Goal: Task Accomplishment & Management: Manage account settings

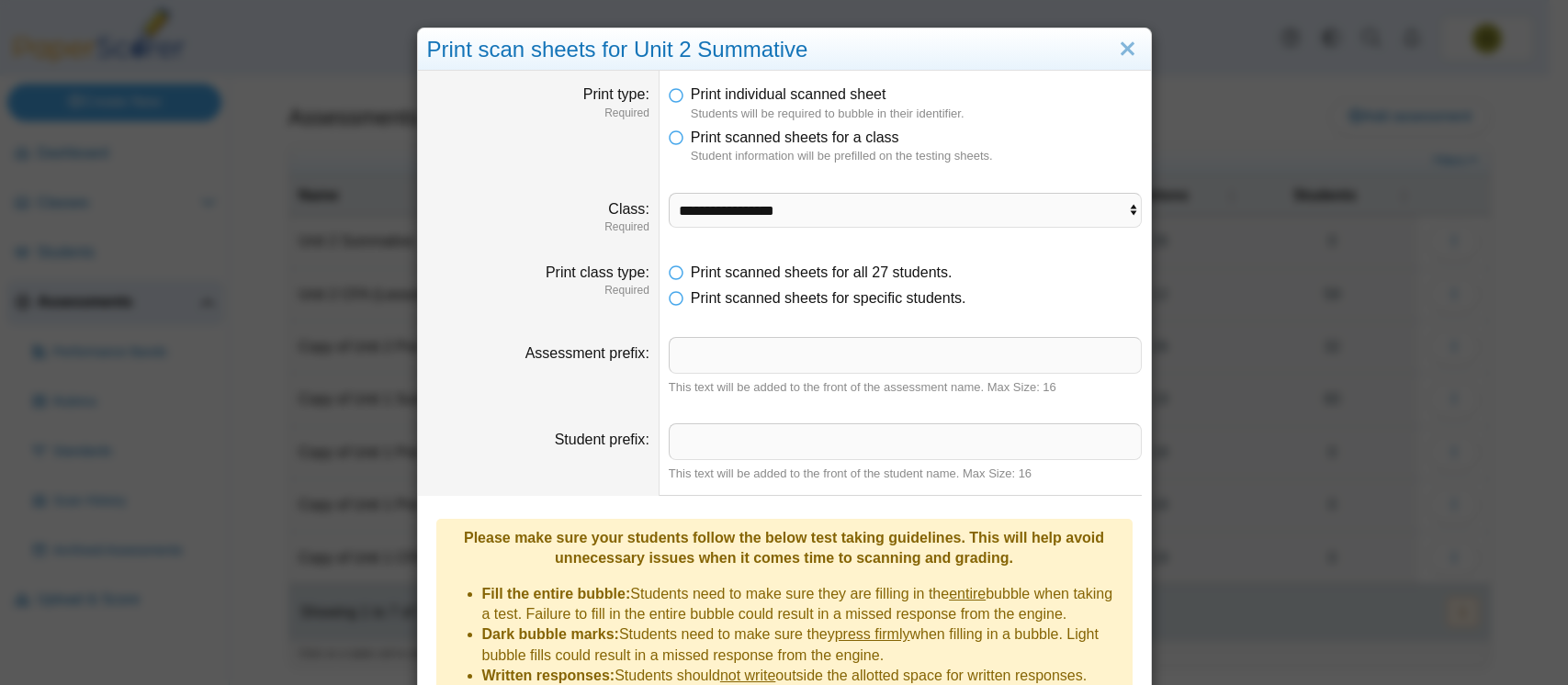
select select "**********"
click at [1117, 42] on link "Close" at bounding box center [1128, 49] width 29 height 31
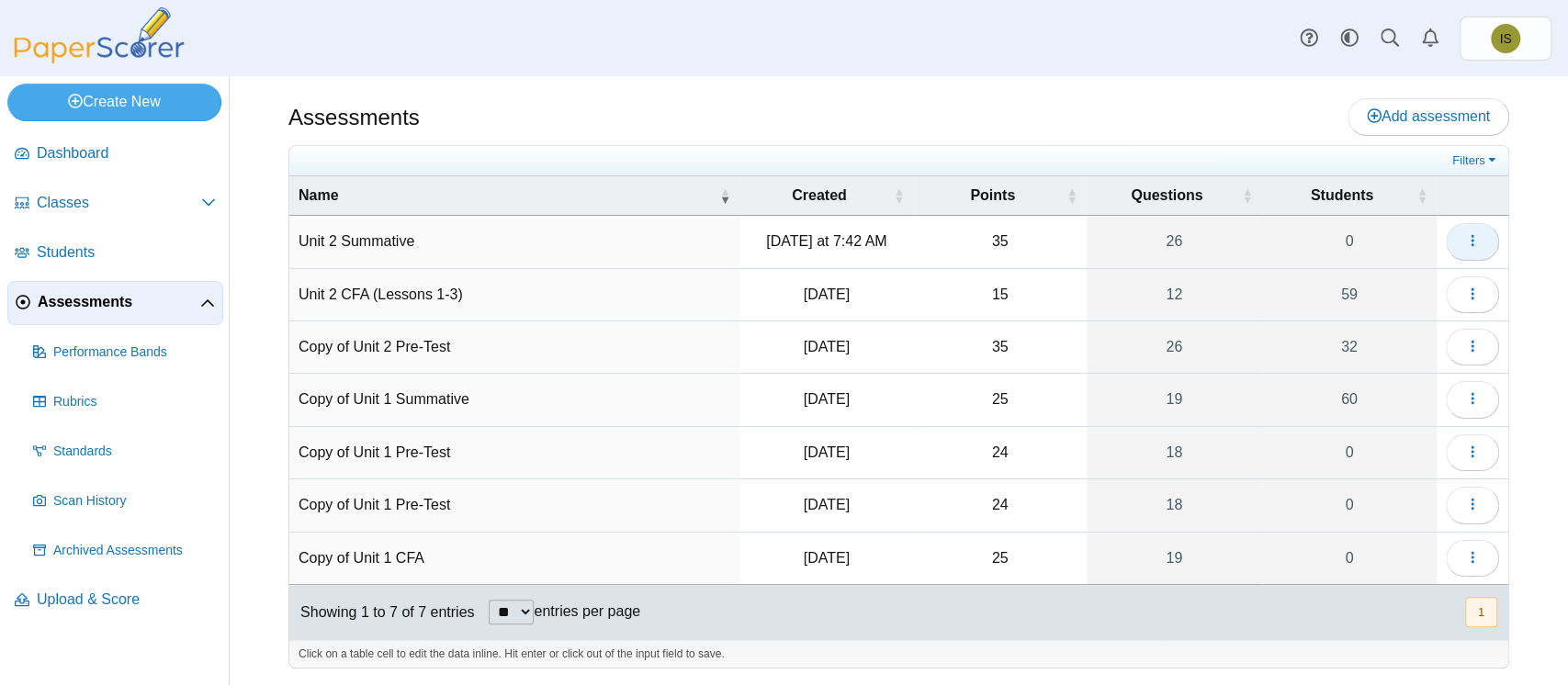
click at [1464, 247] on button "button" at bounding box center [1472, 242] width 53 height 37
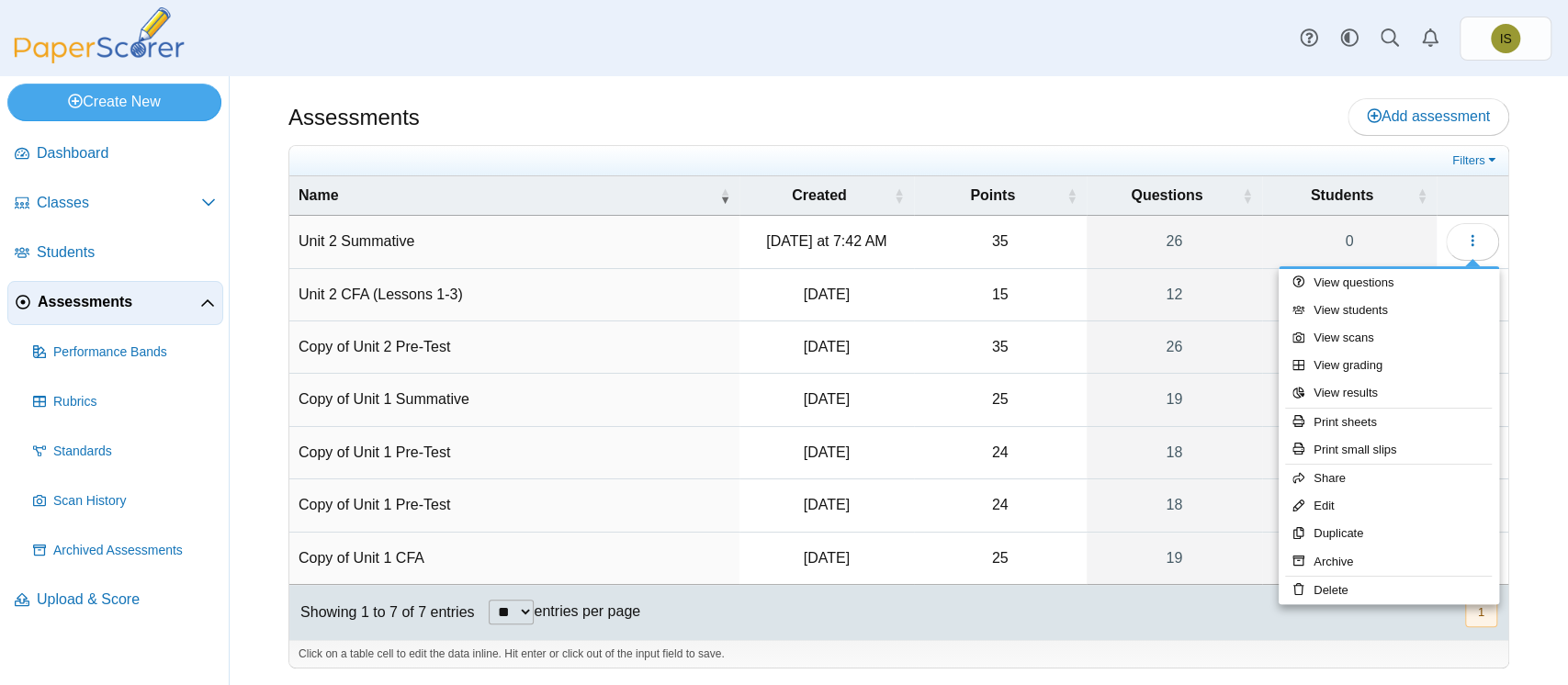
click at [1514, 221] on div "Assessments Add assessment 35 0" at bounding box center [898, 381] width 1339 height 609
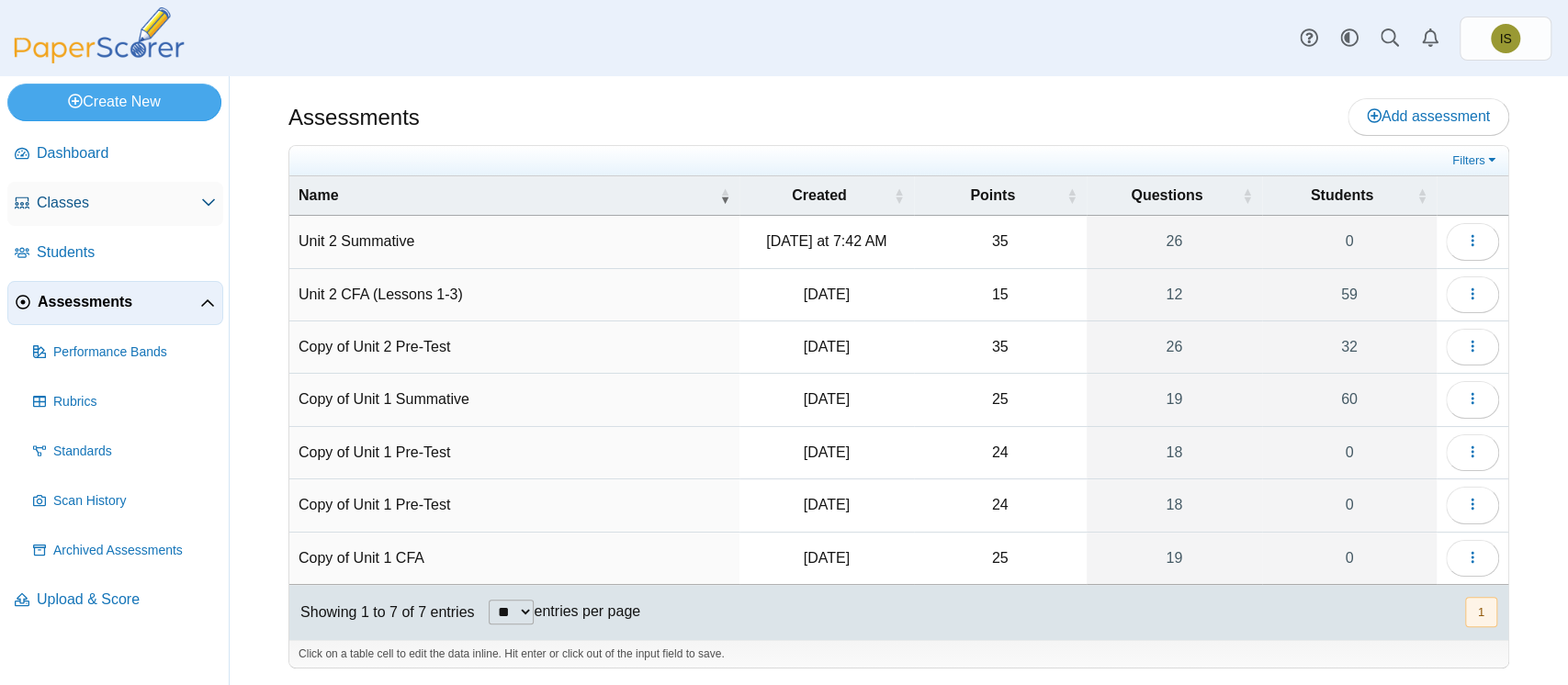
click at [48, 186] on link "Classes" at bounding box center [116, 204] width 216 height 44
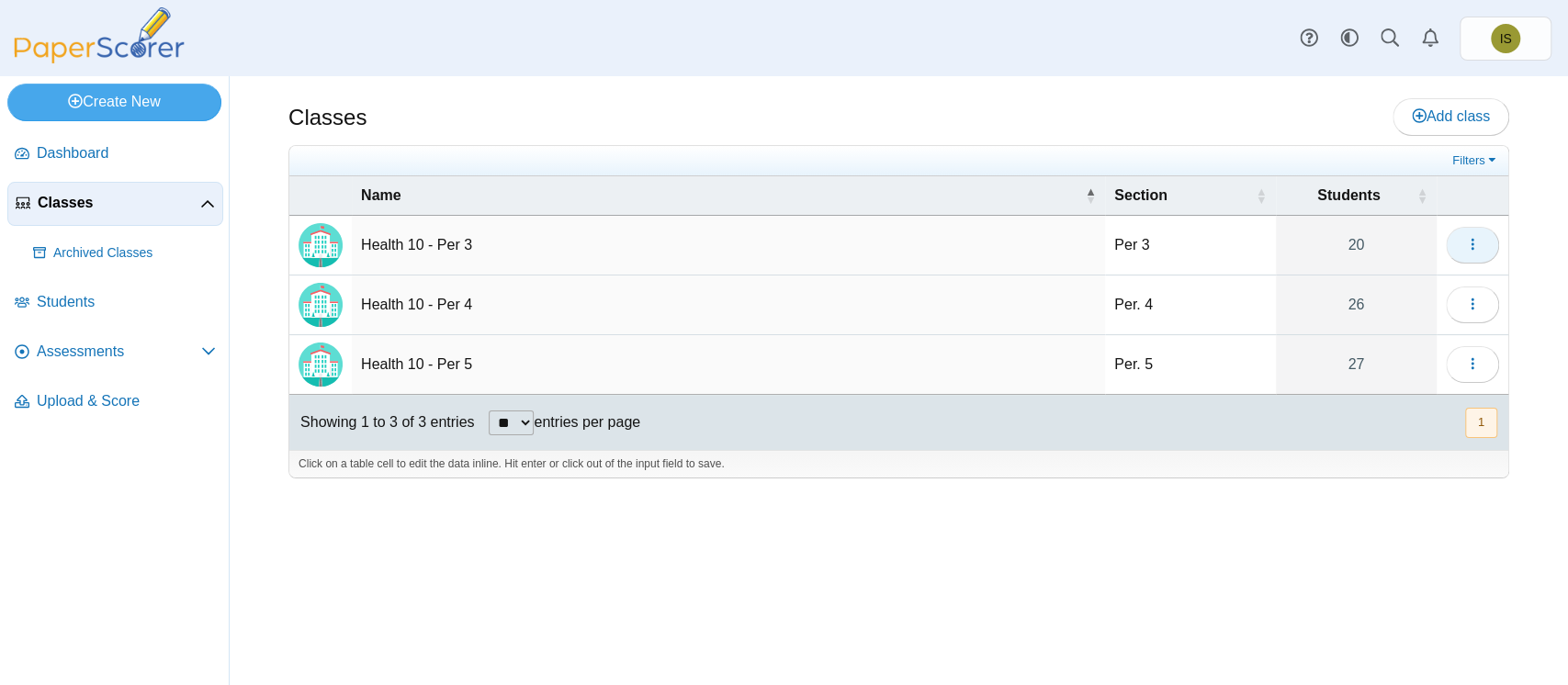
click at [1463, 241] on button "button" at bounding box center [1472, 245] width 53 height 37
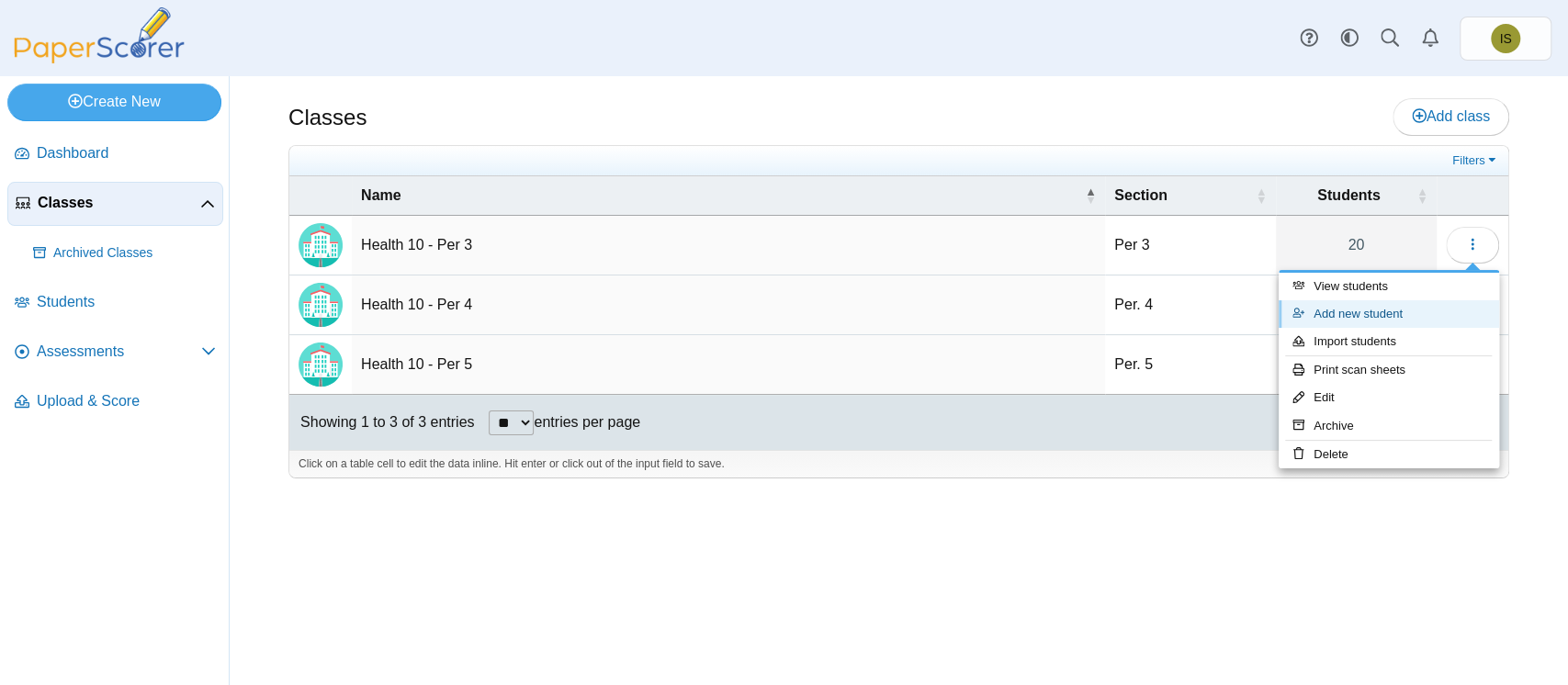
click at [1368, 320] on link "Add new student" at bounding box center [1389, 314] width 221 height 28
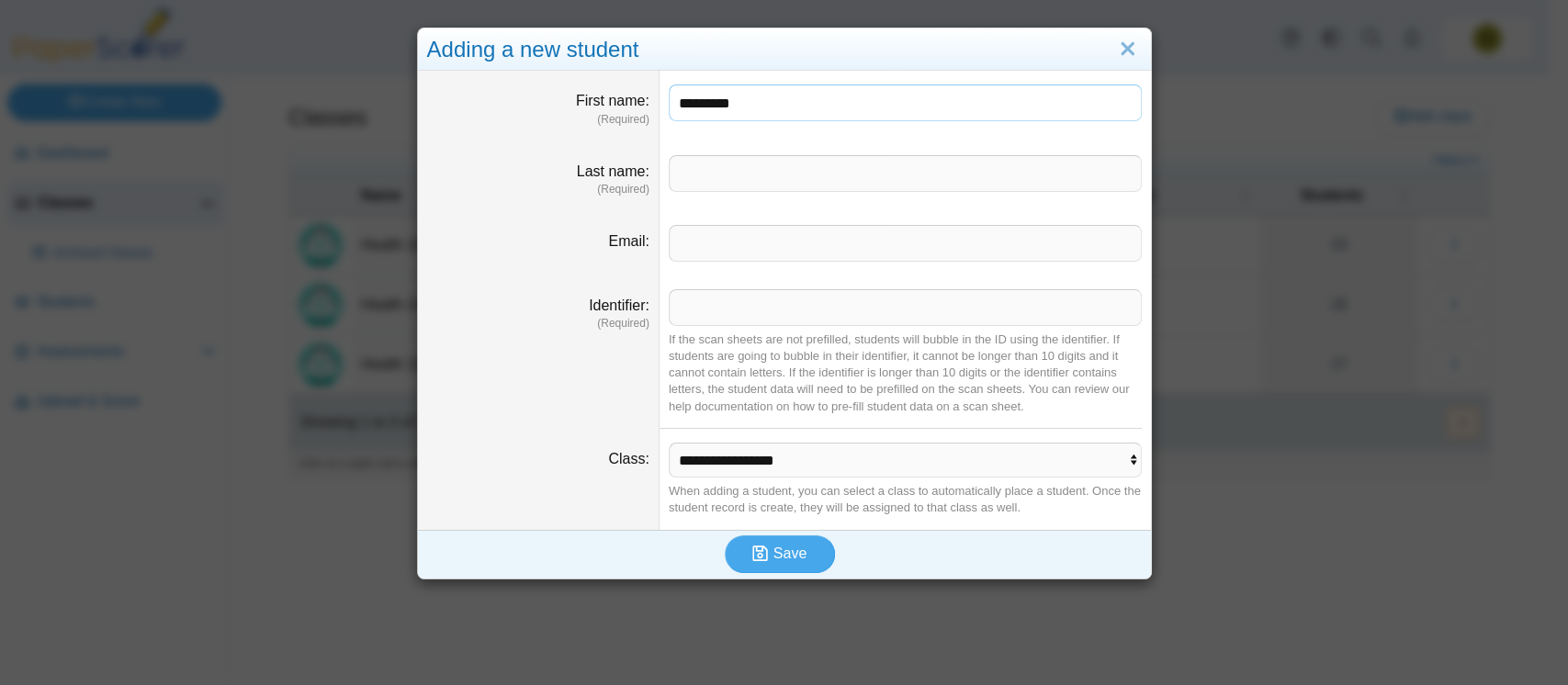
type input "*********"
click at [728, 179] on input "Last name" at bounding box center [905, 173] width 473 height 37
type input "********"
click at [681, 312] on input "Identifier" at bounding box center [905, 307] width 473 height 37
type input "*******"
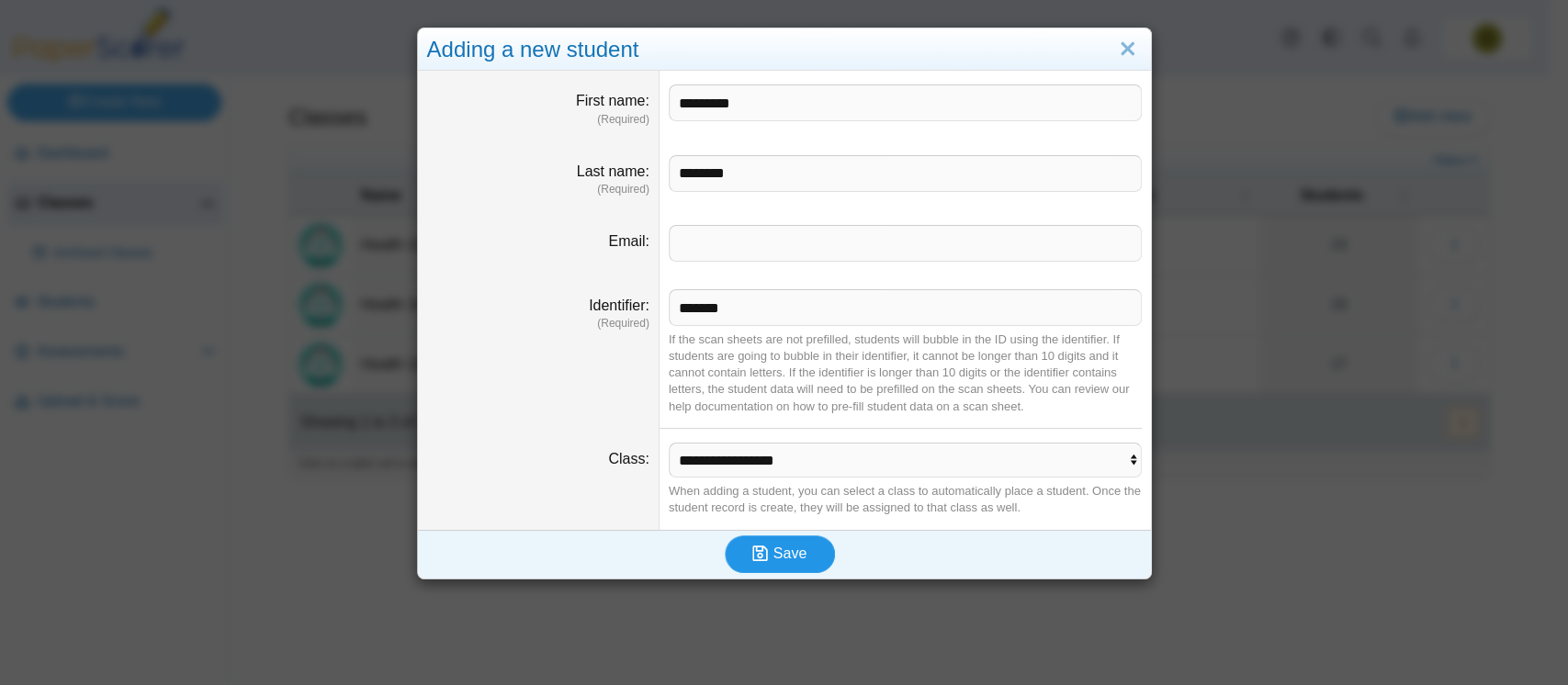
click at [784, 559] on span "Save" at bounding box center [790, 553] width 33 height 15
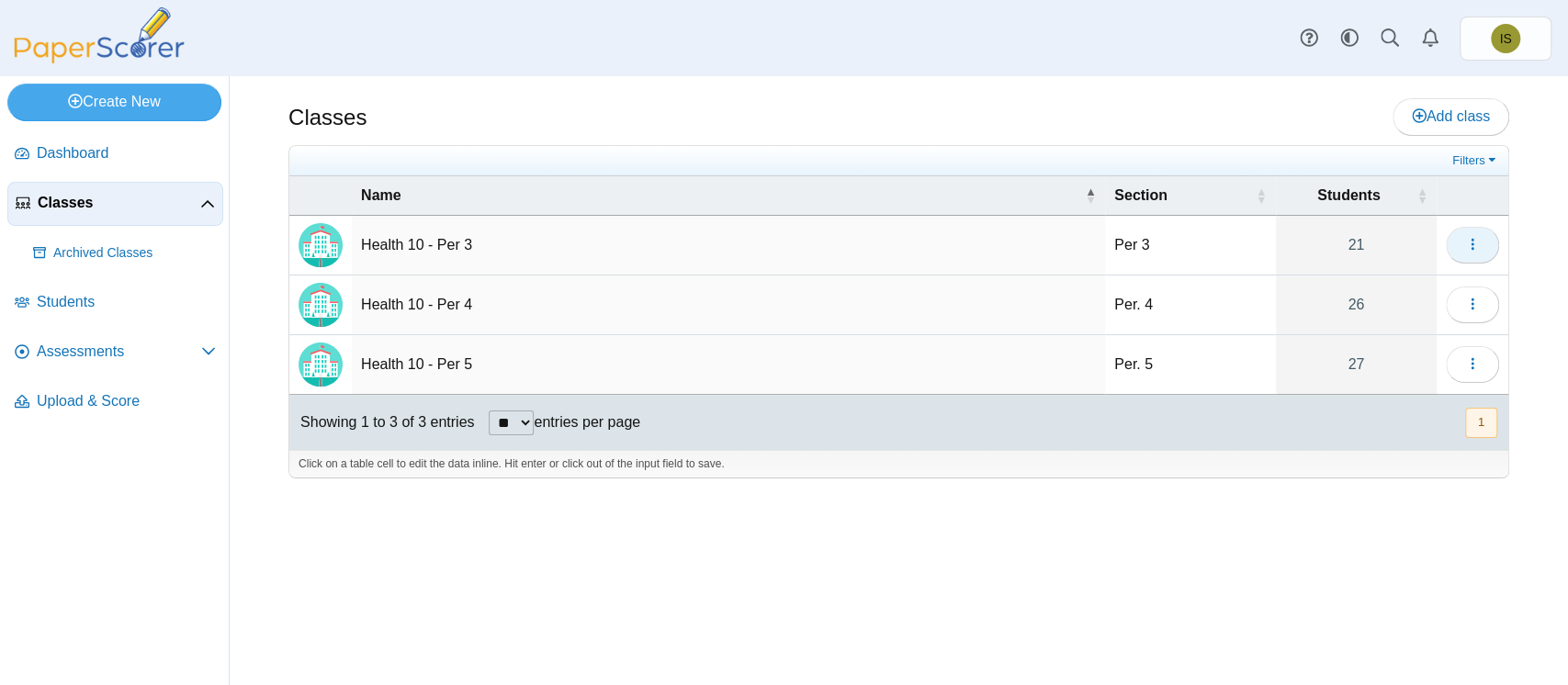
click at [1452, 231] on button "button" at bounding box center [1472, 245] width 53 height 37
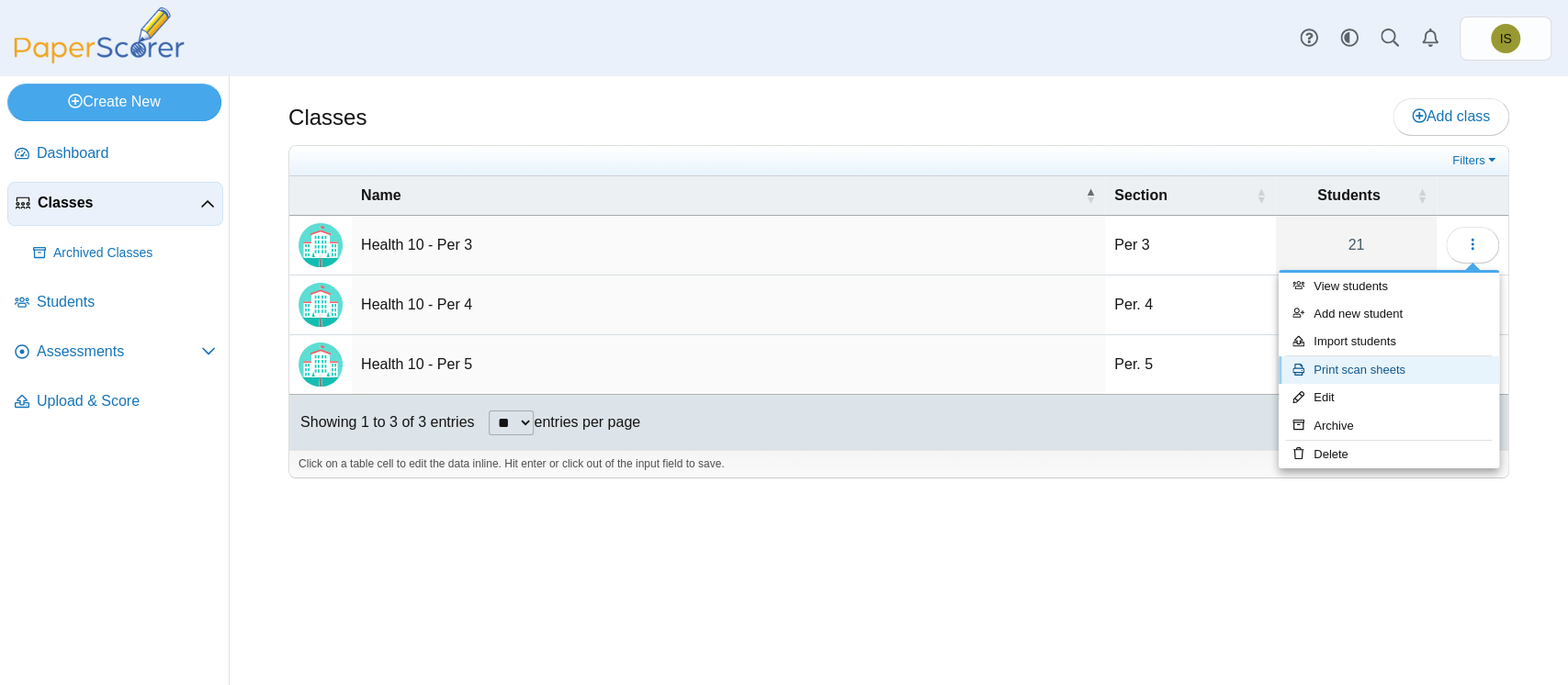
click at [1352, 364] on link "Print scan sheets" at bounding box center [1389, 370] width 221 height 28
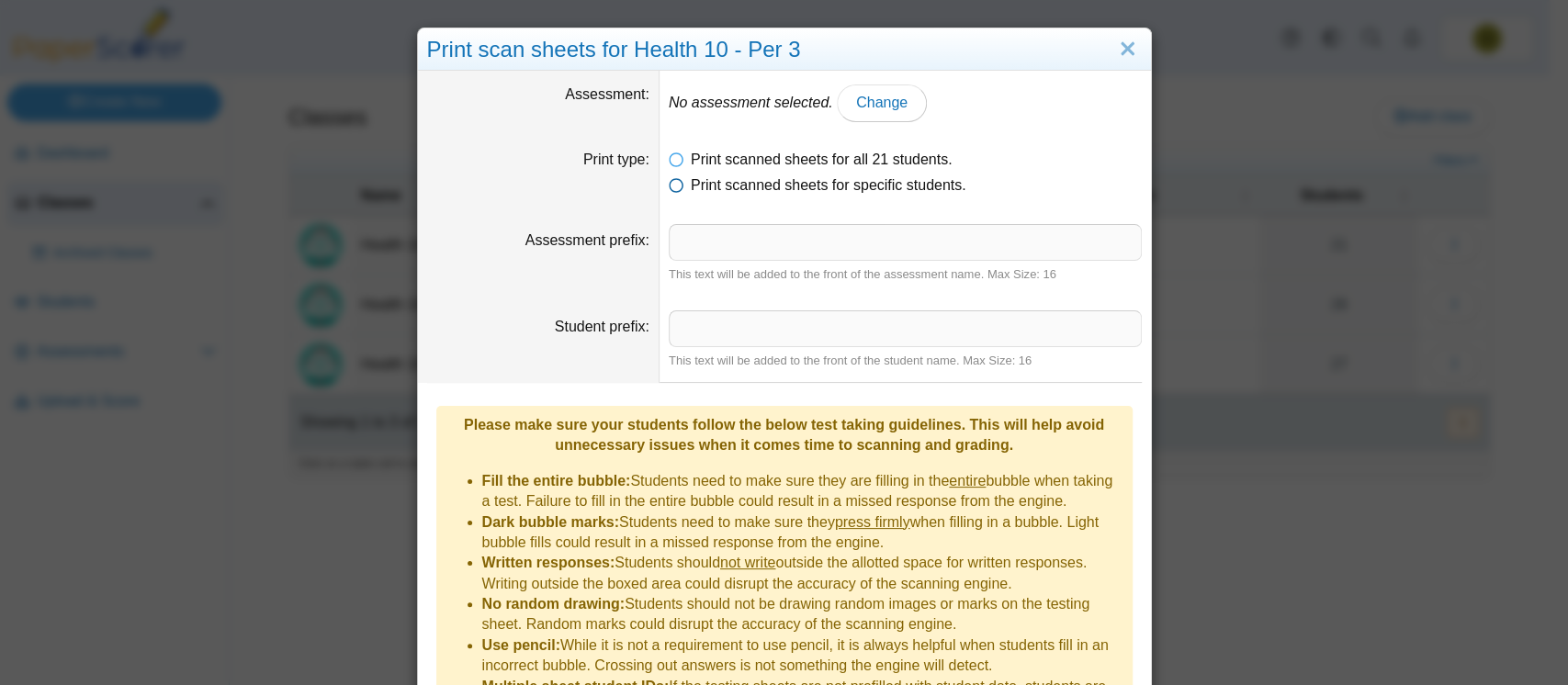
click at [669, 184] on icon at bounding box center [676, 181] width 14 height 13
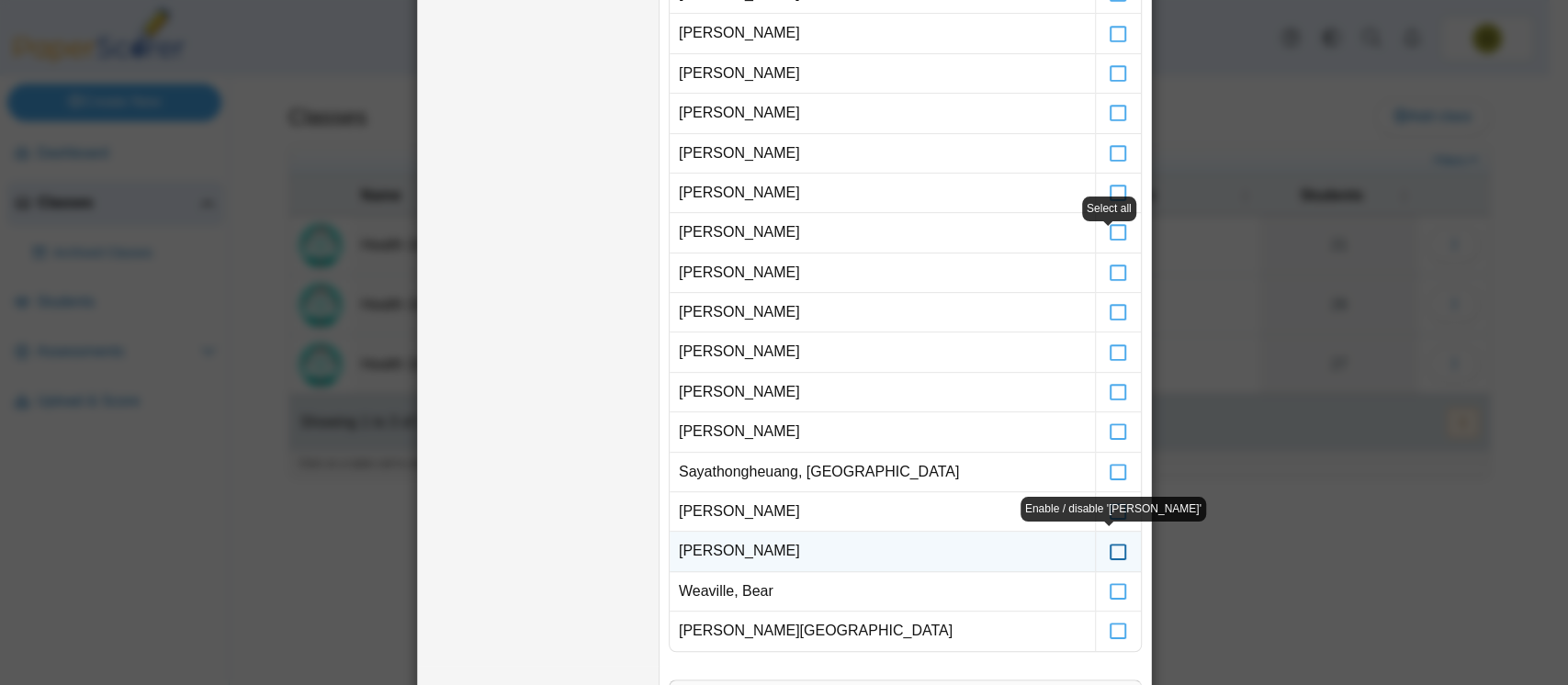
scroll to position [478, 0]
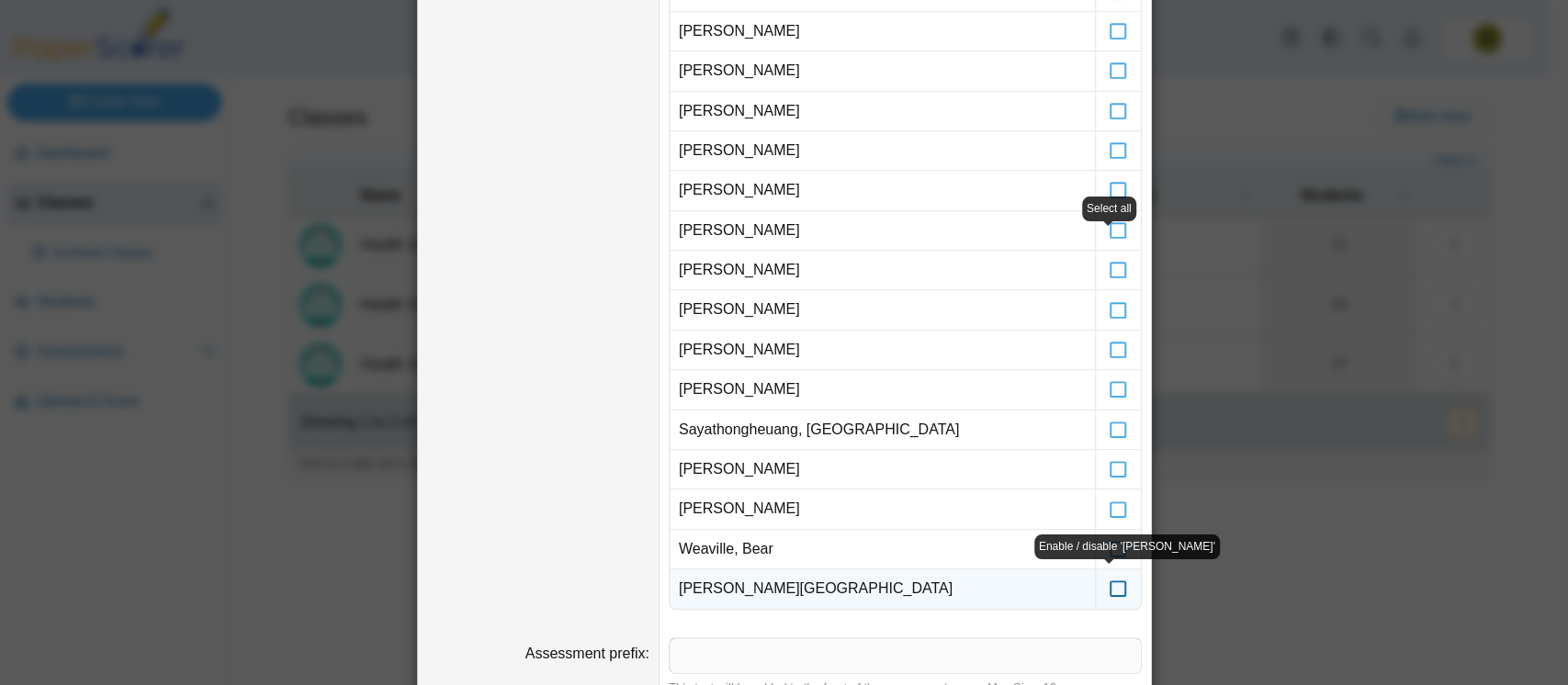
click at [1111, 587] on icon at bounding box center [1118, 580] width 18 height 16
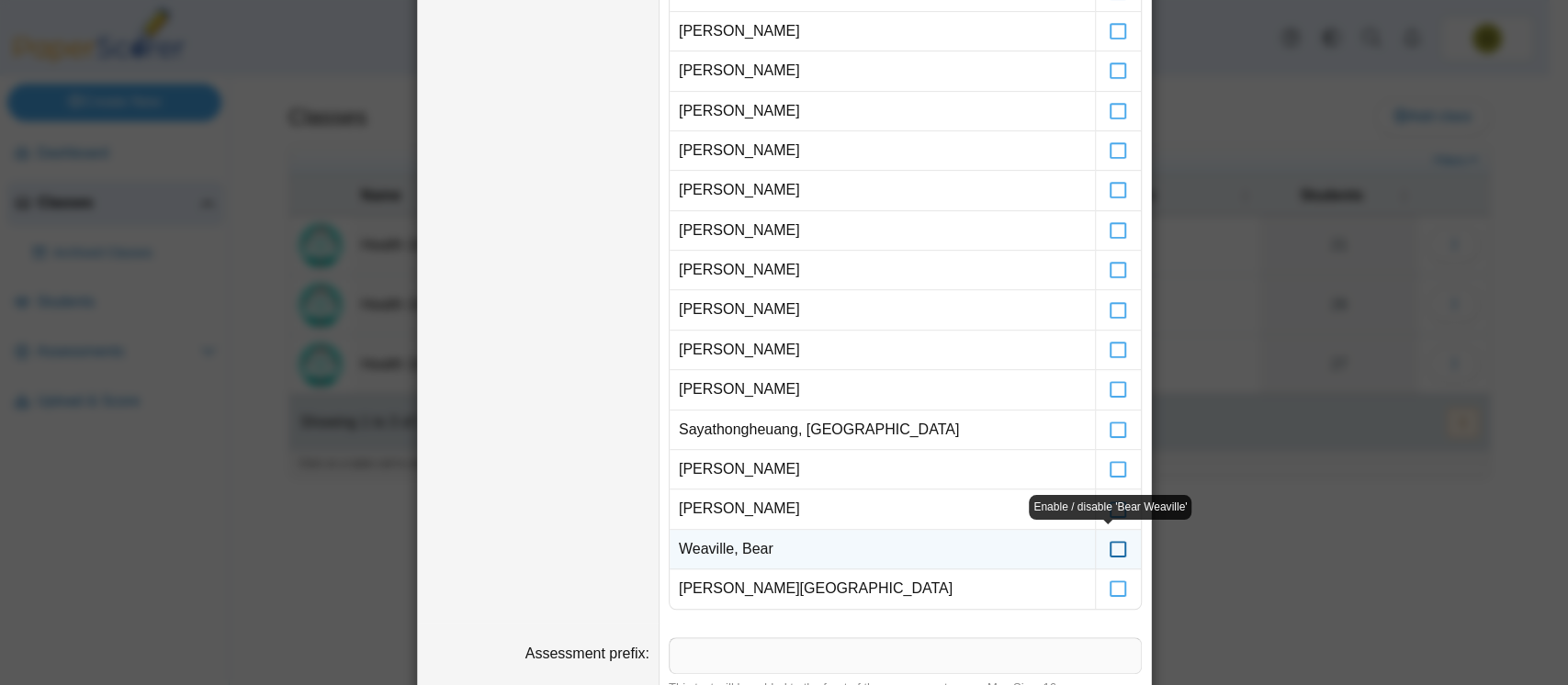
click at [1110, 540] on icon at bounding box center [1118, 540] width 18 height 16
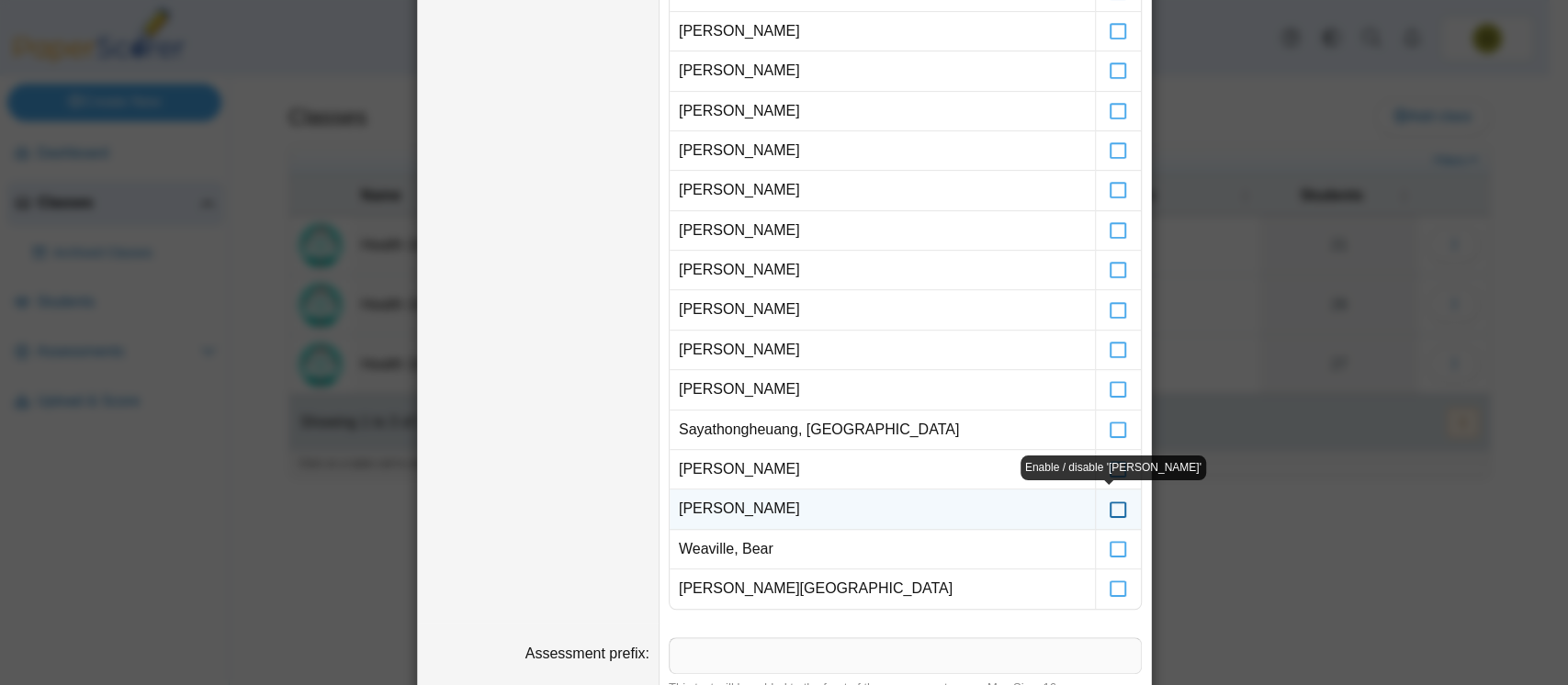
click at [1109, 503] on icon at bounding box center [1118, 500] width 18 height 16
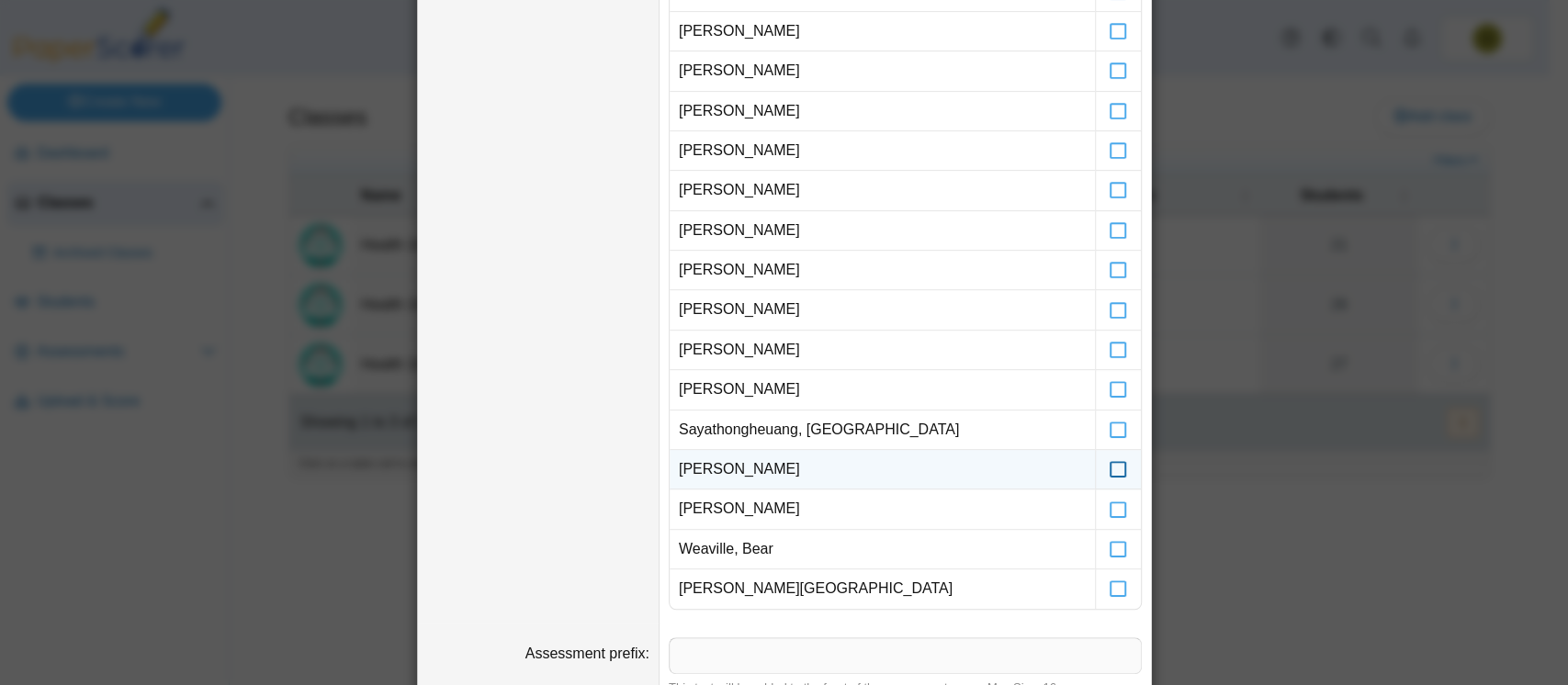
click at [1109, 468] on icon at bounding box center [1118, 461] width 18 height 16
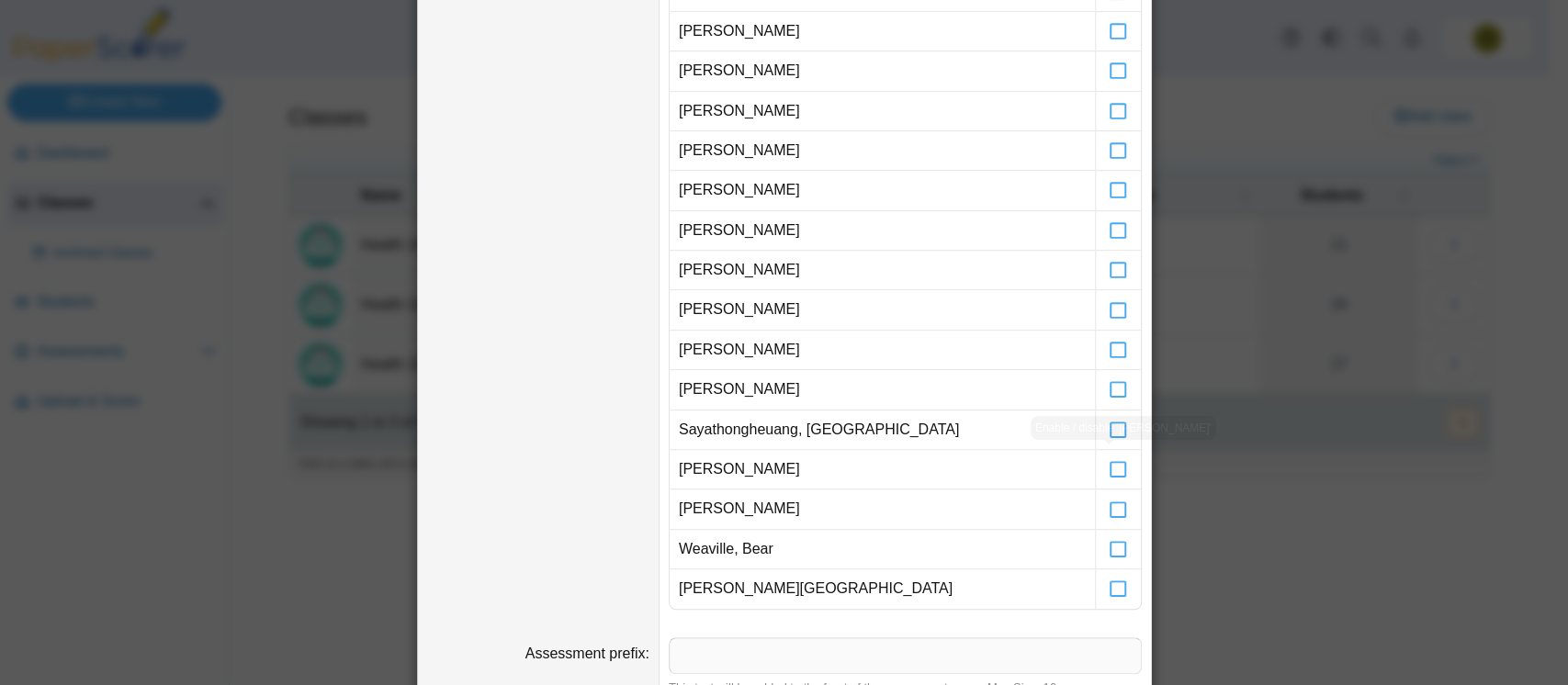
click at [1110, 431] on body "Dashboard Classes Archived classes Students" at bounding box center [775, 342] width 1550 height 685
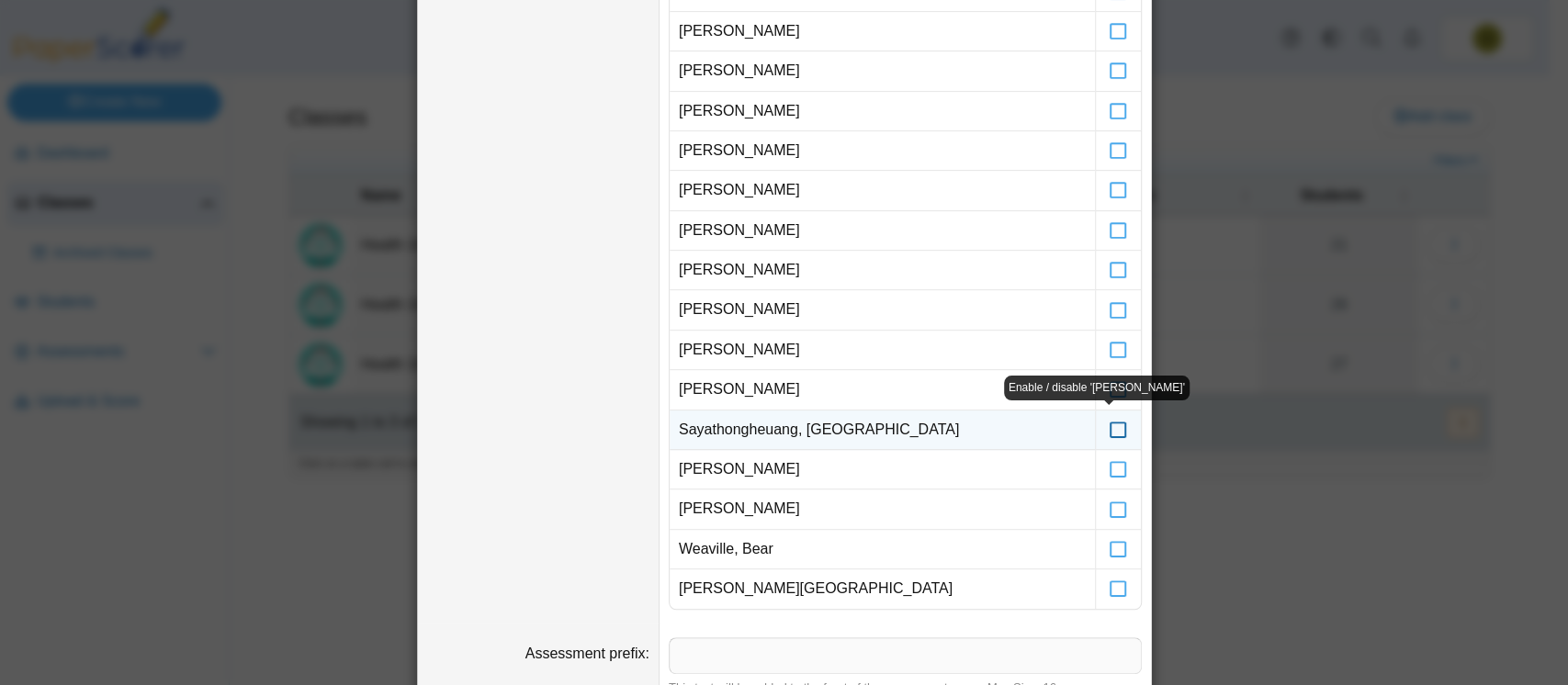
click at [1109, 422] on icon at bounding box center [1118, 421] width 18 height 16
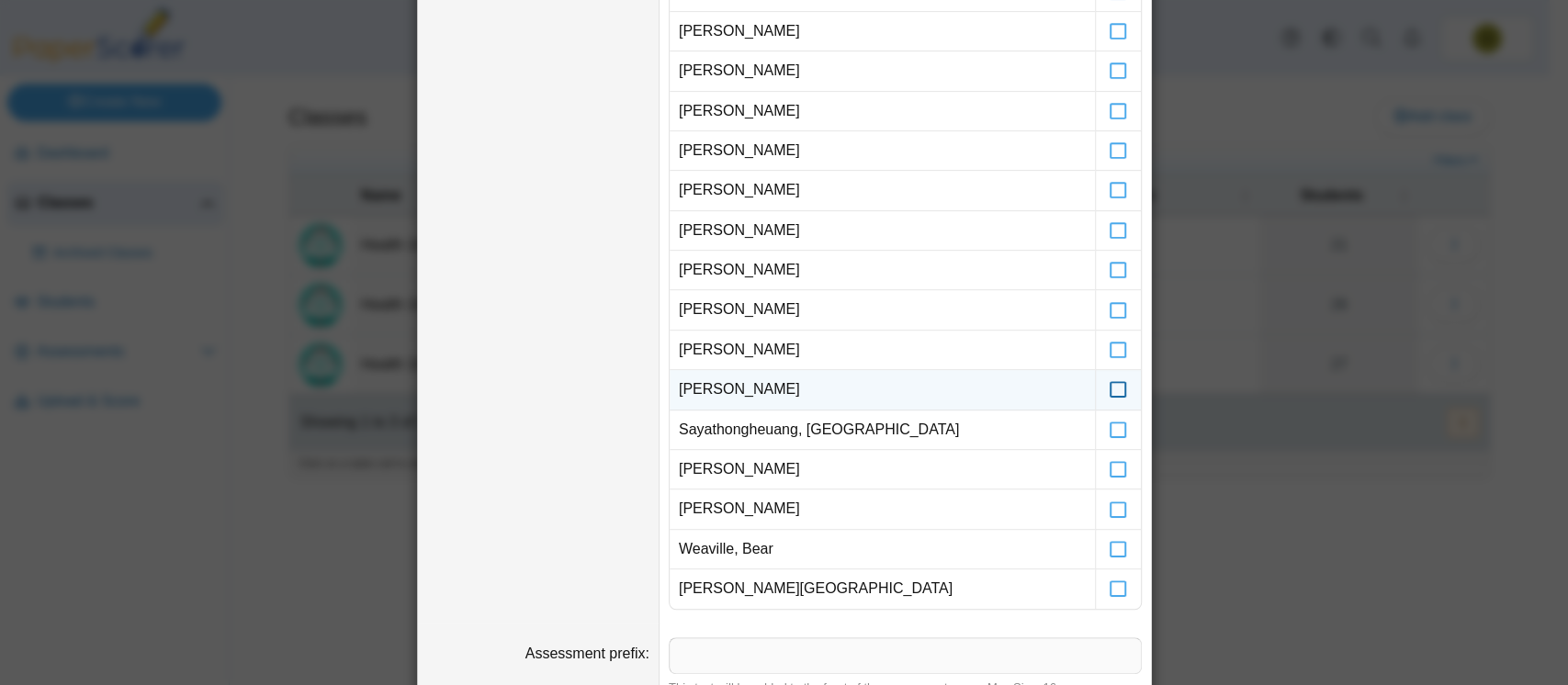
click at [1109, 389] on icon at bounding box center [1118, 381] width 18 height 16
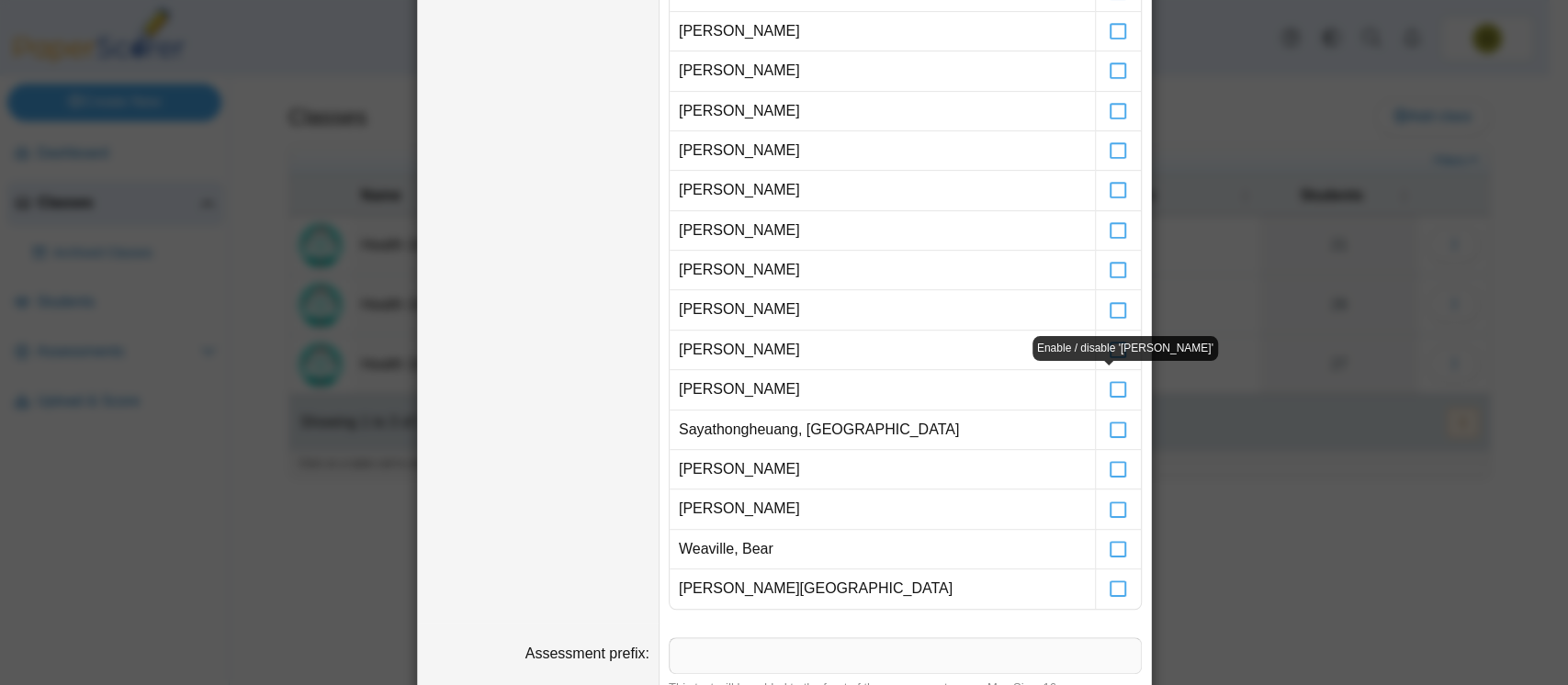
click at [1108, 349] on div "Enable / disable 'Grace Sager'" at bounding box center [1125, 349] width 186 height 25
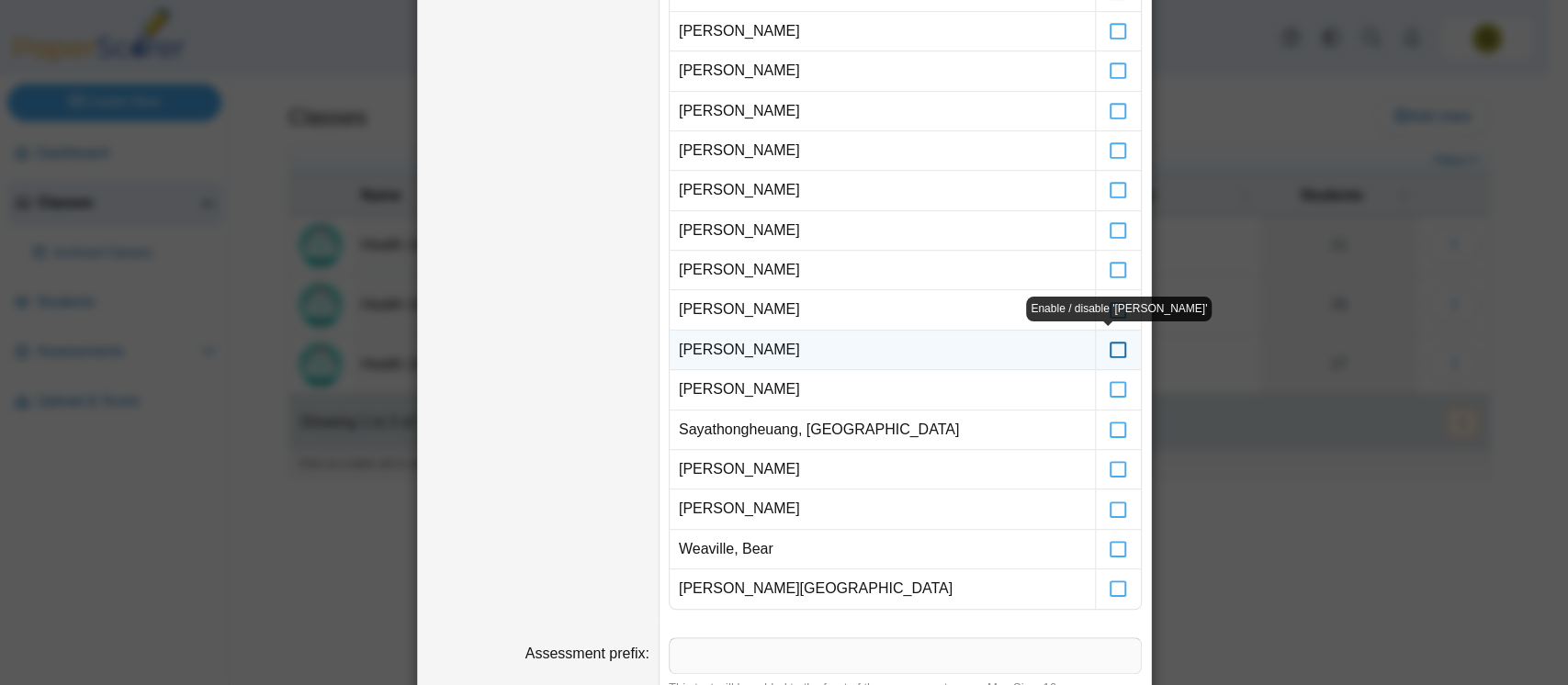
click at [1111, 348] on icon at bounding box center [1118, 341] width 18 height 16
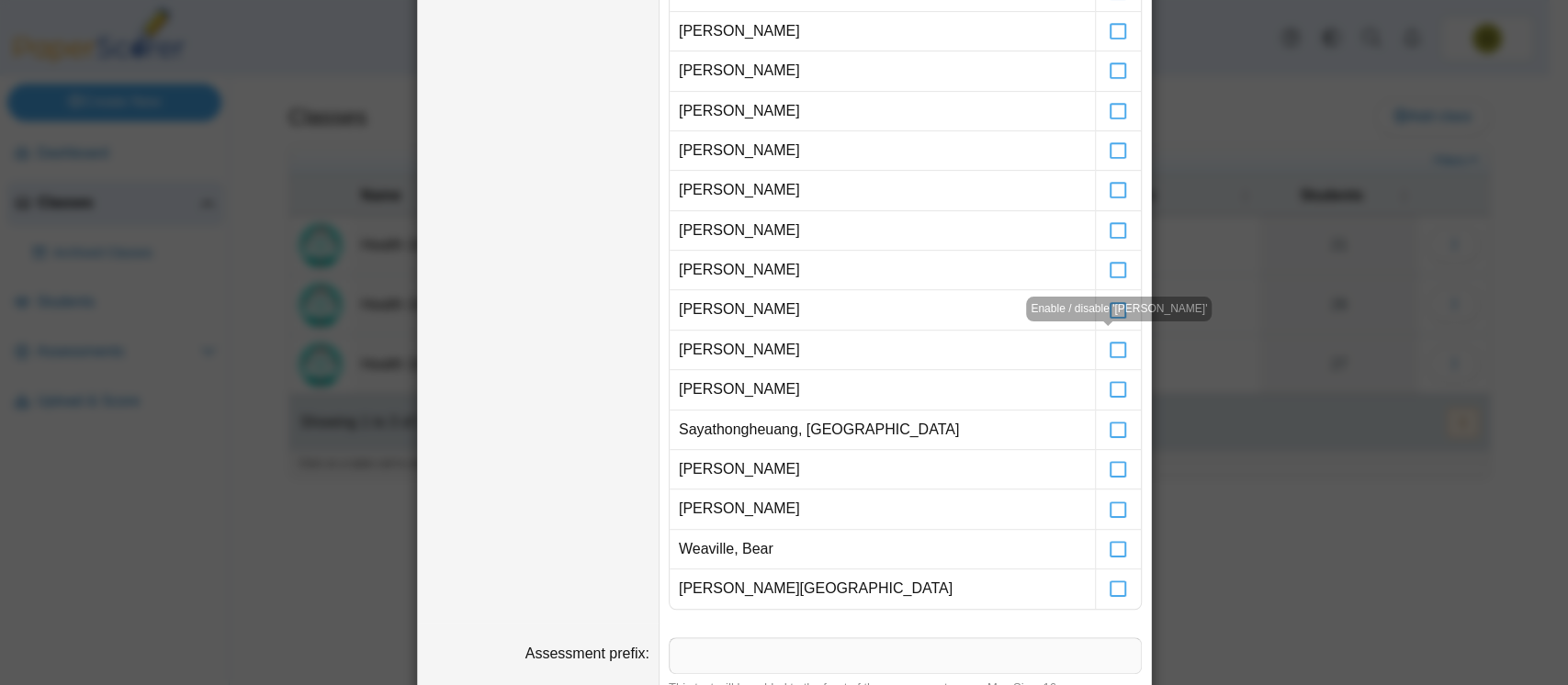
click at [1108, 307] on body "Dashboard Classes Archived classes Students" at bounding box center [775, 342] width 1550 height 685
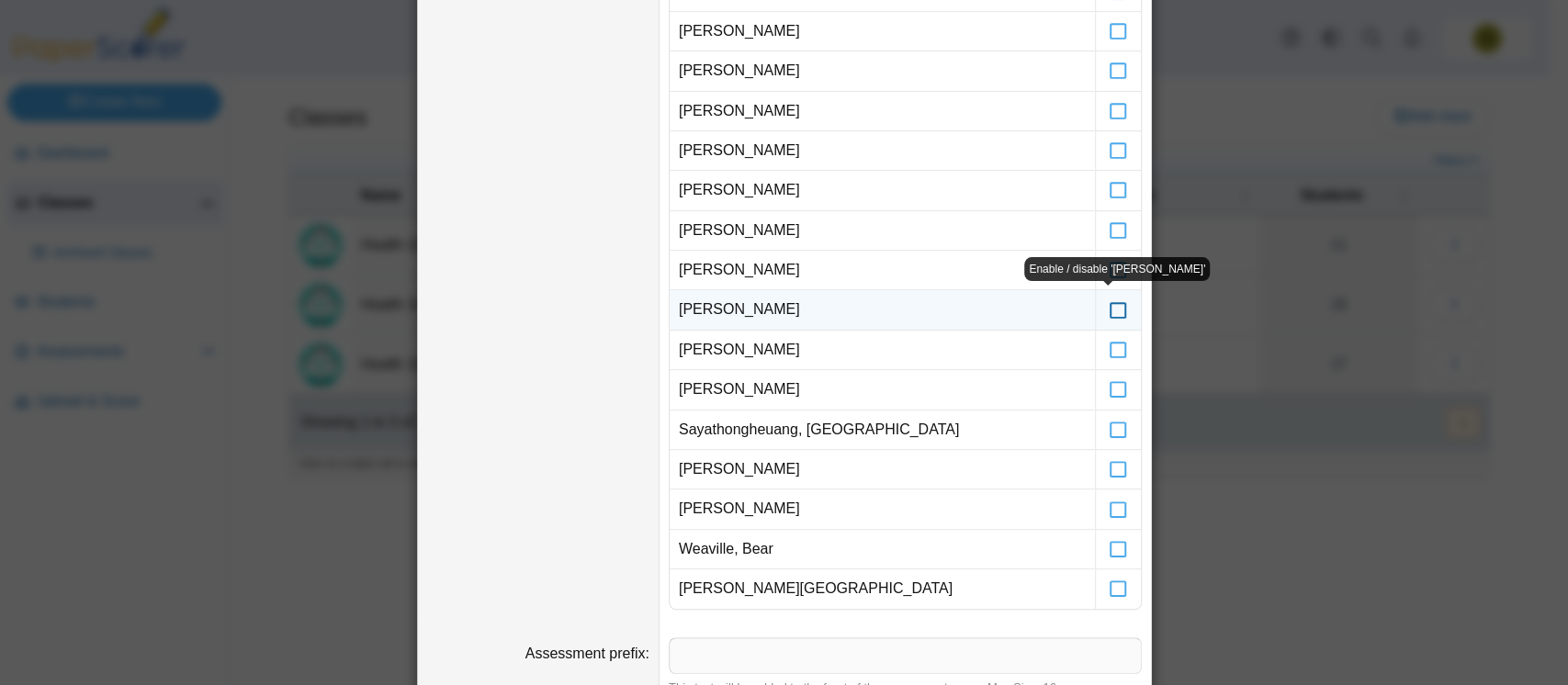
click at [1111, 307] on icon at bounding box center [1118, 301] width 18 height 16
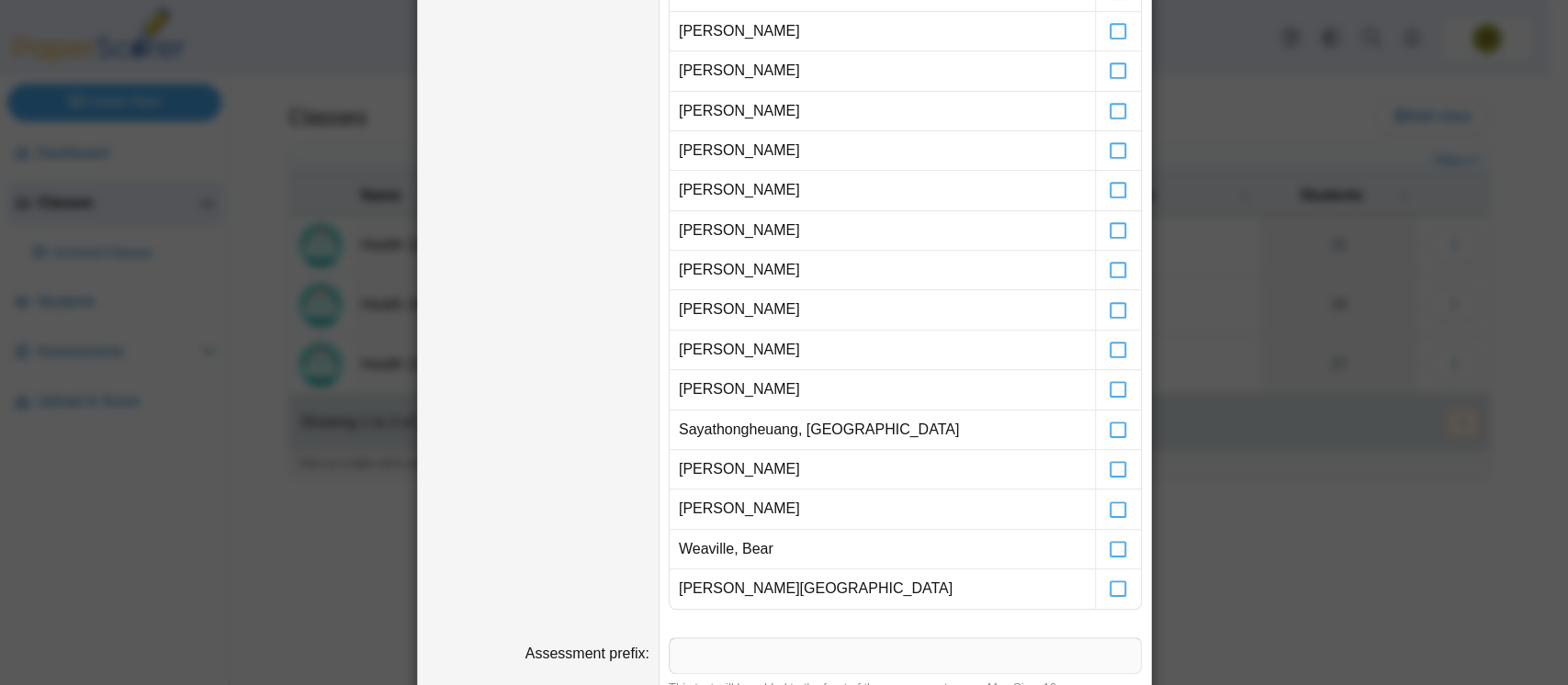
click at [1109, 270] on icon at bounding box center [1118, 261] width 18 height 16
click at [1104, 231] on div "Enable / disable 'Jazlene Perez'" at bounding box center [1123, 229] width 186 height 25
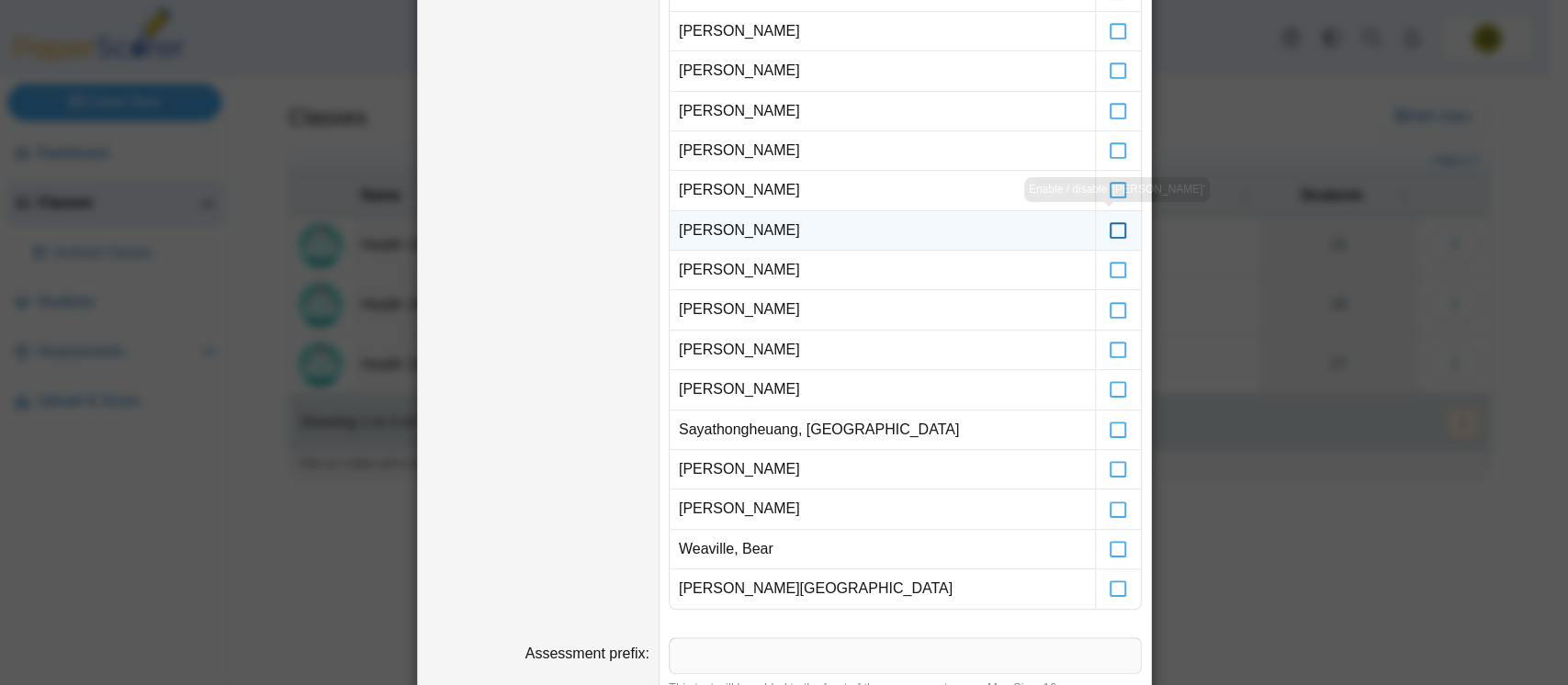
click at [1109, 228] on icon at bounding box center [1118, 222] width 18 height 16
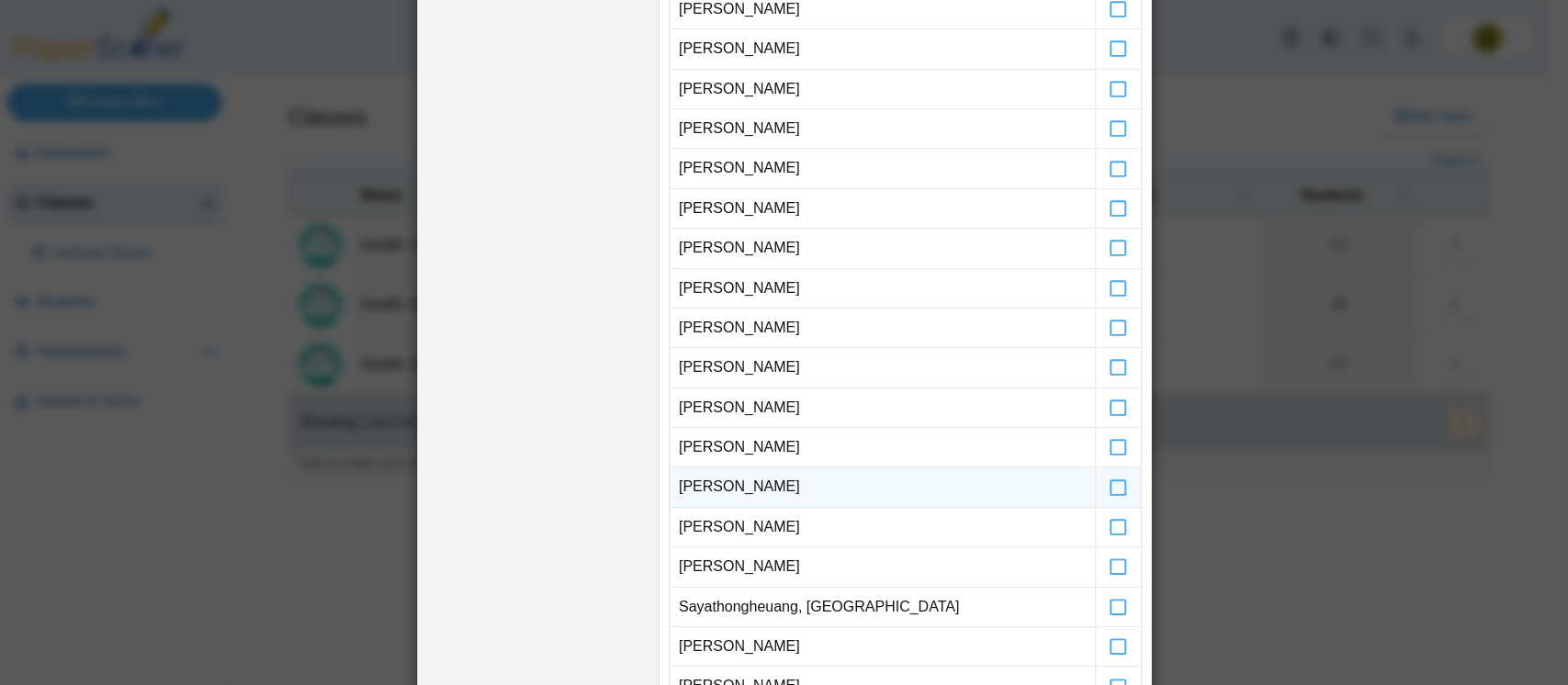
scroll to position [299, 0]
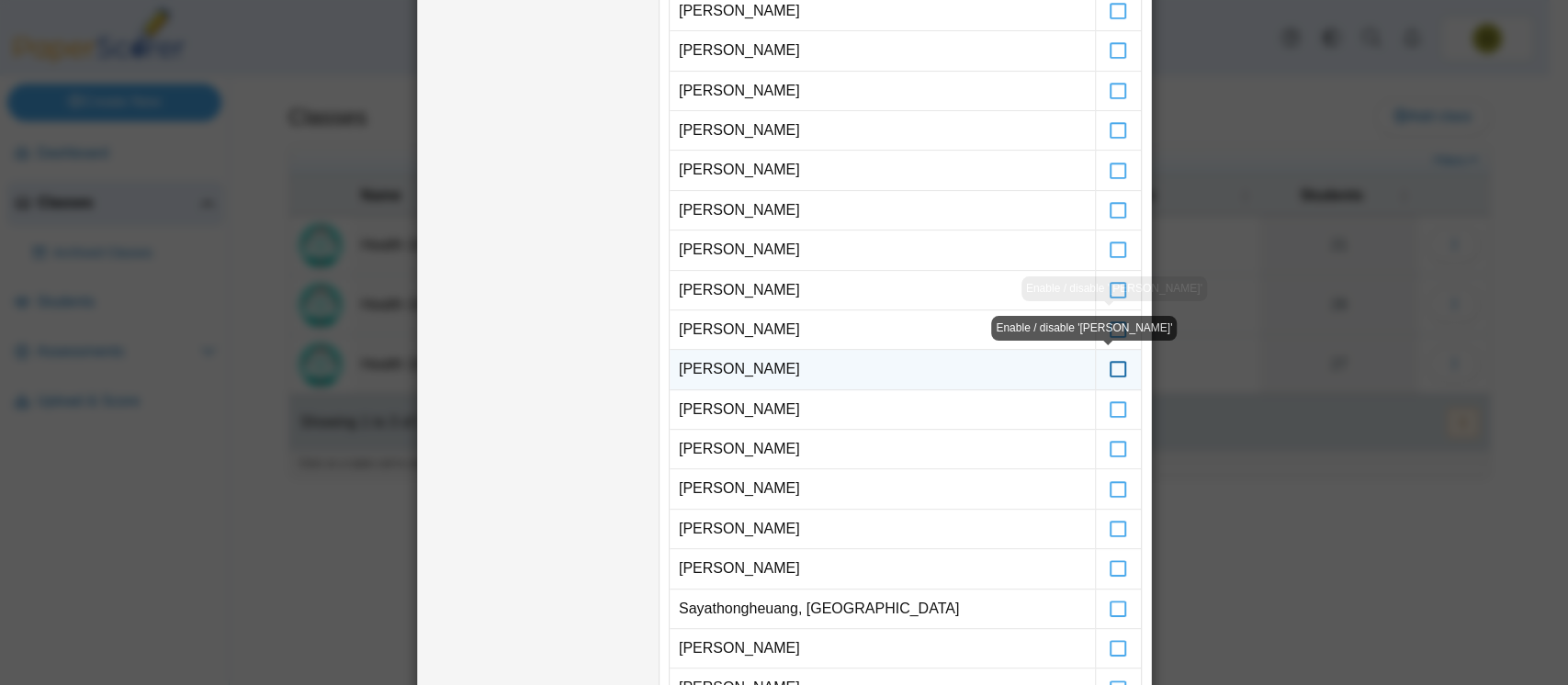
click at [1109, 367] on icon at bounding box center [1118, 360] width 18 height 16
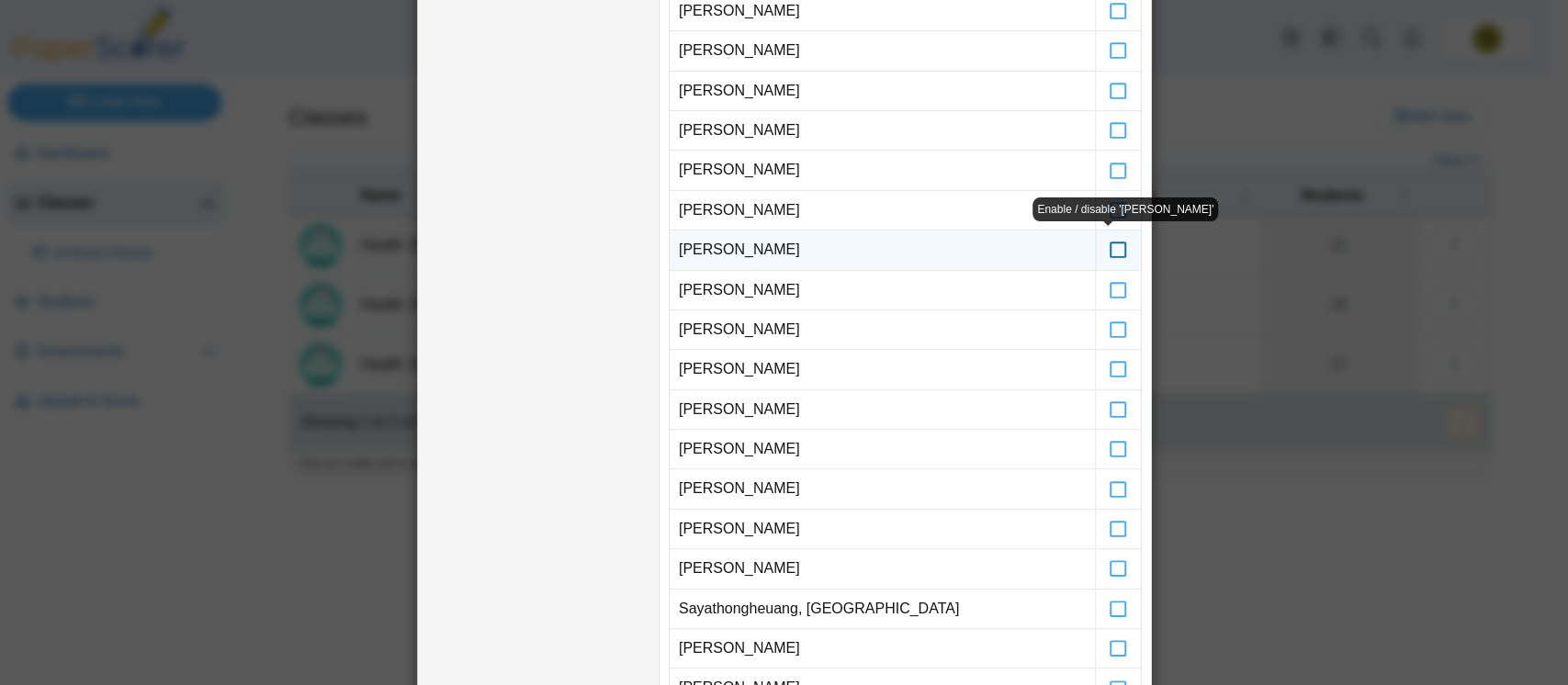
click at [1110, 248] on icon at bounding box center [1118, 241] width 18 height 16
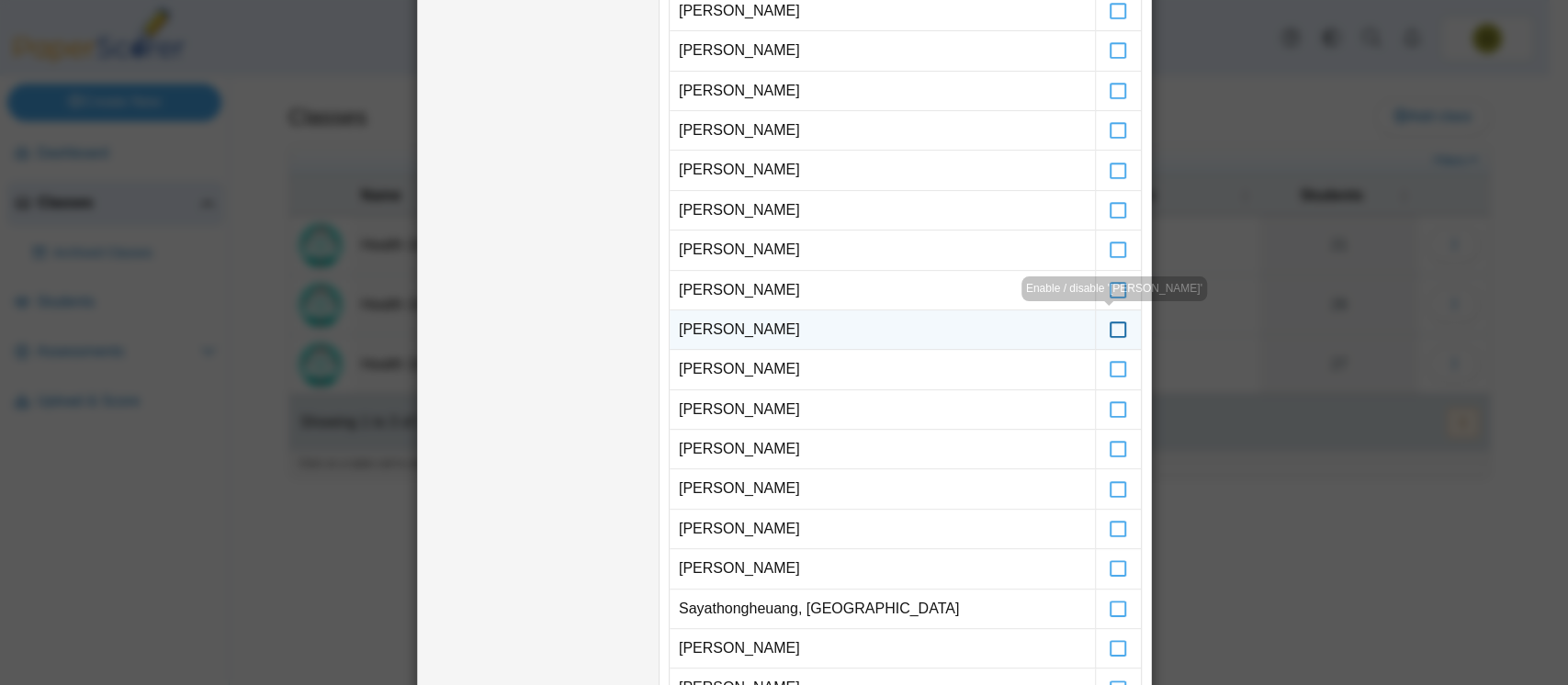
click at [1109, 322] on icon at bounding box center [1118, 321] width 18 height 16
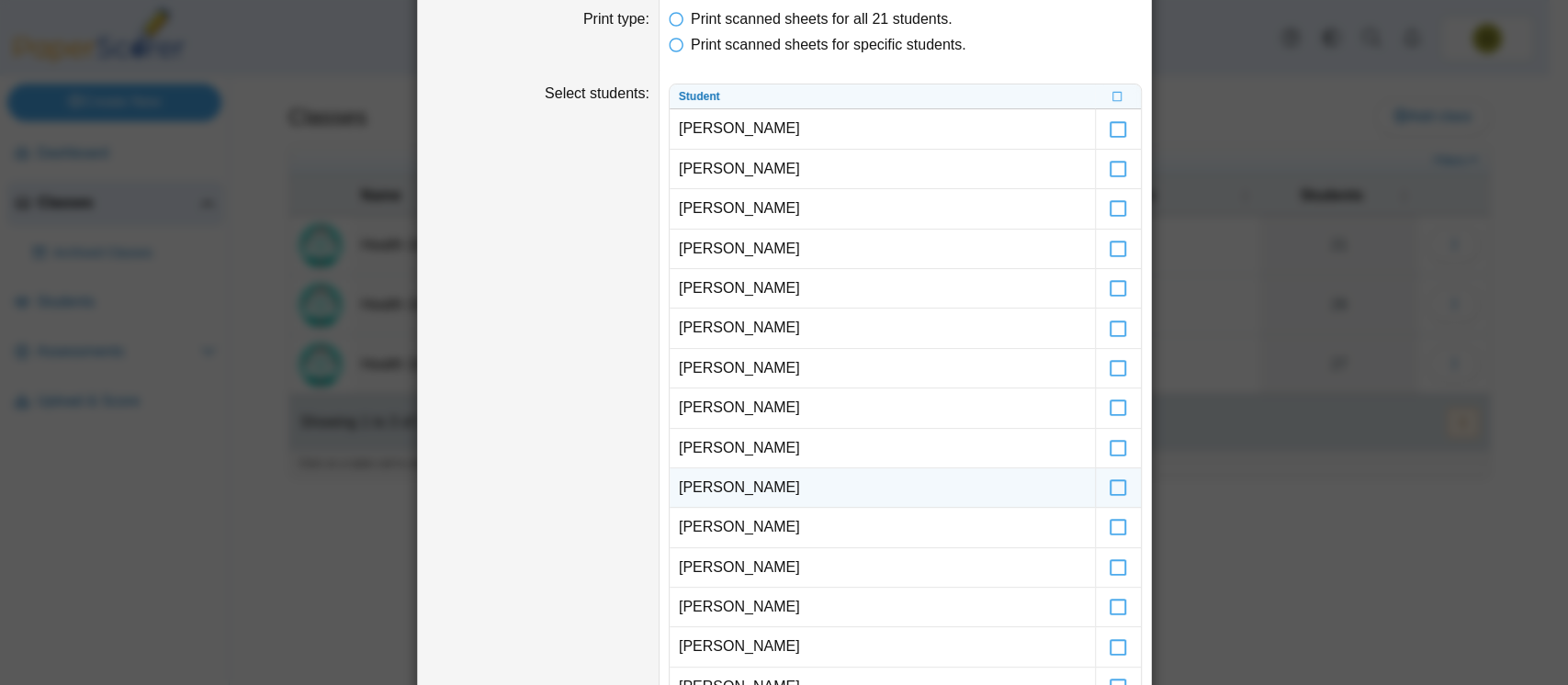
scroll to position [128, 0]
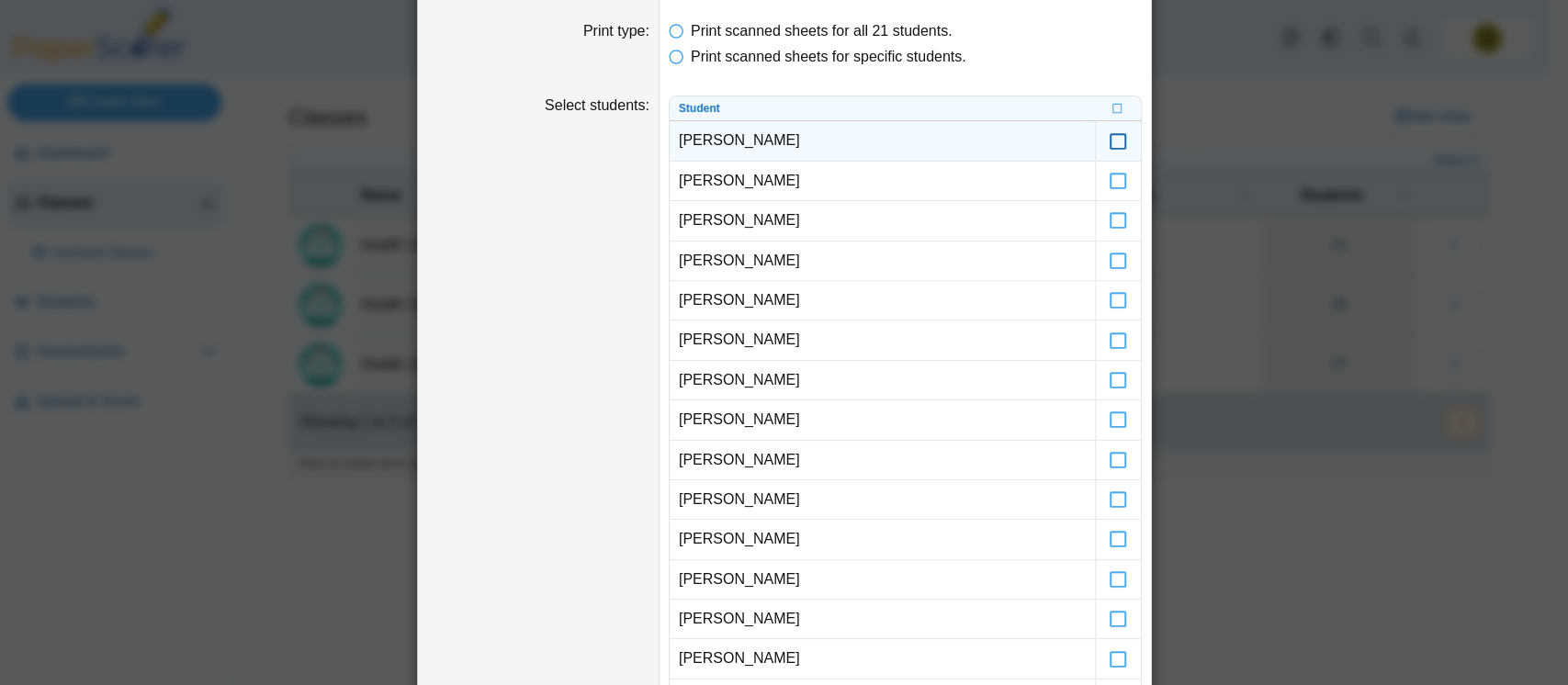
click at [1113, 141] on icon at bounding box center [1118, 132] width 18 height 16
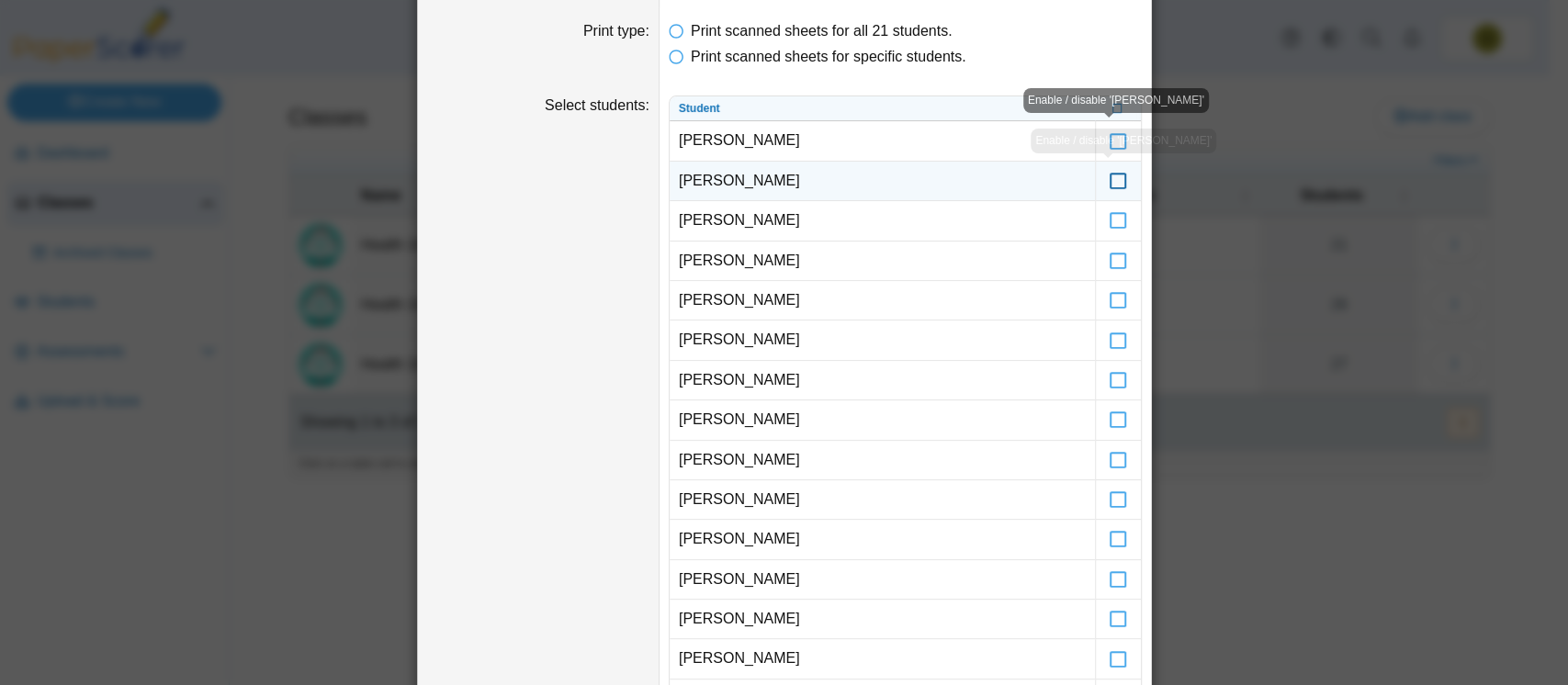
click at [1110, 175] on icon at bounding box center [1118, 172] width 18 height 16
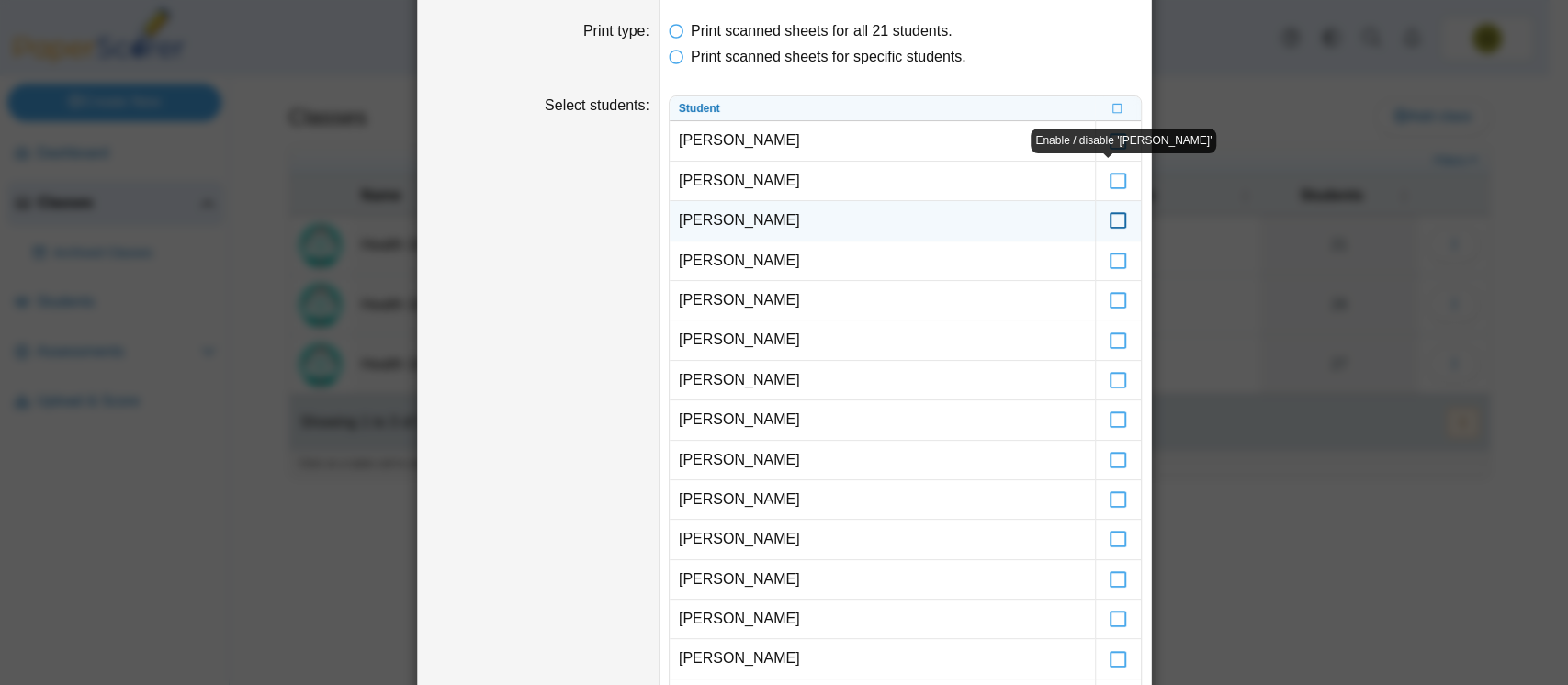
click at [1109, 217] on icon at bounding box center [1118, 212] width 18 height 16
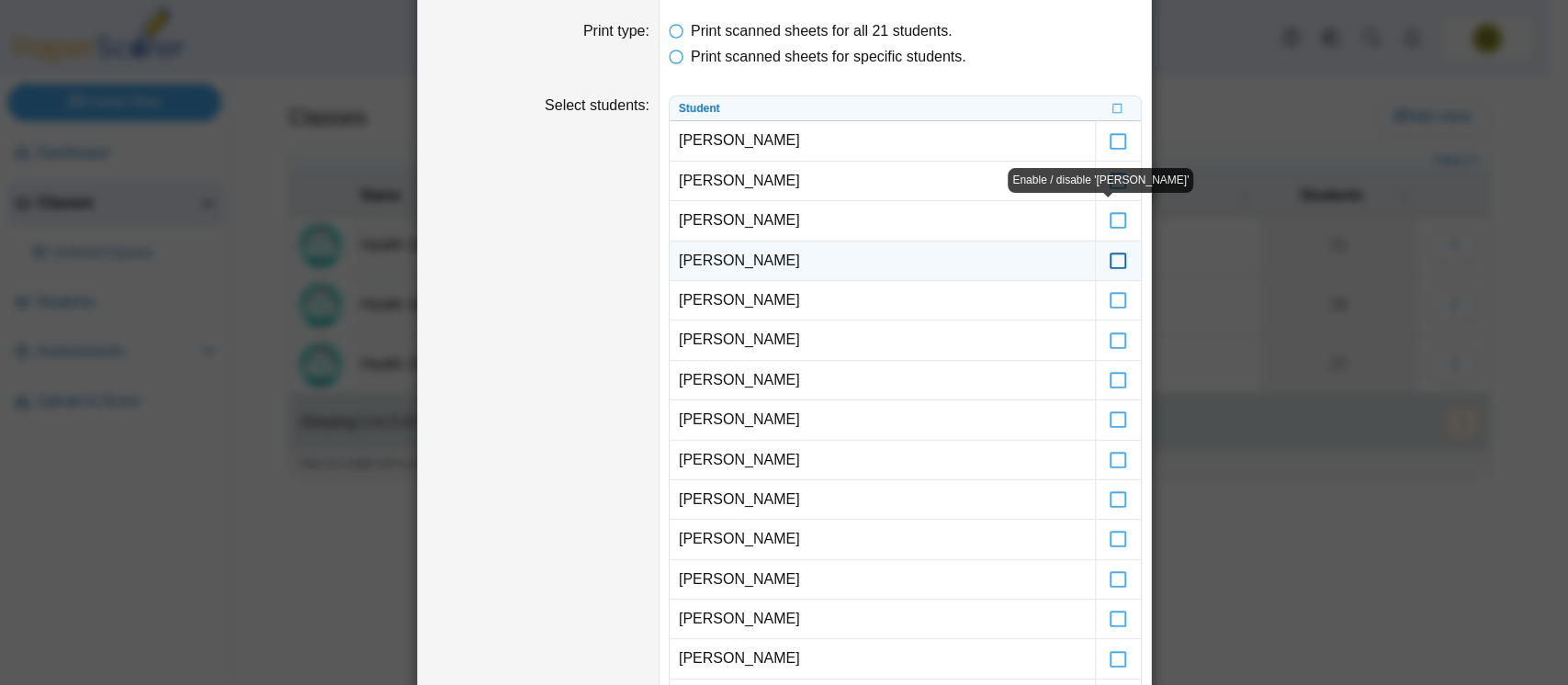
click at [1109, 255] on icon at bounding box center [1118, 252] width 18 height 16
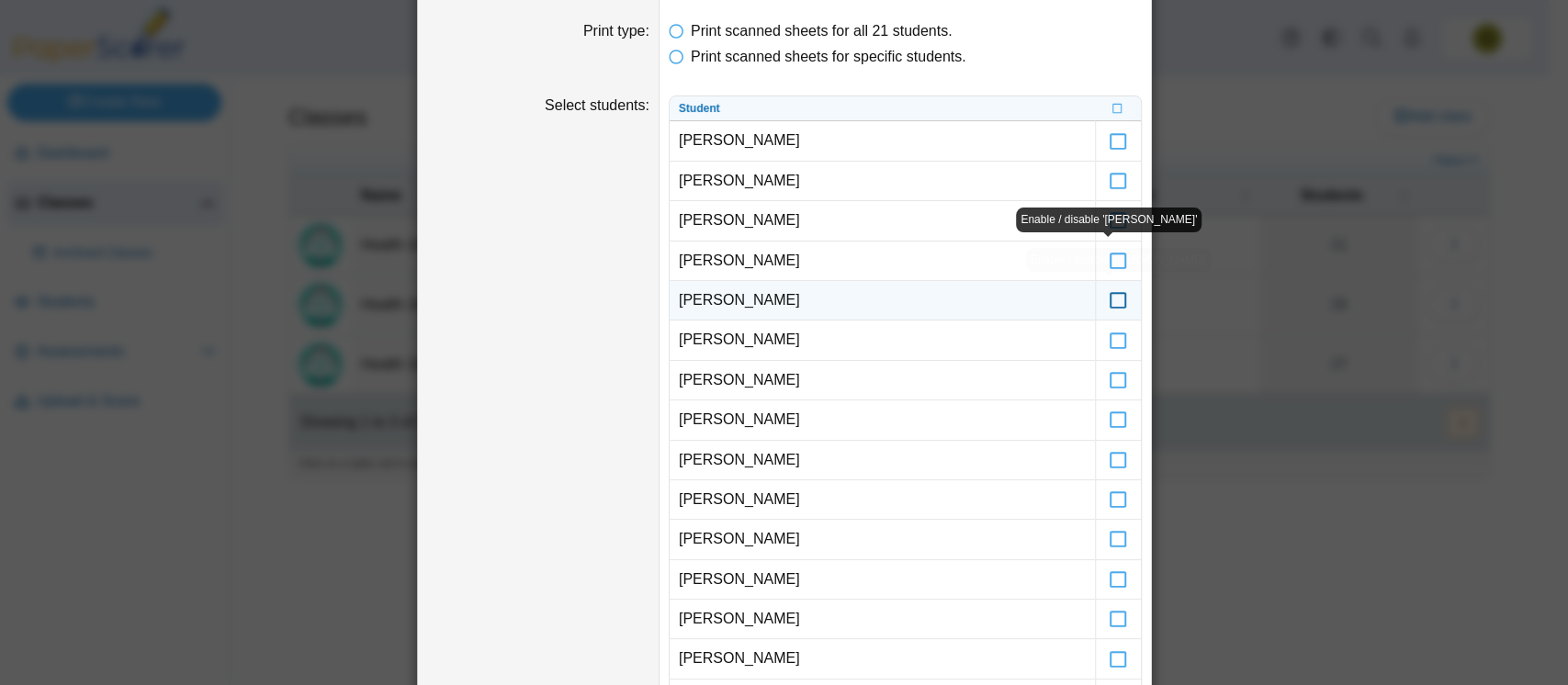
click at [1113, 301] on icon at bounding box center [1118, 292] width 18 height 16
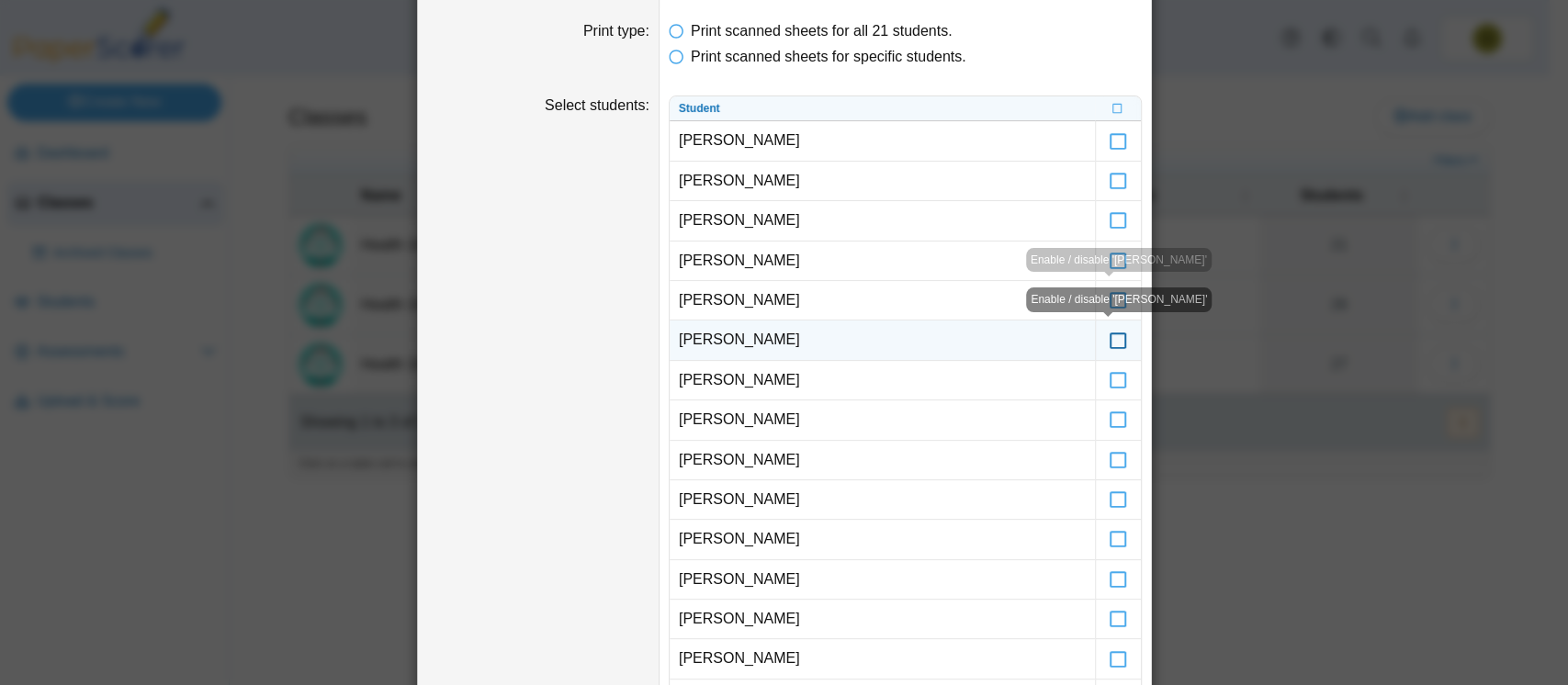
click at [1109, 333] on icon at bounding box center [1118, 331] width 18 height 16
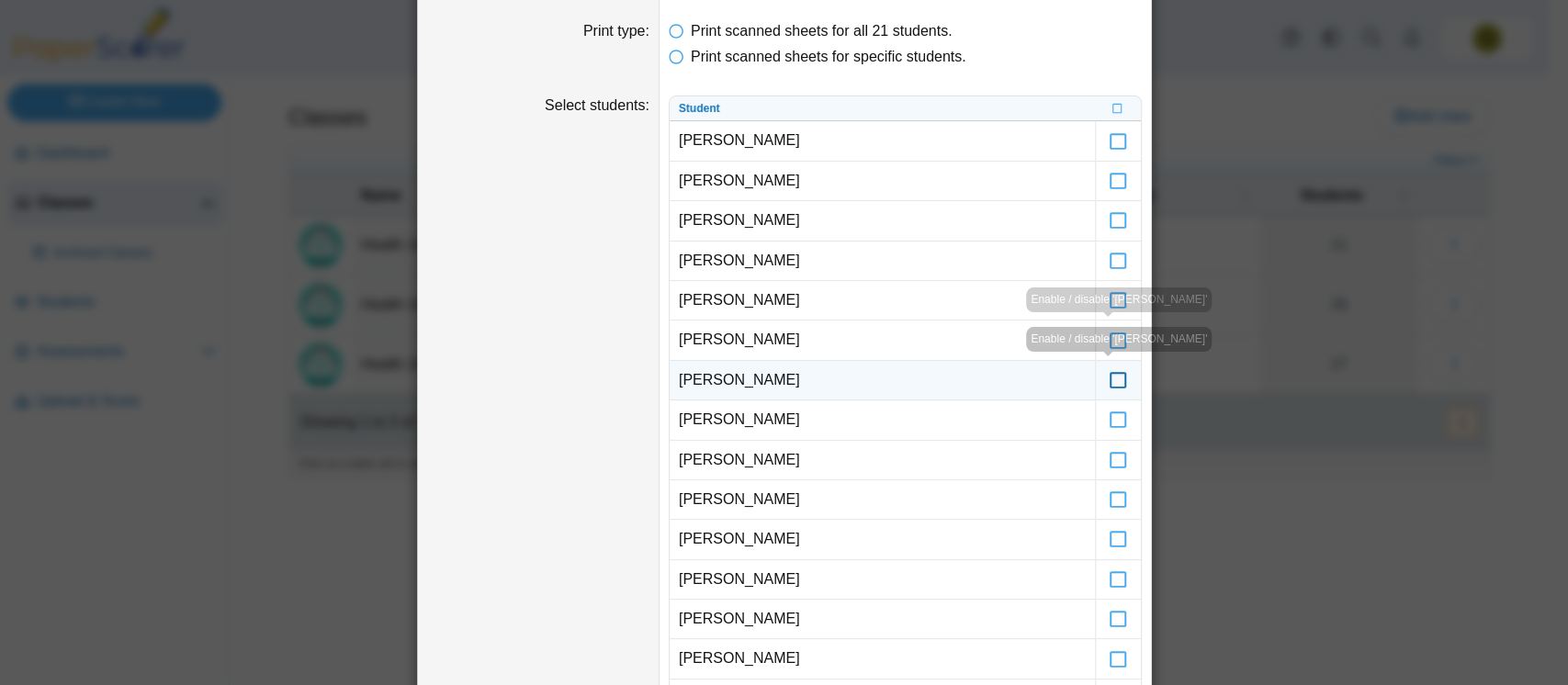
click at [1109, 379] on icon at bounding box center [1118, 371] width 18 height 16
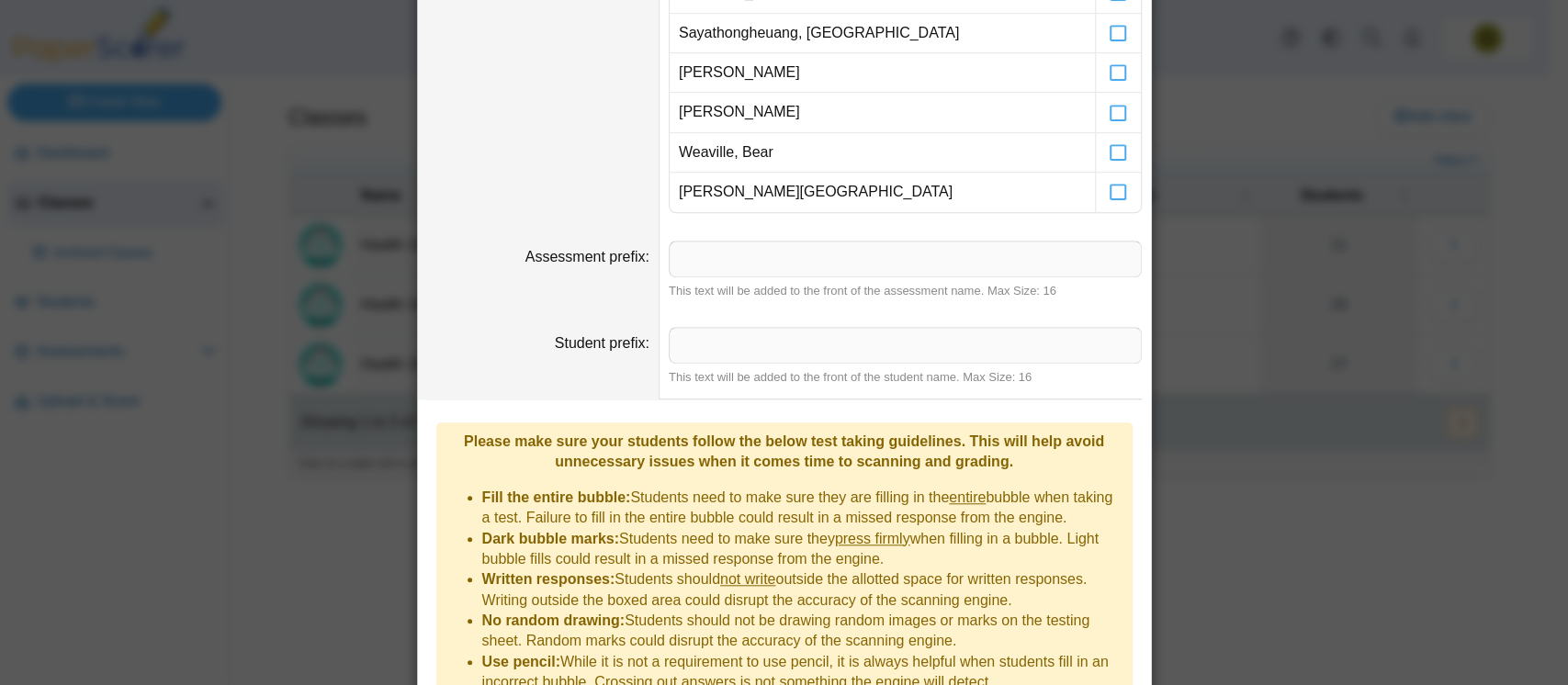
scroll to position [1015, 0]
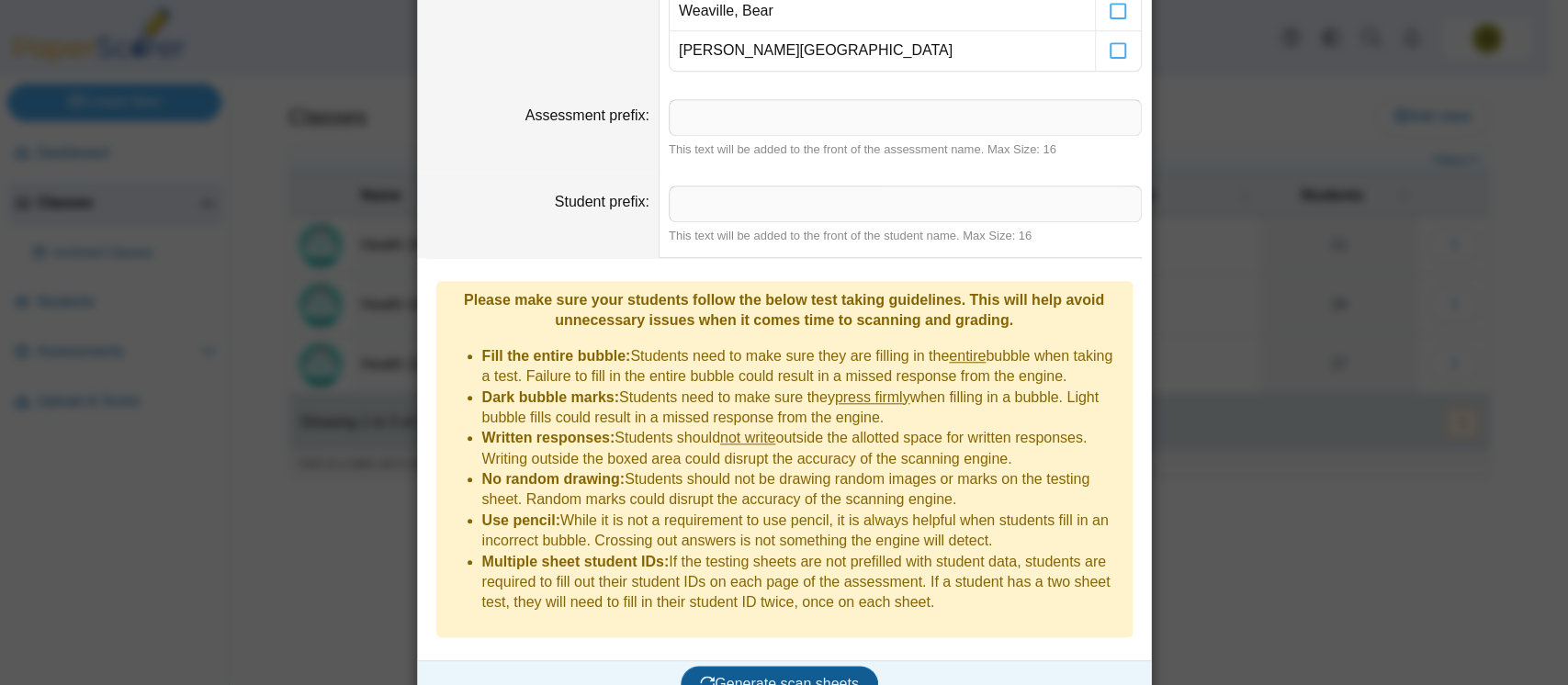
click at [734, 676] on span "Generate scan sheets" at bounding box center [779, 684] width 159 height 15
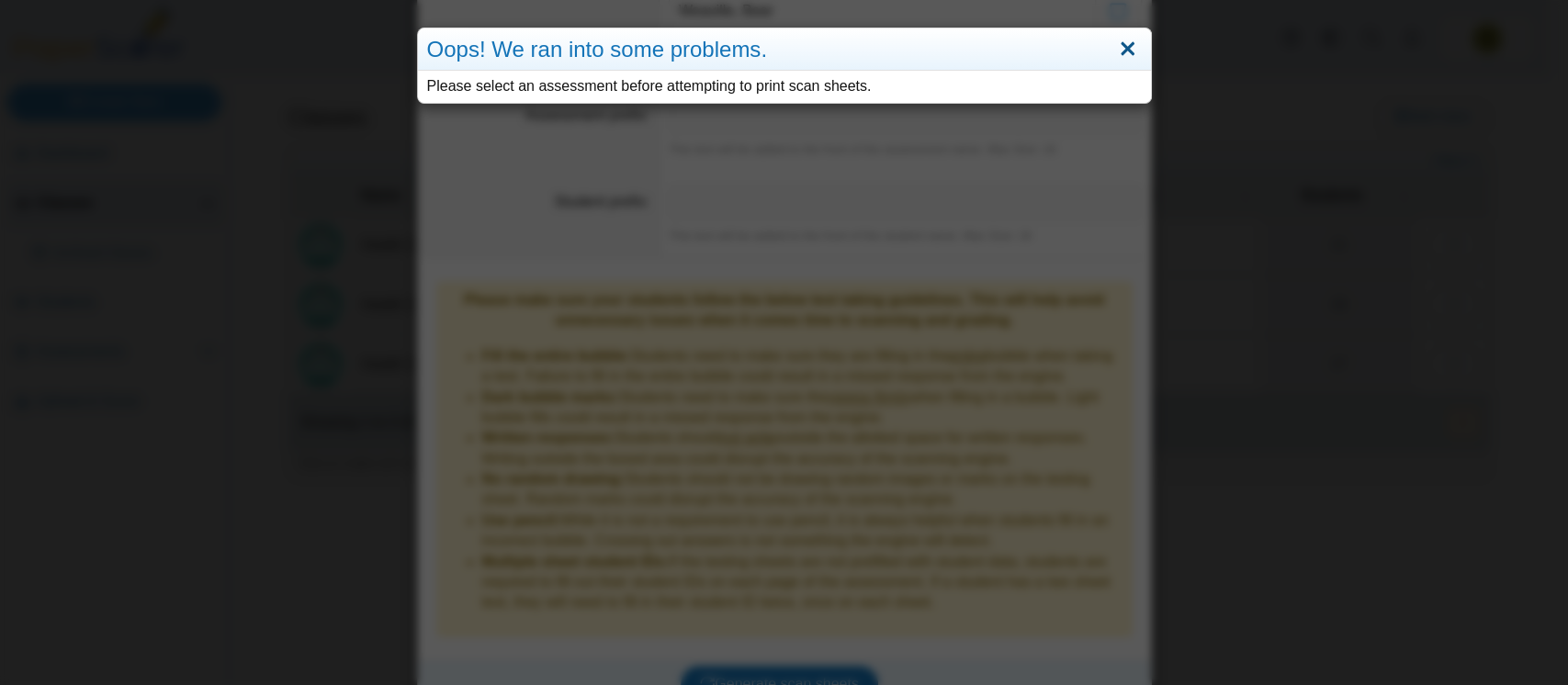
click at [1125, 43] on link "Close" at bounding box center [1128, 49] width 29 height 31
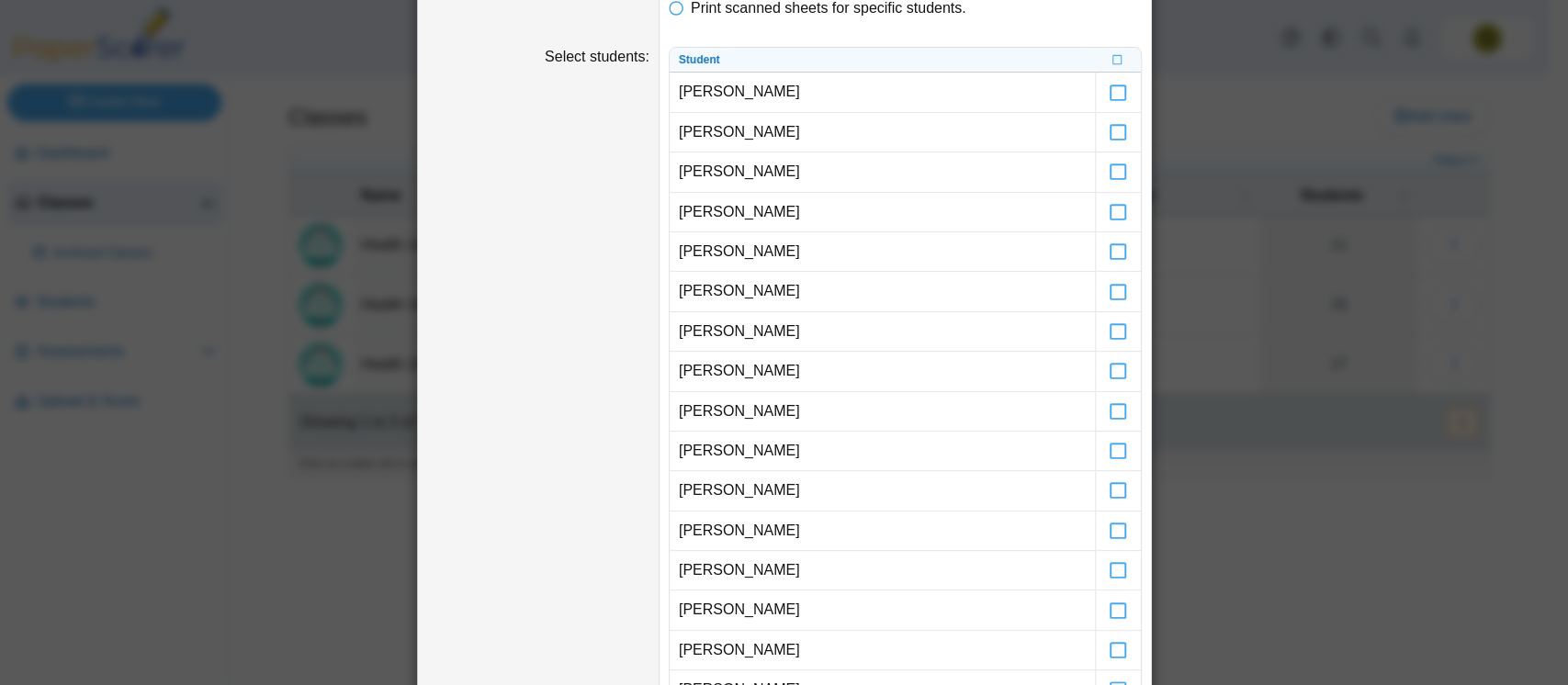
scroll to position [178, 0]
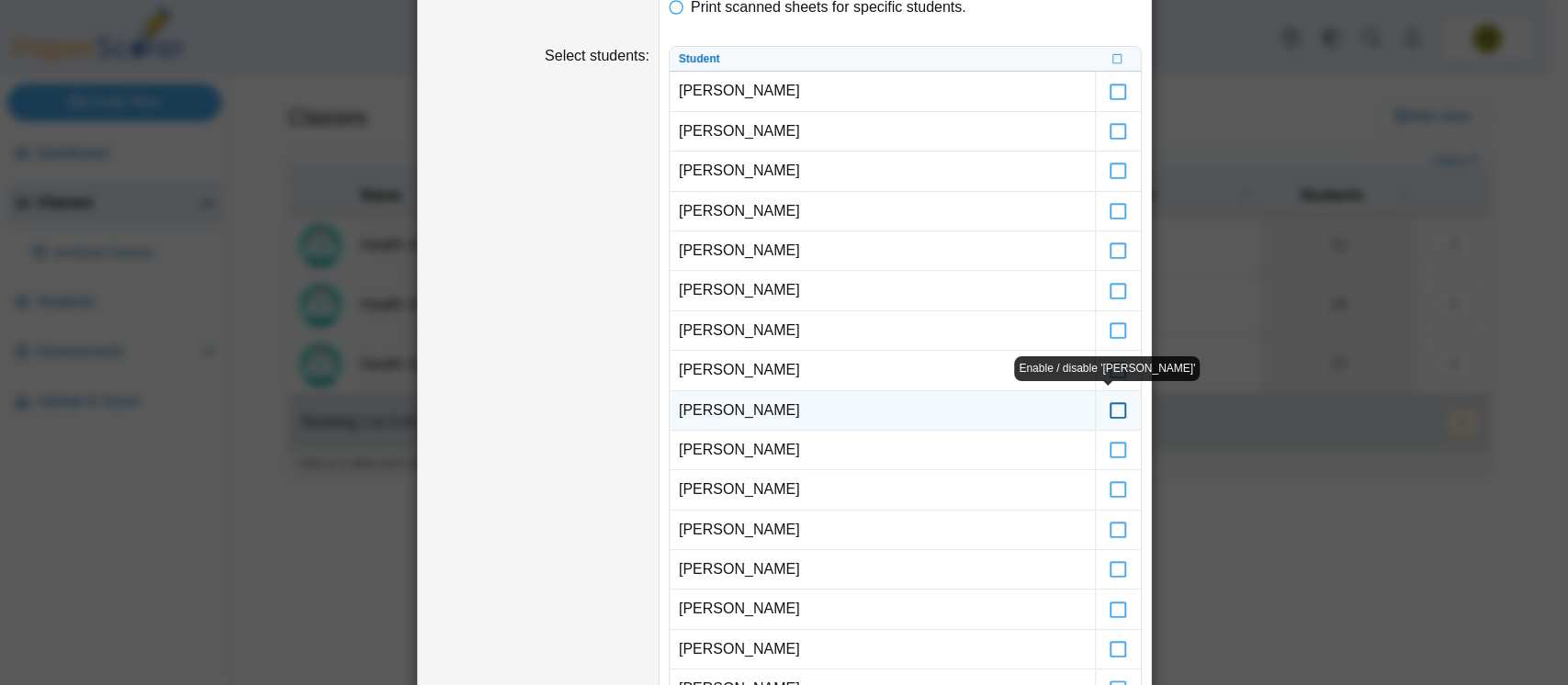
click at [1109, 404] on icon at bounding box center [1118, 402] width 18 height 16
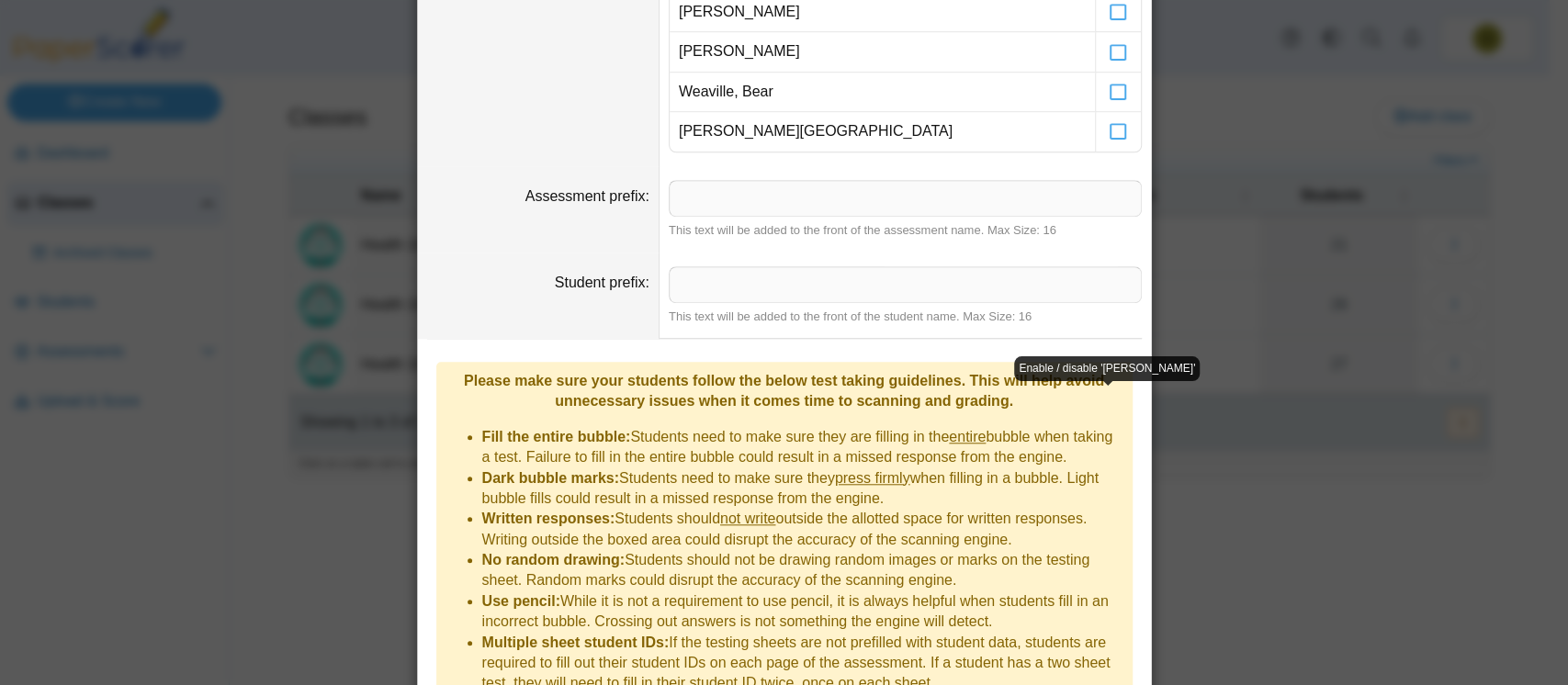
scroll to position [1015, 0]
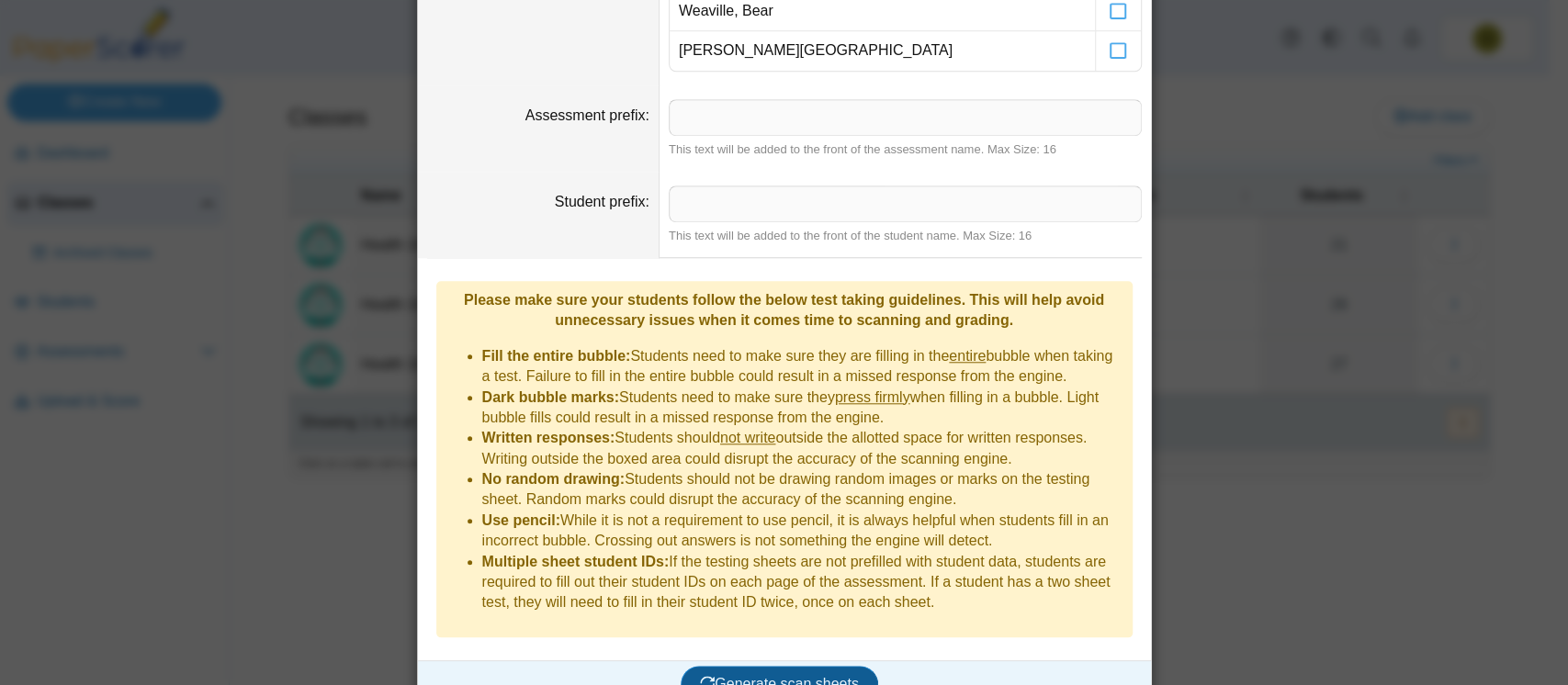
click at [804, 676] on span "Generate scan sheets" at bounding box center [779, 684] width 159 height 15
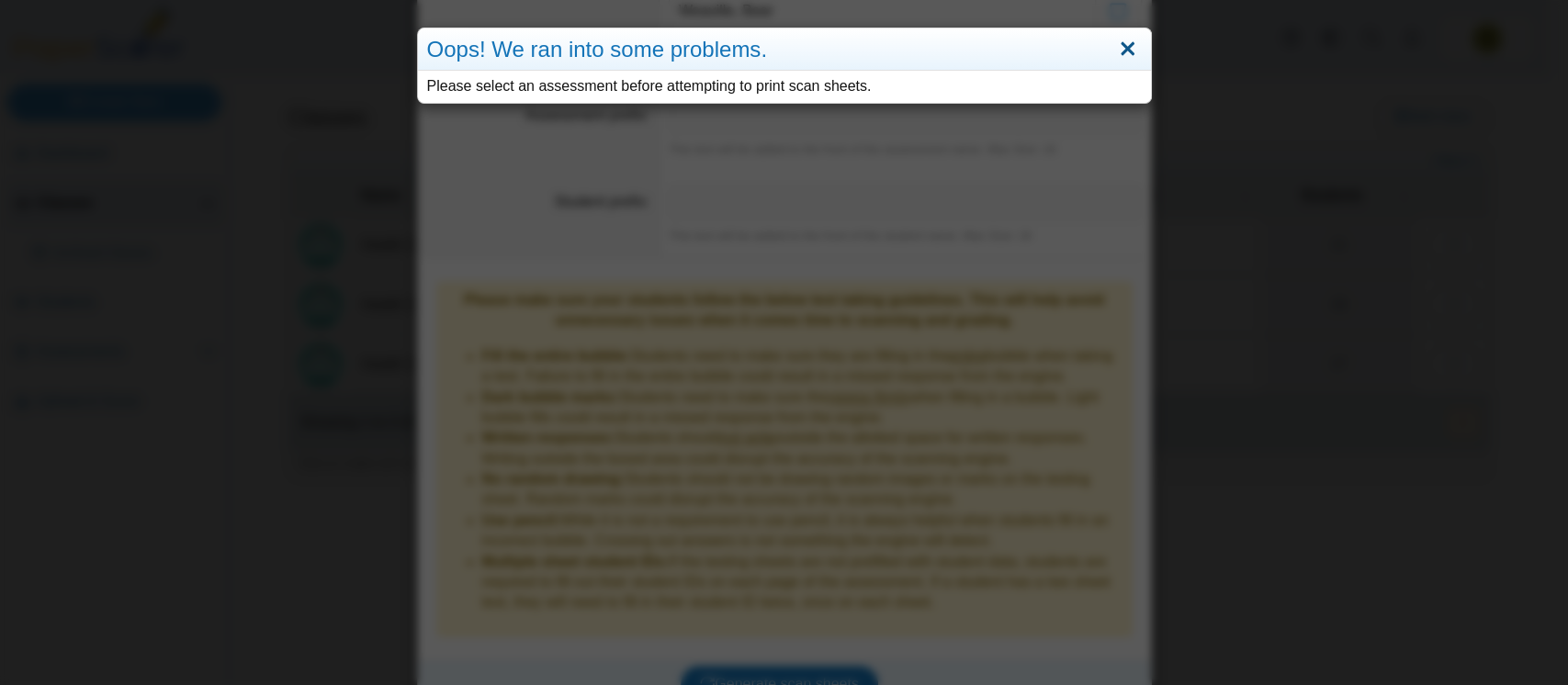
click at [1119, 43] on link "Close" at bounding box center [1128, 49] width 29 height 31
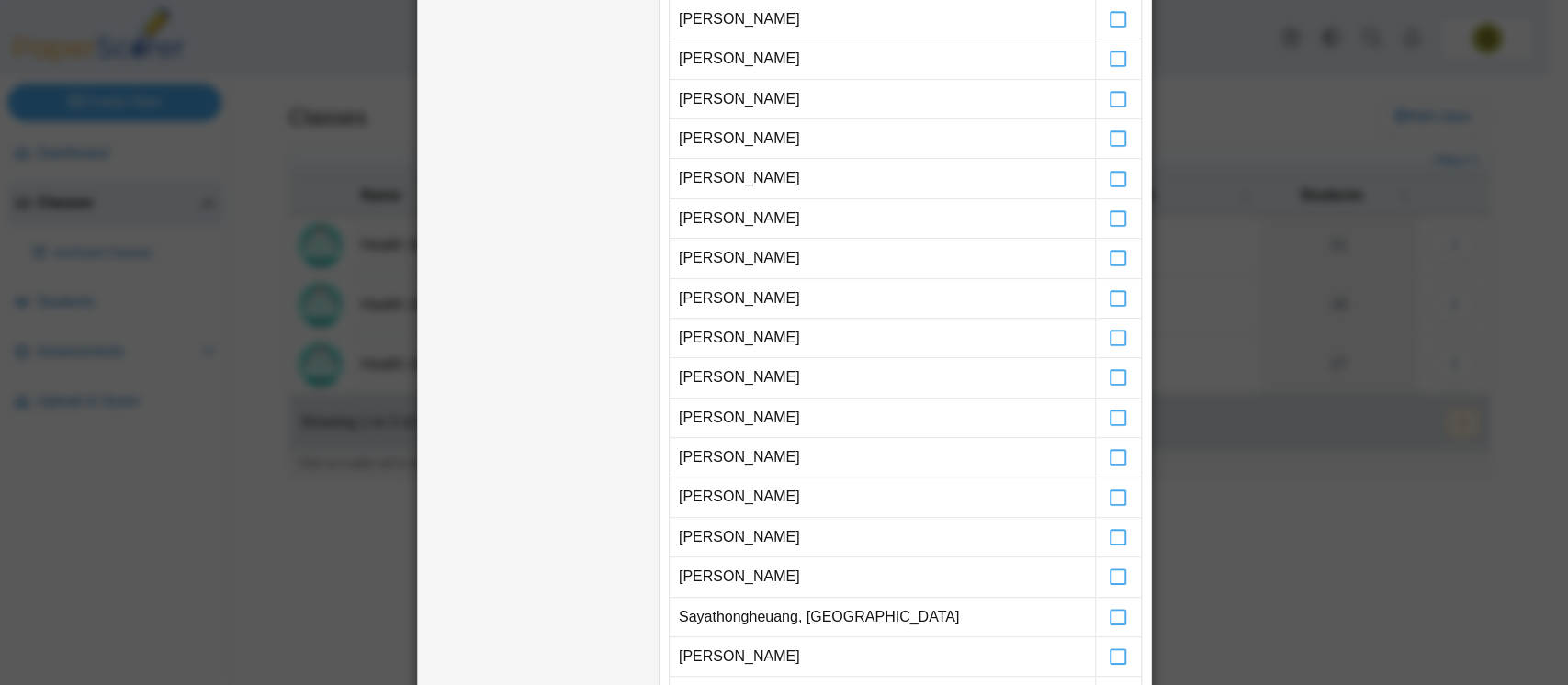
scroll to position [0, 0]
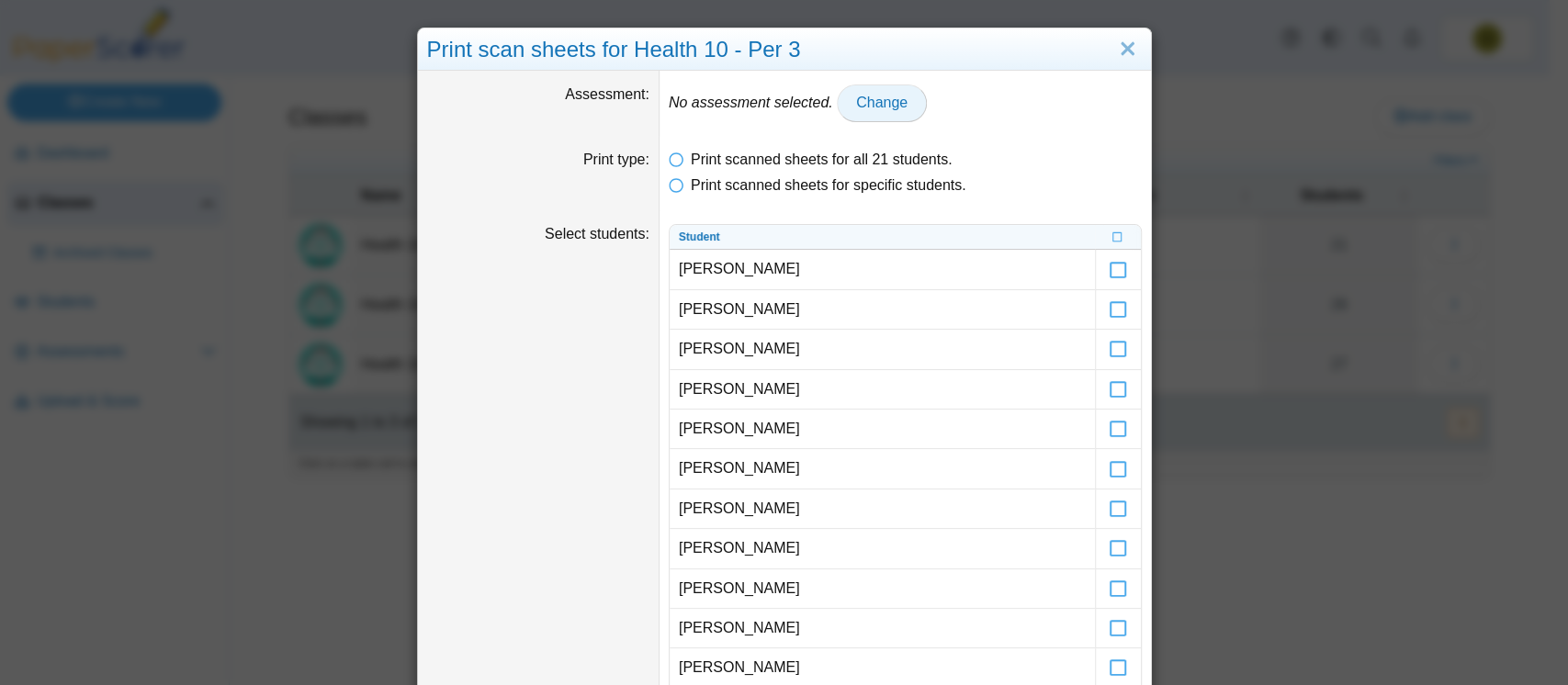
click at [856, 104] on span "Change" at bounding box center [881, 102] width 51 height 15
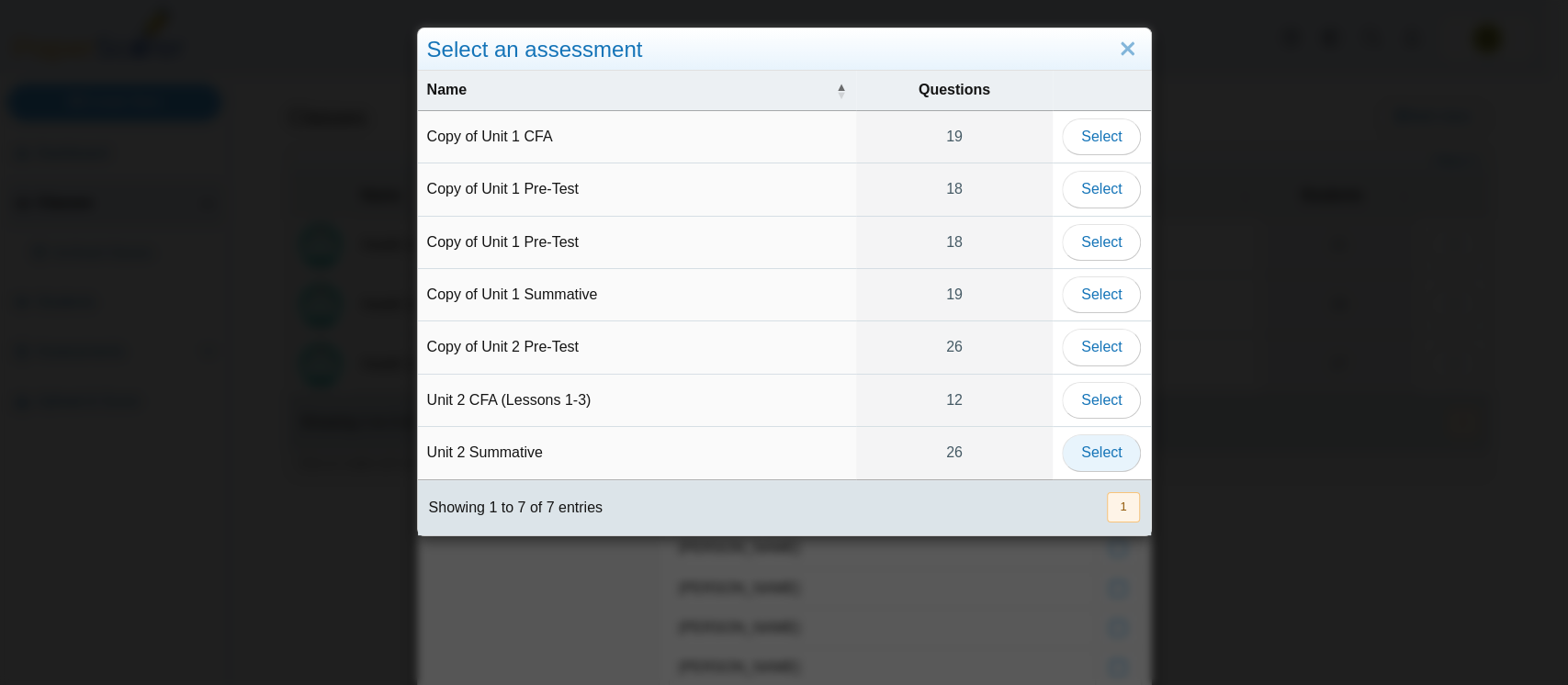
click at [1101, 444] on span "Select" at bounding box center [1102, 452] width 40 height 15
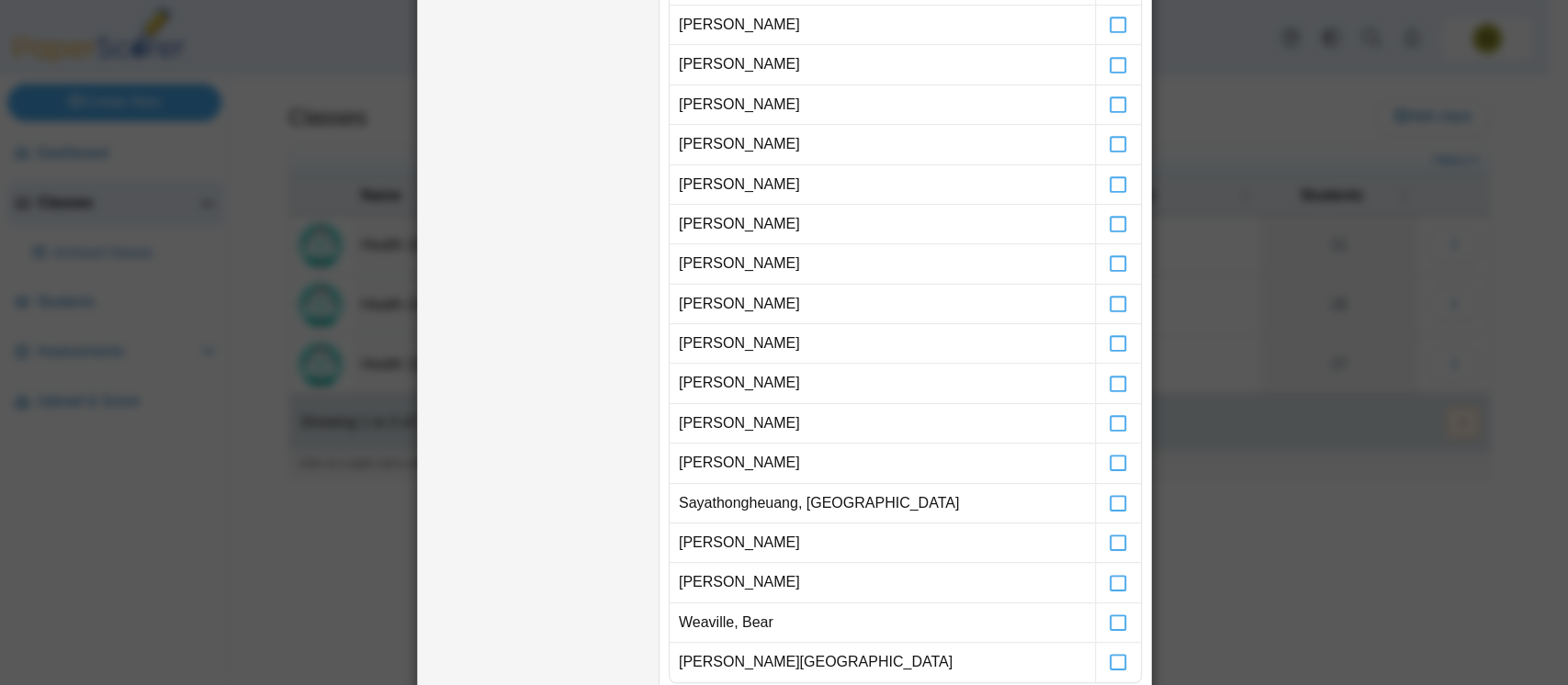
scroll to position [1015, 0]
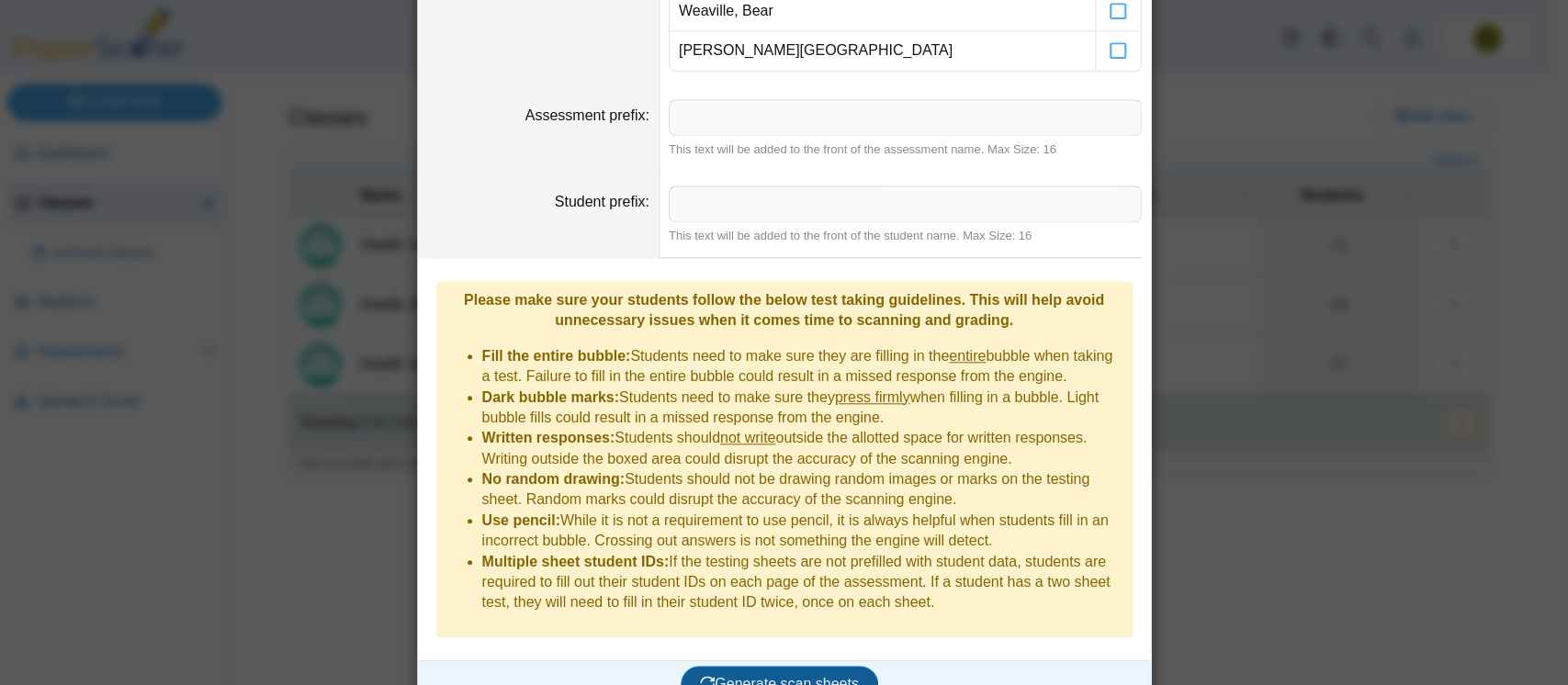
click at [805, 676] on span "Generate scan sheets" at bounding box center [779, 684] width 159 height 15
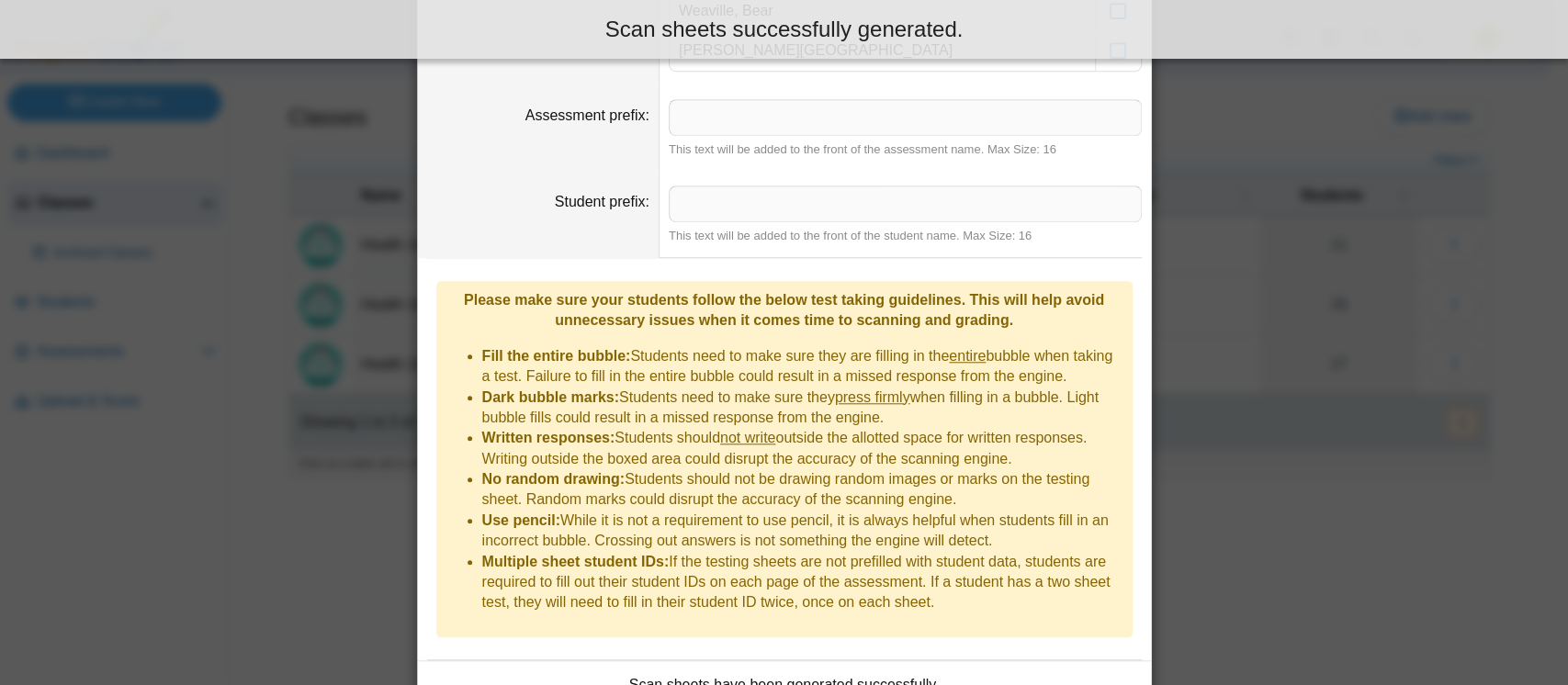
scroll to position [1122, 0]
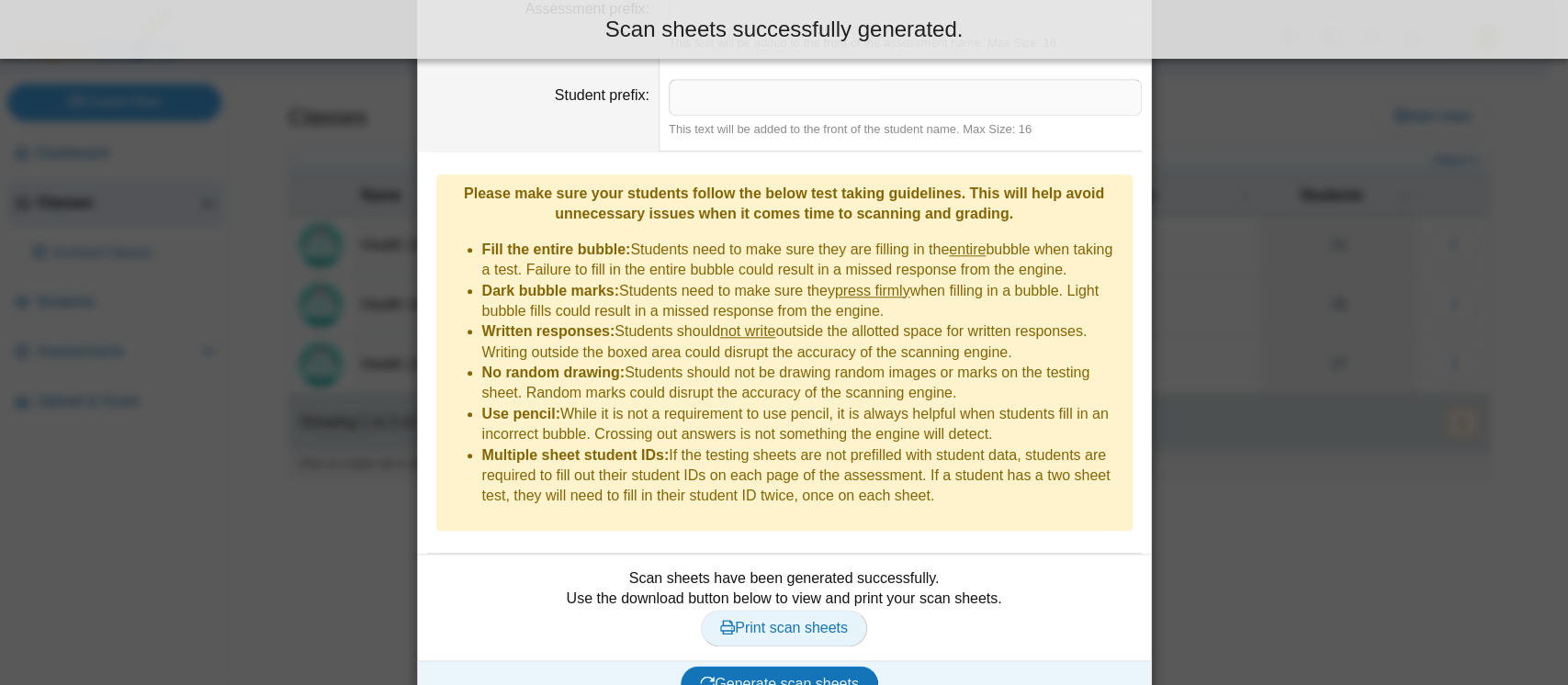
click at [786, 619] on span "Print scan sheets" at bounding box center [784, 627] width 127 height 15
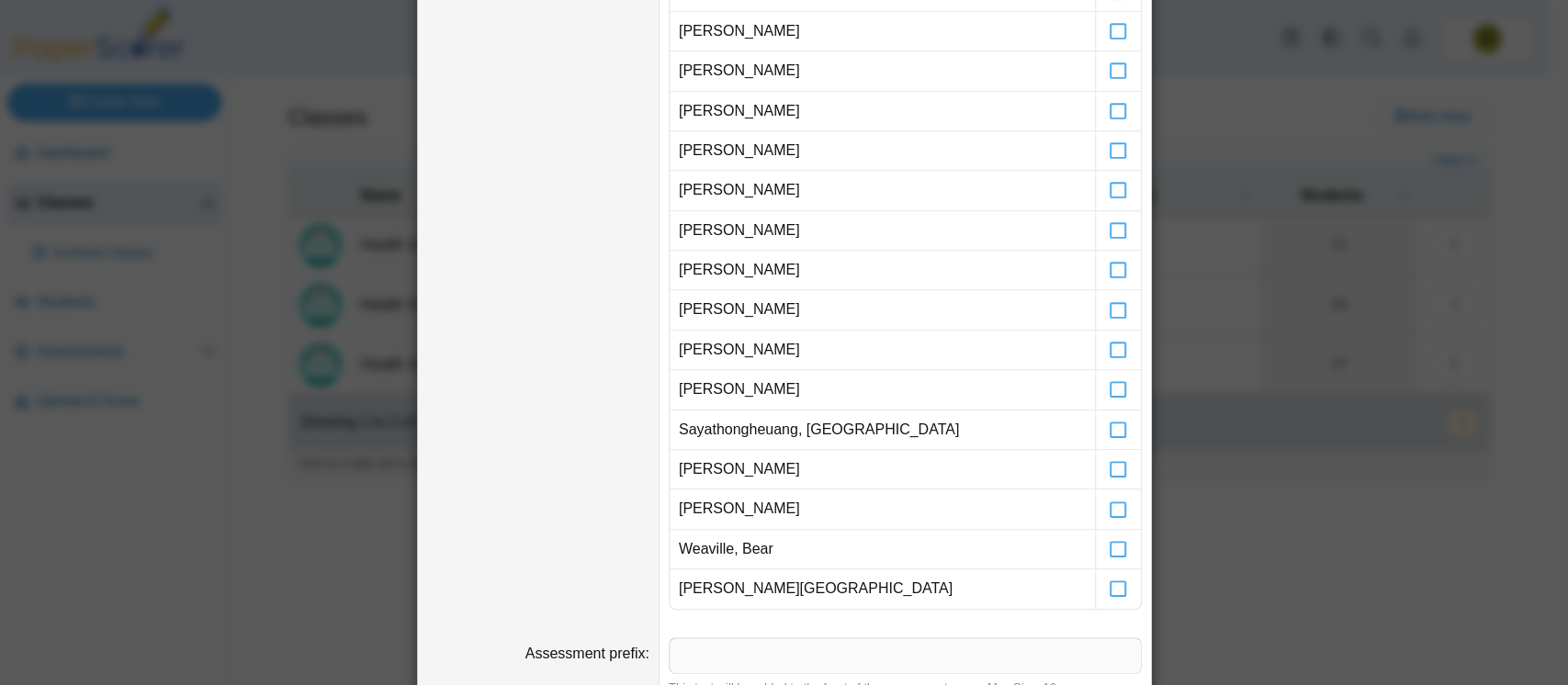
scroll to position [0, 0]
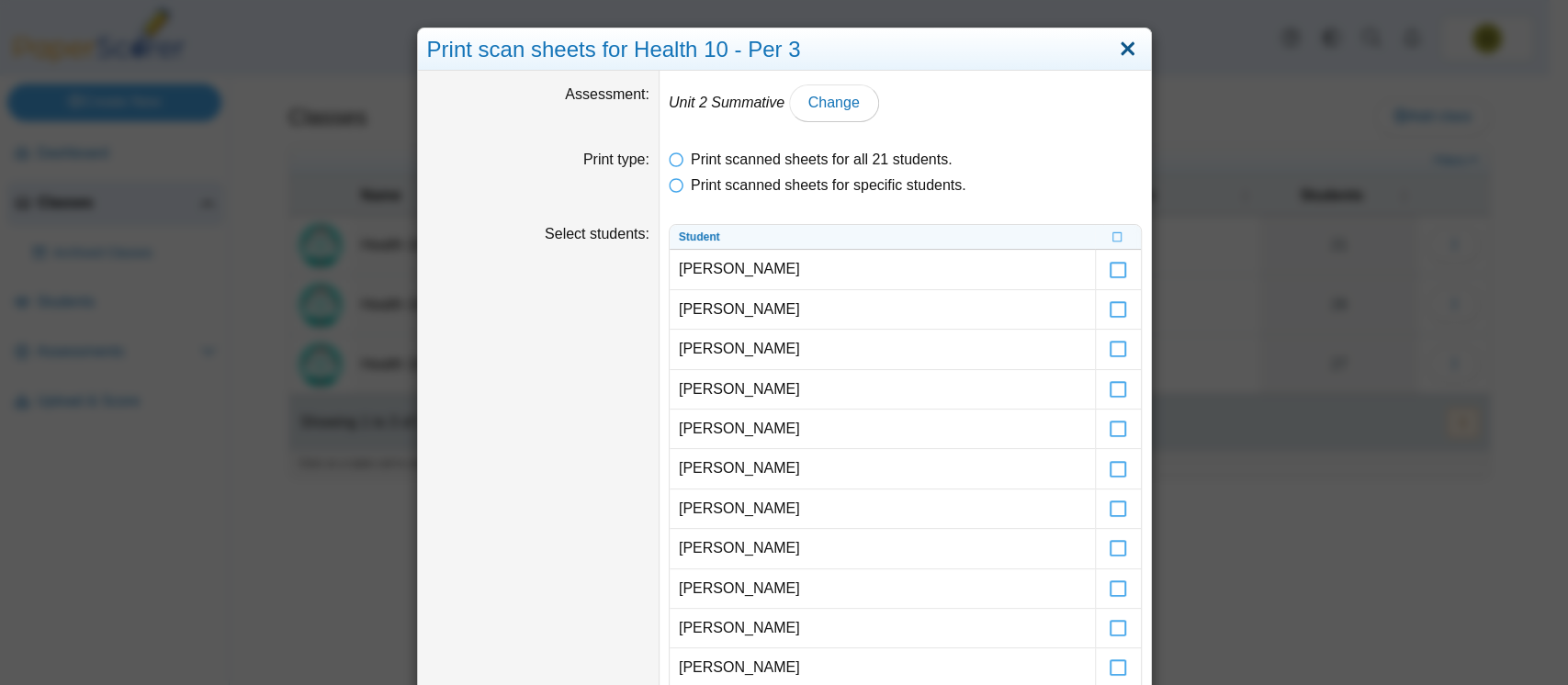
click at [1113, 42] on link "Close" at bounding box center [1128, 49] width 29 height 31
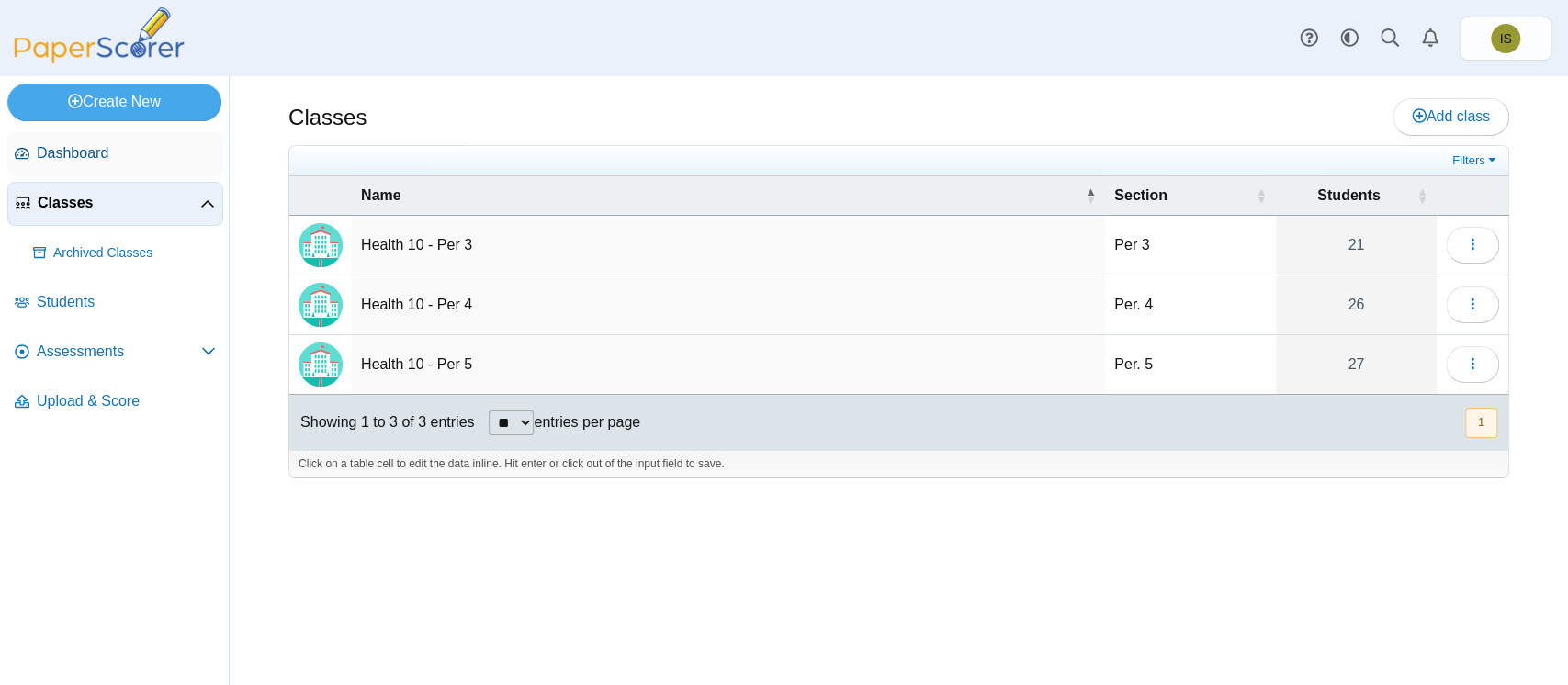
click at [81, 154] on span "Dashboard" at bounding box center [126, 153] width 179 height 20
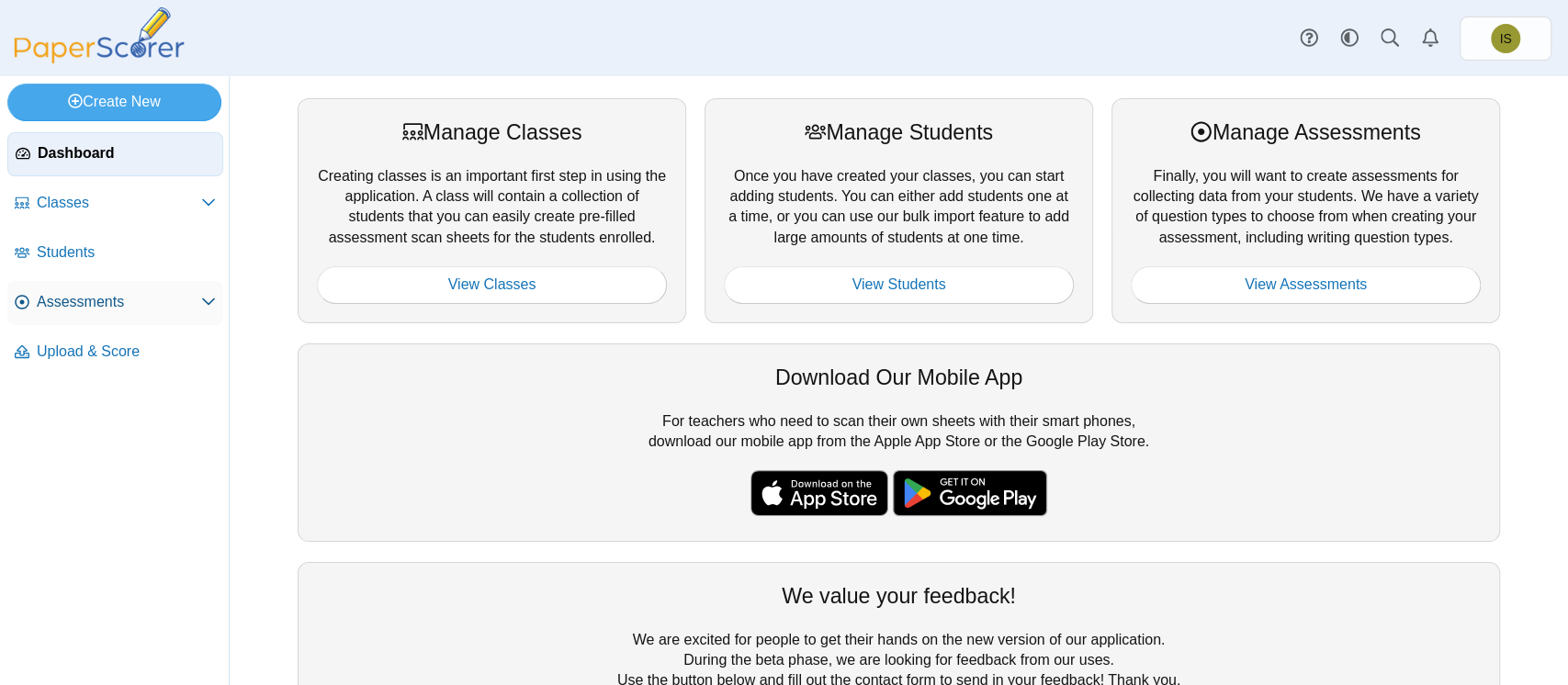
click at [83, 294] on span "Assessments" at bounding box center [119, 302] width 165 height 20
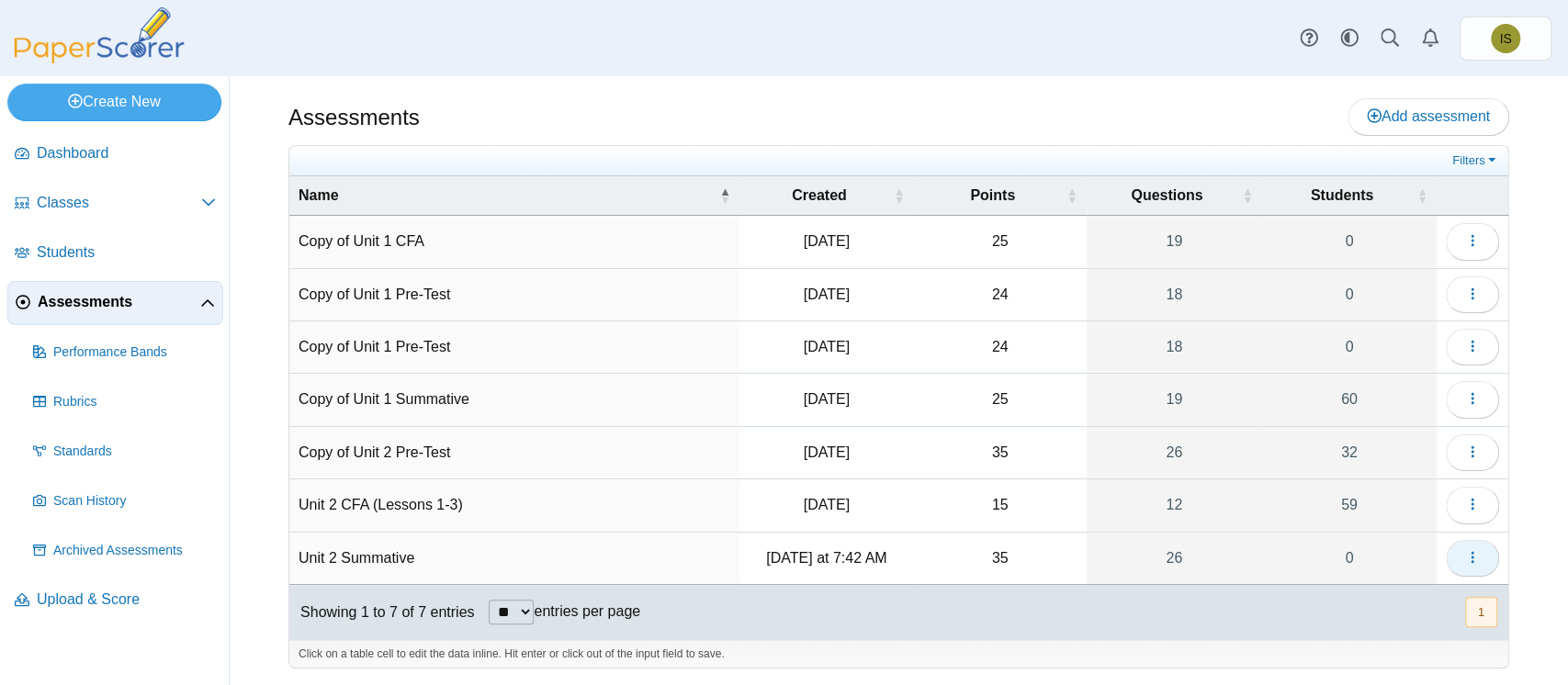
click at [1467, 552] on icon "button" at bounding box center [1472, 557] width 14 height 14
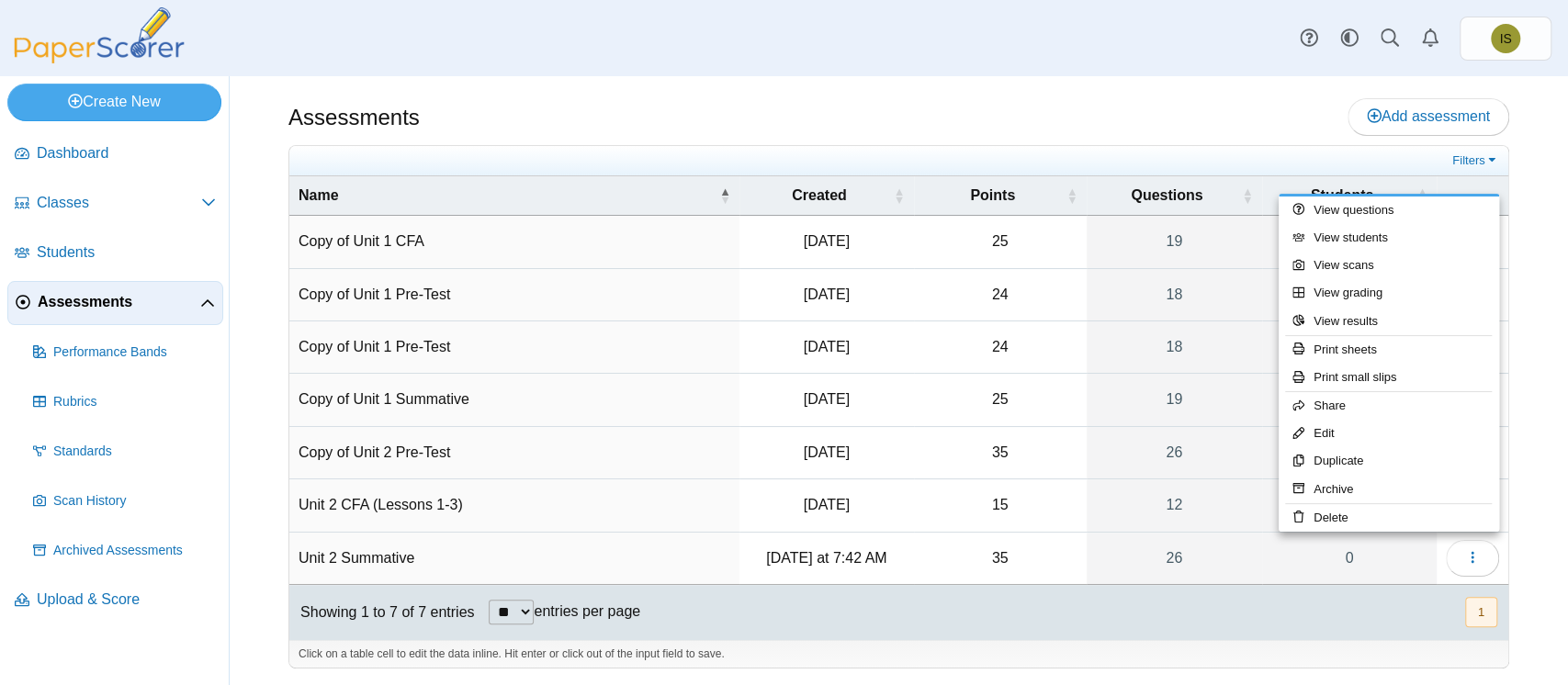
click at [1179, 80] on div "Assessments Add assessment 25 0" at bounding box center [898, 381] width 1339 height 609
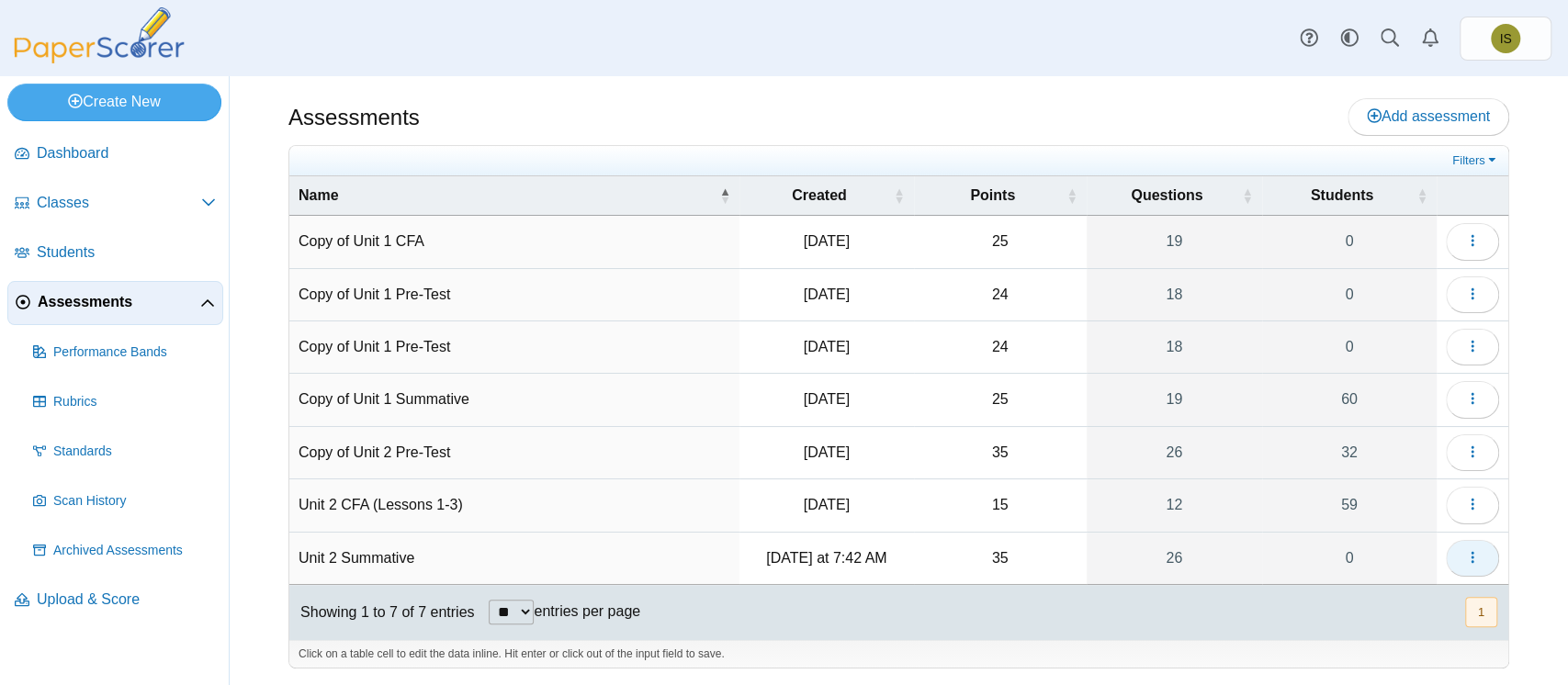
click at [1469, 556] on icon "button" at bounding box center [1472, 557] width 14 height 14
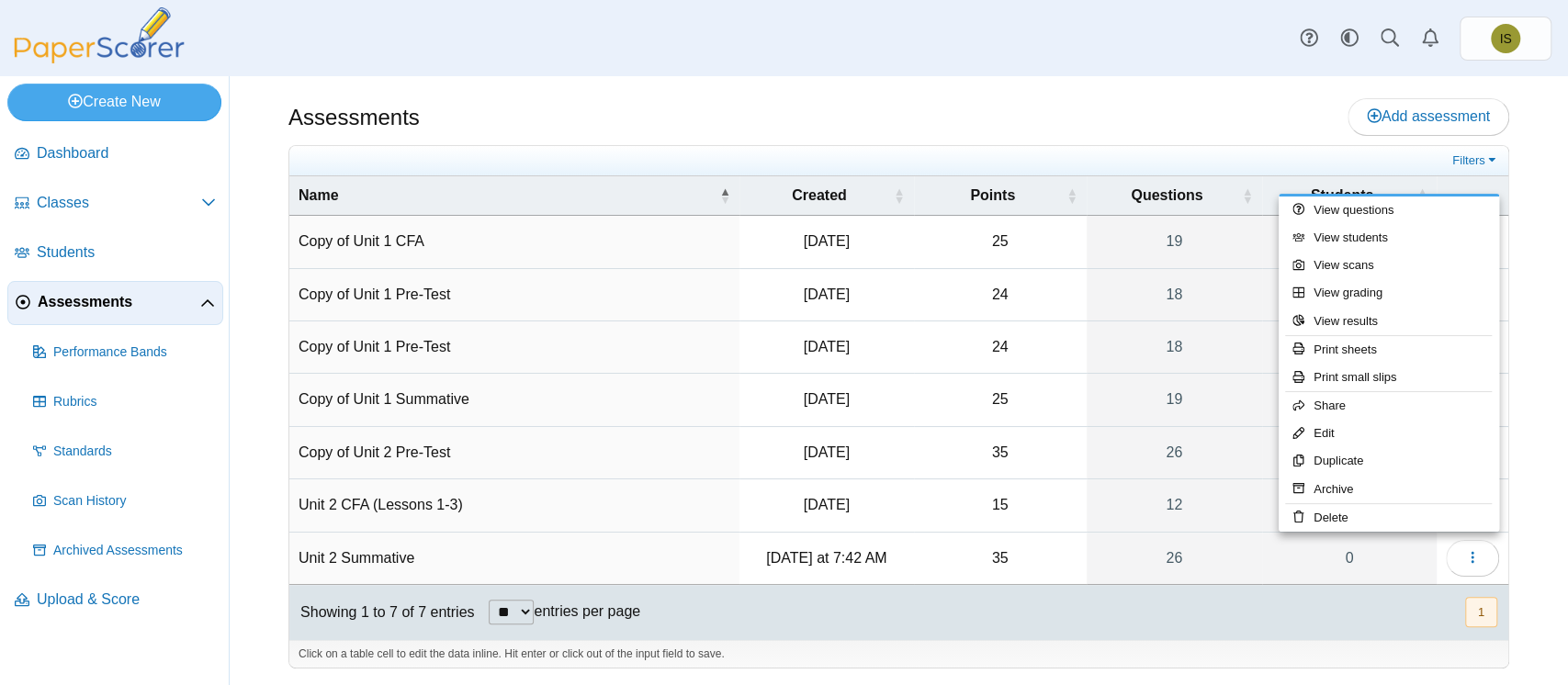
click at [1288, 124] on div "Assessments Add assessment" at bounding box center [898, 119] width 1221 height 41
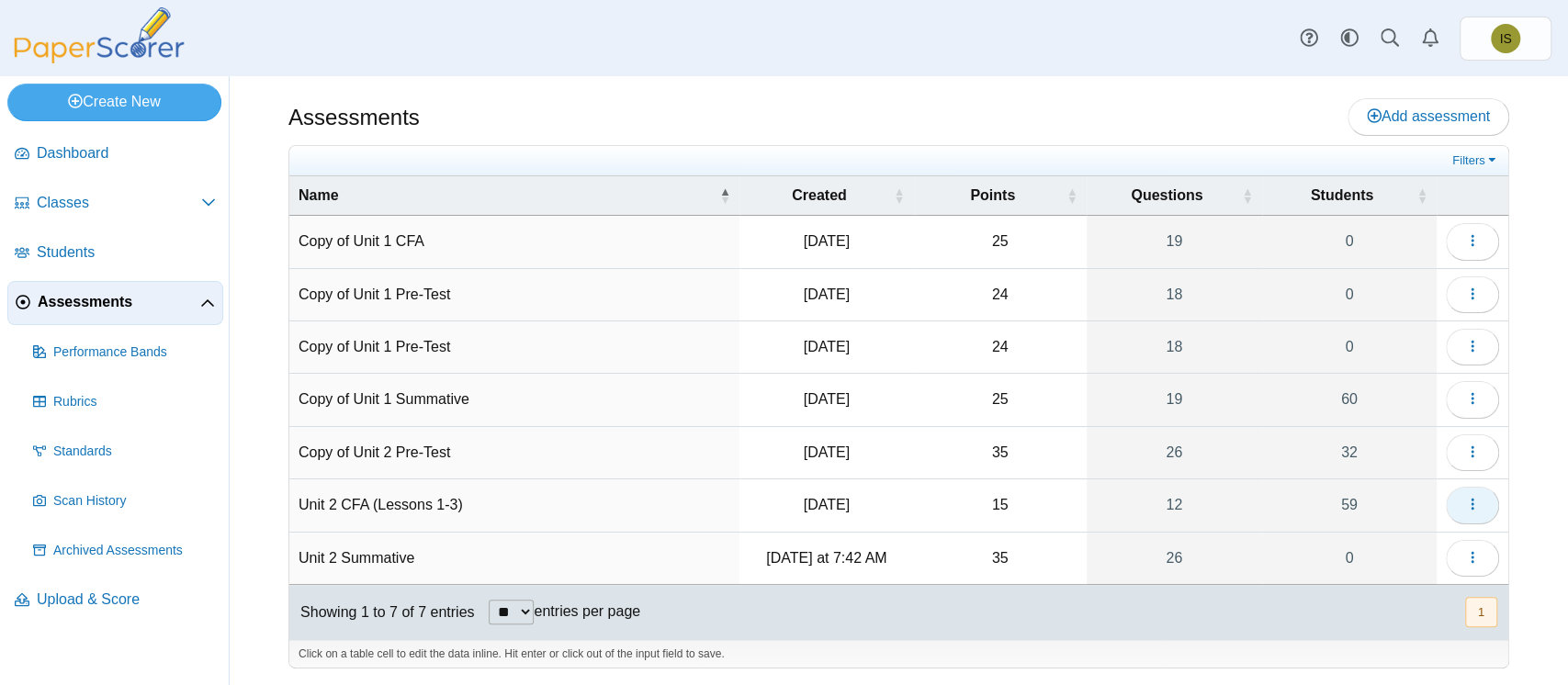
click at [1477, 501] on icon "button" at bounding box center [1472, 504] width 14 height 14
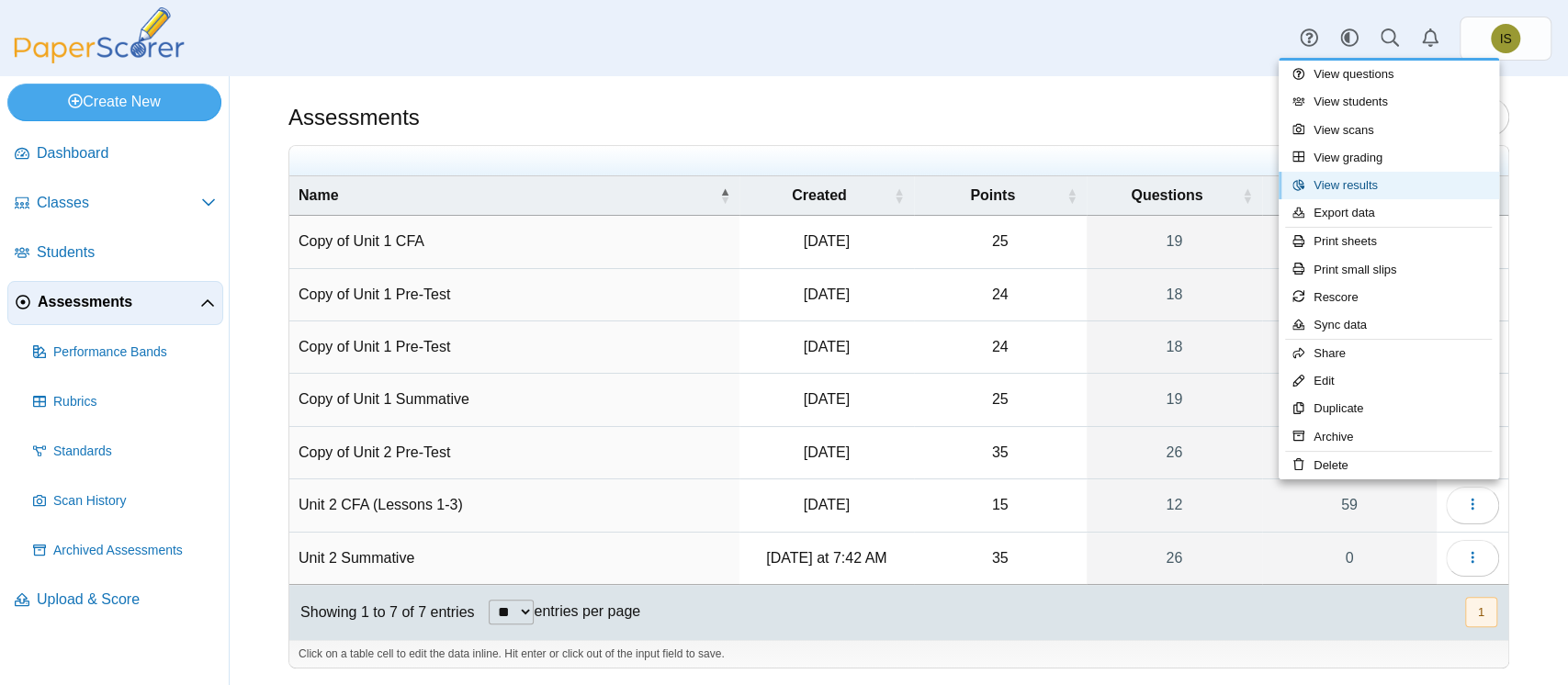
click at [1391, 177] on link "View results" at bounding box center [1389, 185] width 221 height 28
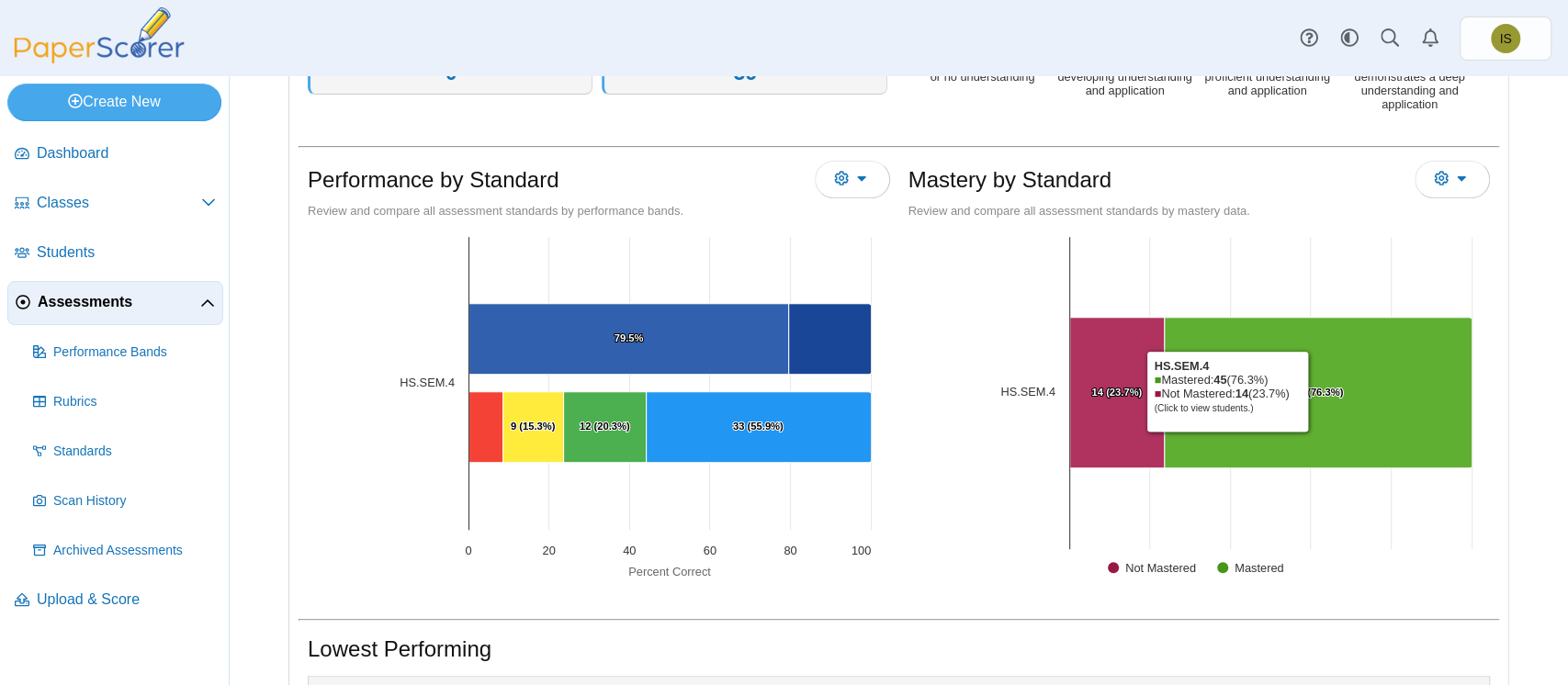
scroll to position [460, 0]
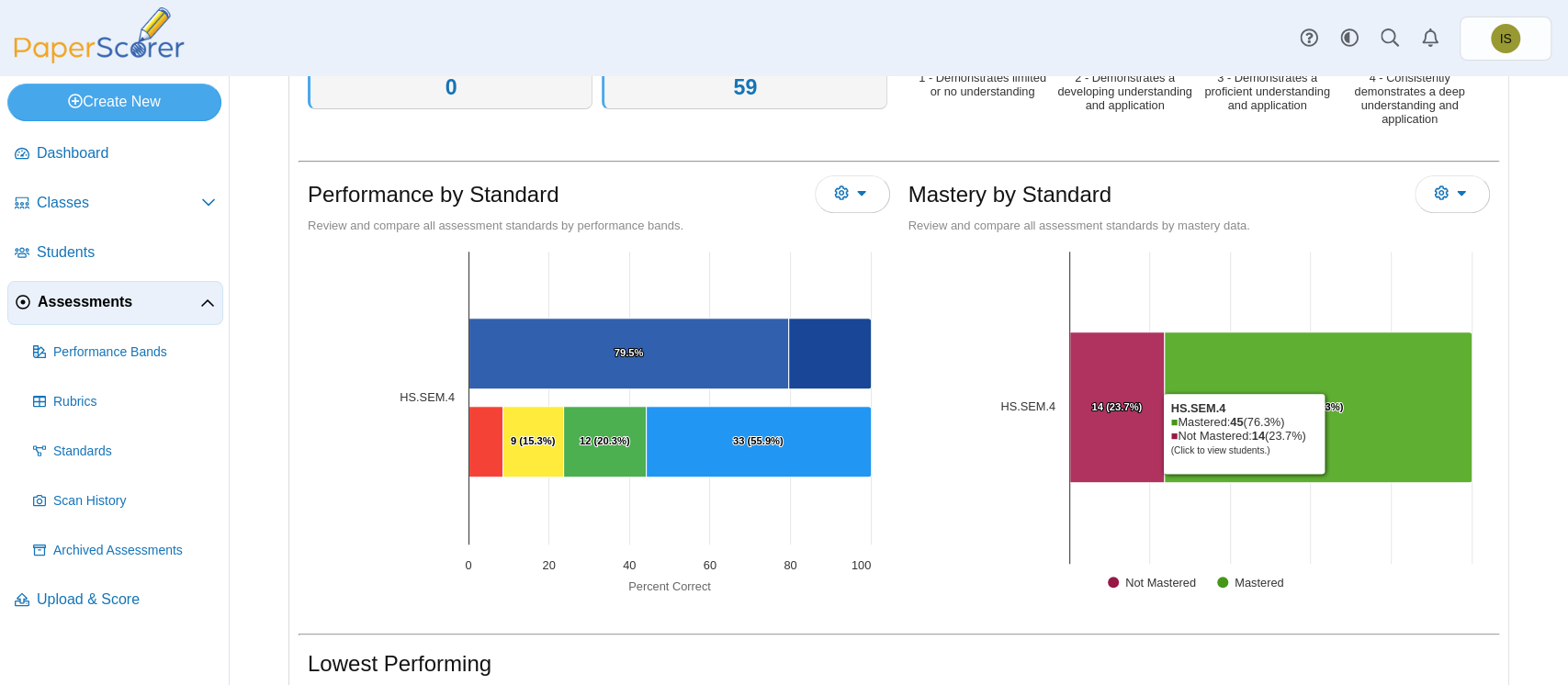
click at [1321, 432] on Mastered "[object Object], 45. Mastered." at bounding box center [1317, 408] width 307 height 150
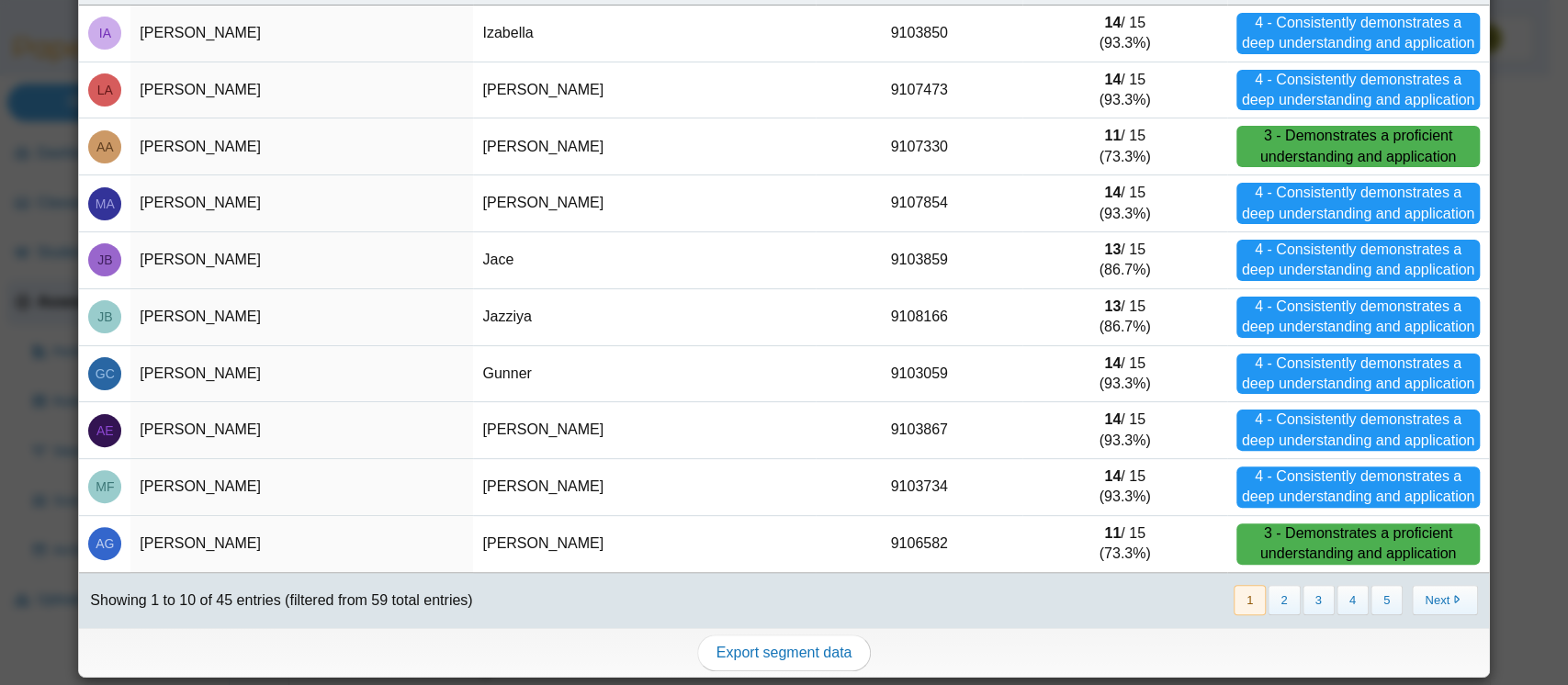
scroll to position [0, 0]
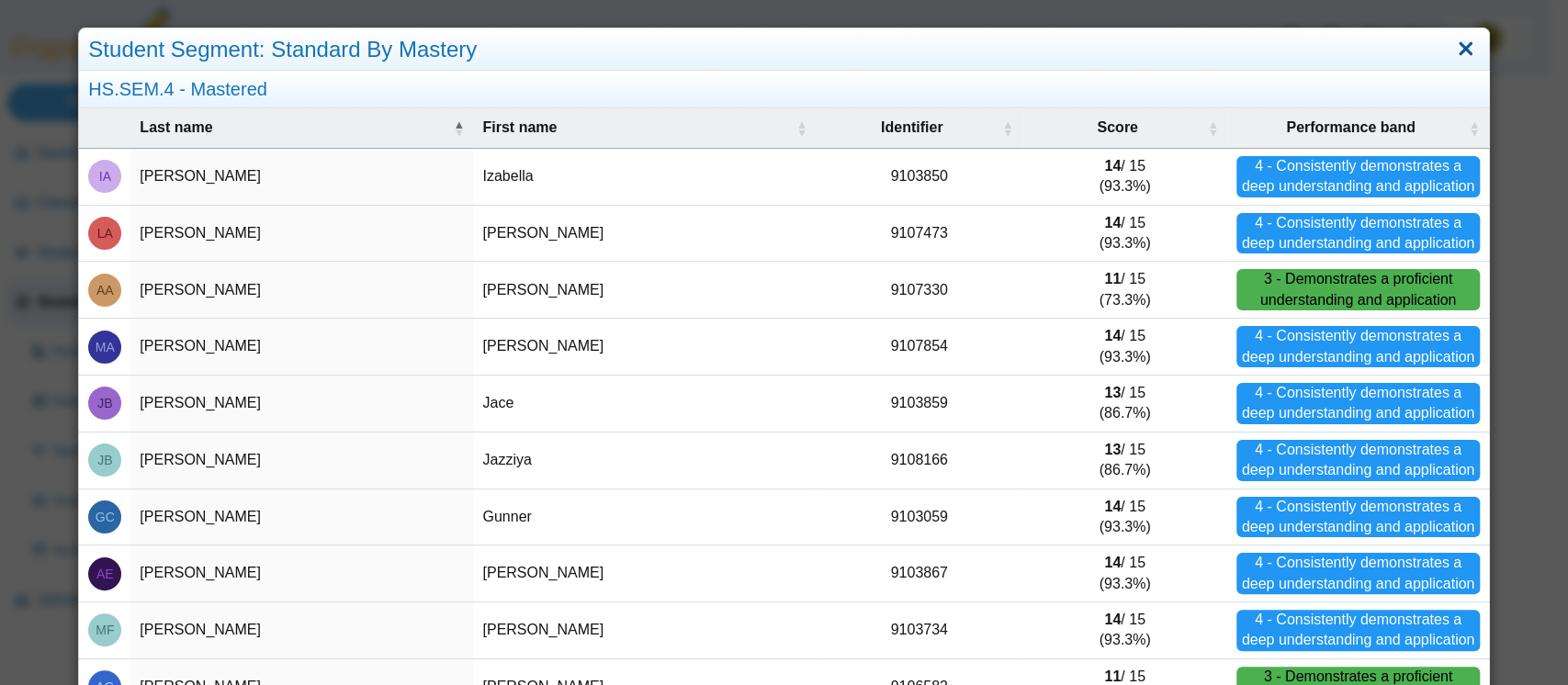
click at [1451, 53] on link "Close" at bounding box center [1466, 49] width 29 height 31
